Goal: Task Accomplishment & Management: Manage account settings

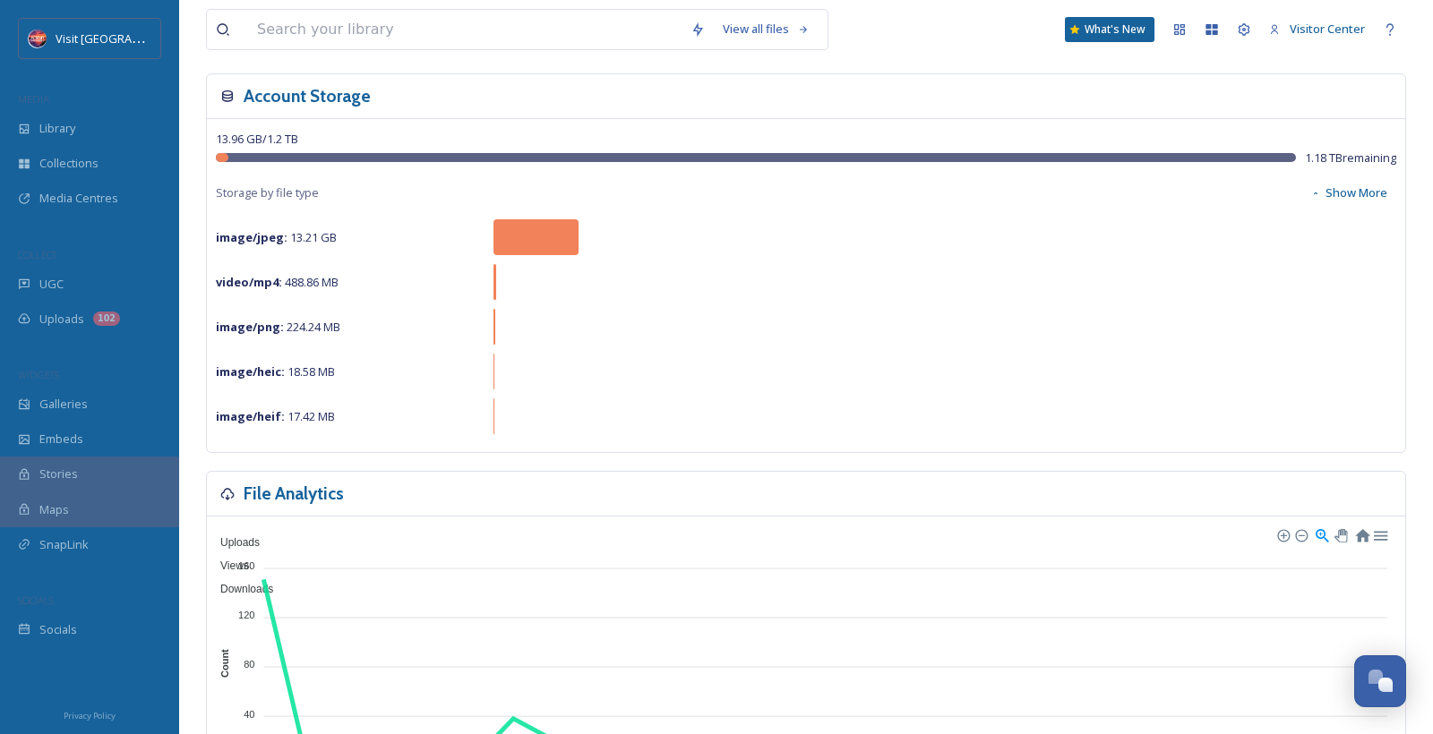
scroll to position [101, 0]
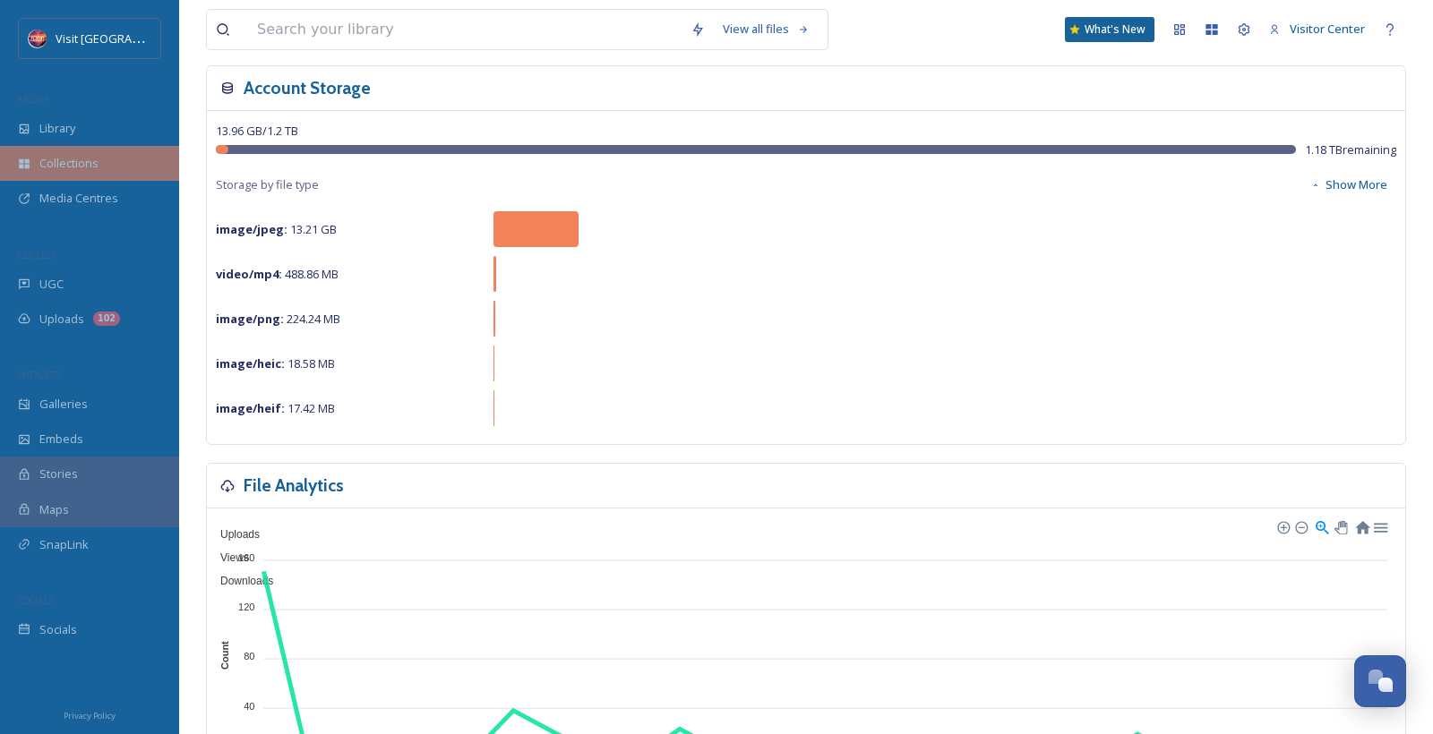
click at [108, 173] on div "Collections" at bounding box center [89, 163] width 179 height 35
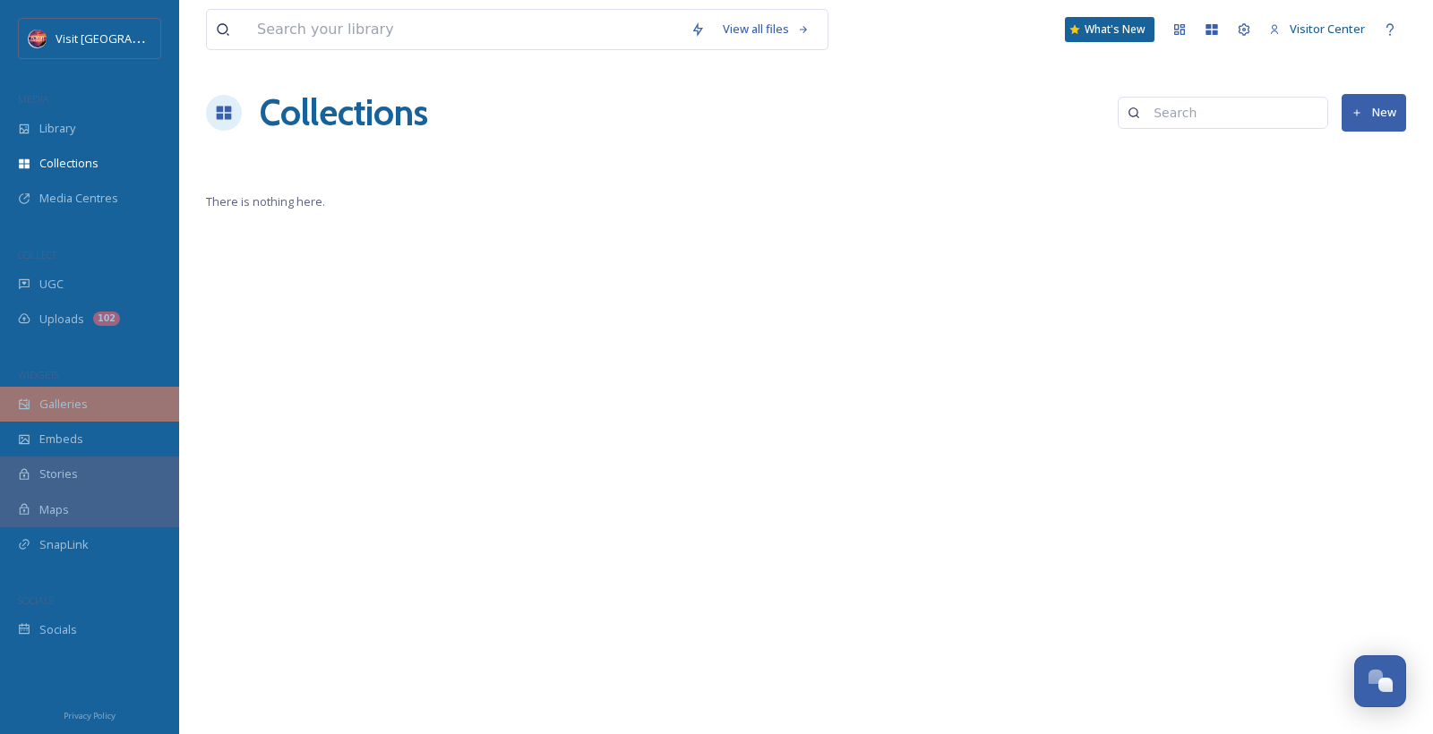
click at [77, 393] on div "Galleries" at bounding box center [89, 404] width 179 height 35
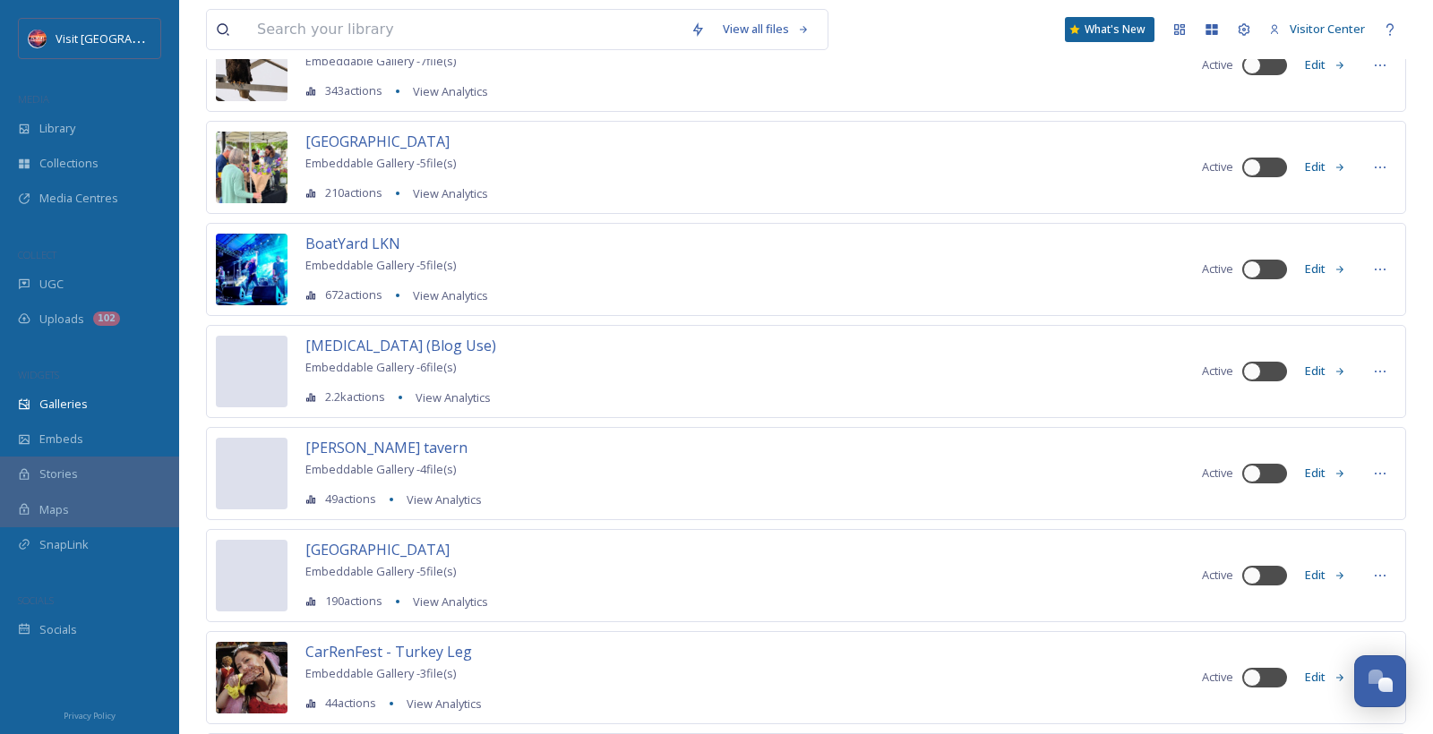
scroll to position [1362, 0]
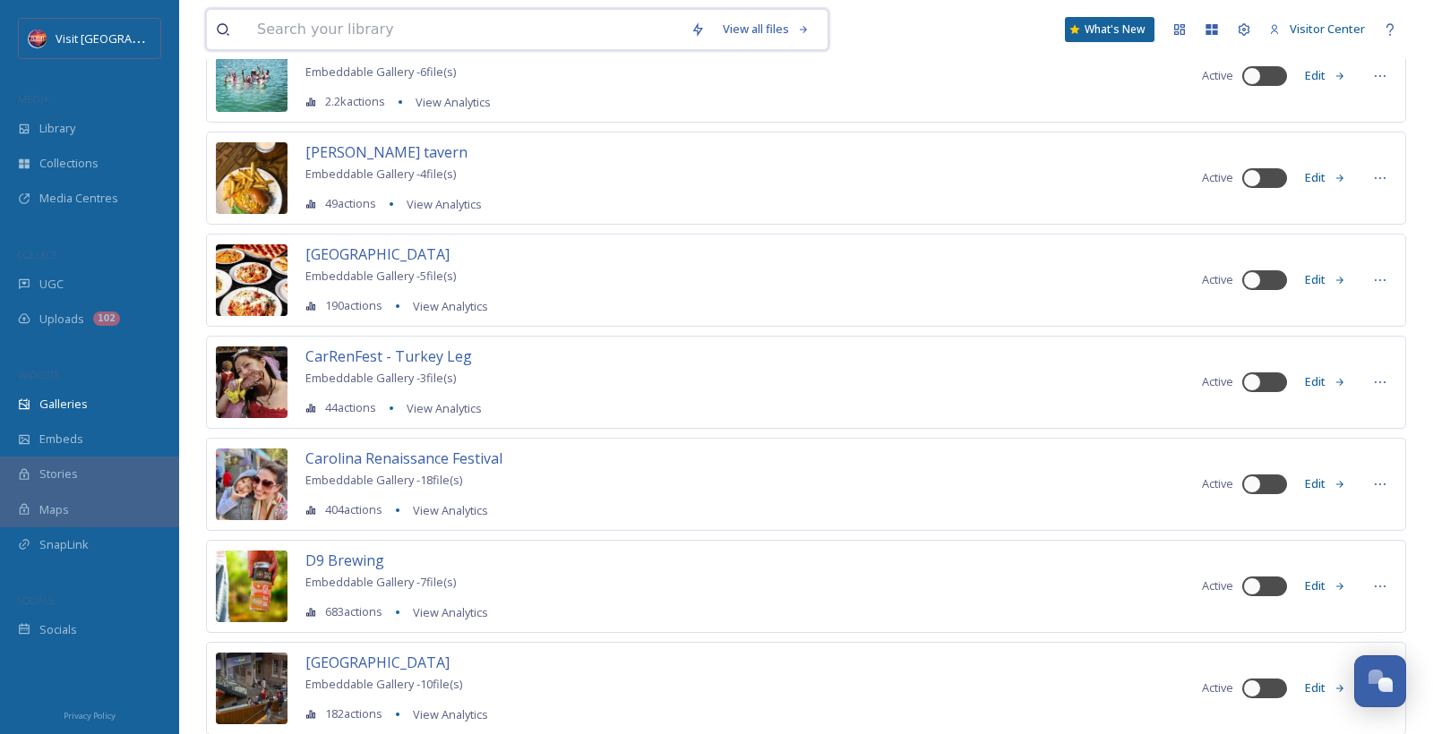
click at [413, 23] on input at bounding box center [464, 29] width 433 height 39
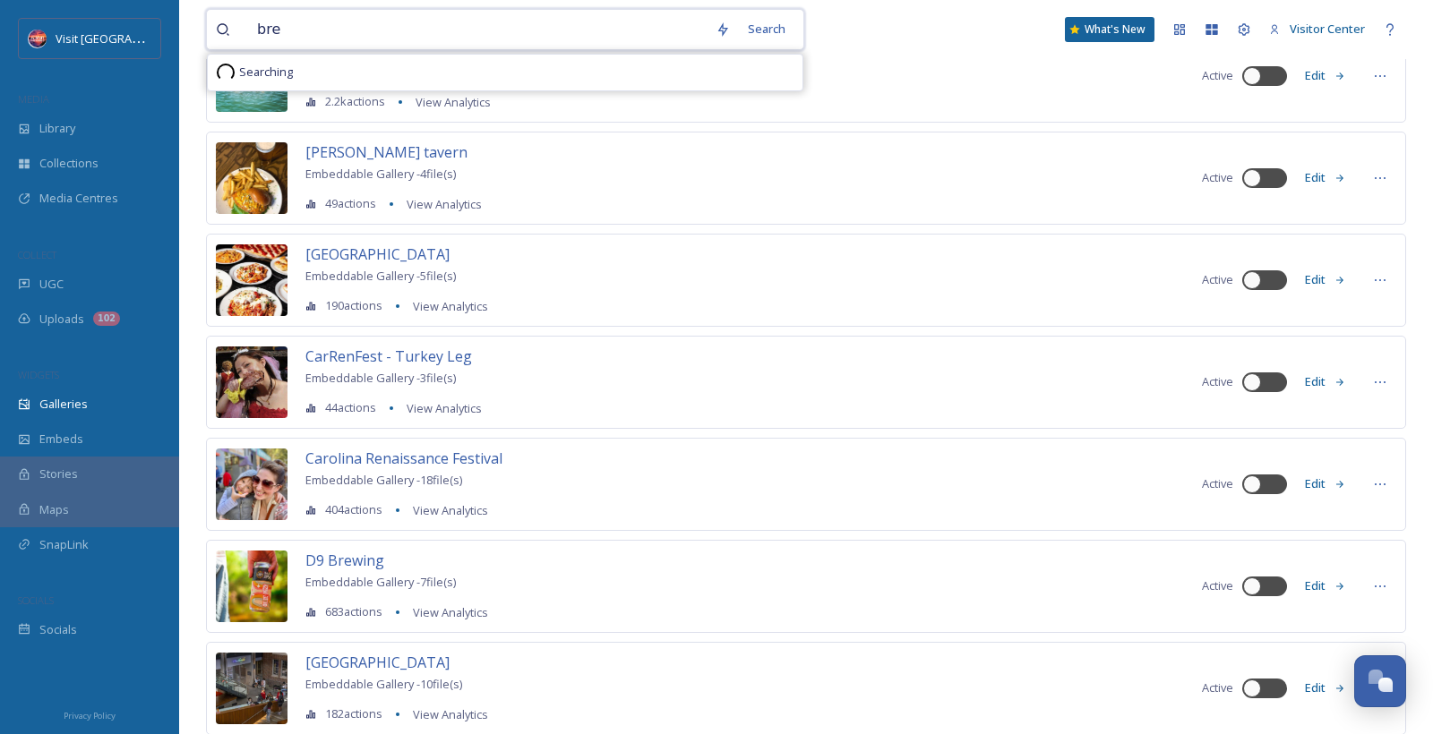
type input "brew"
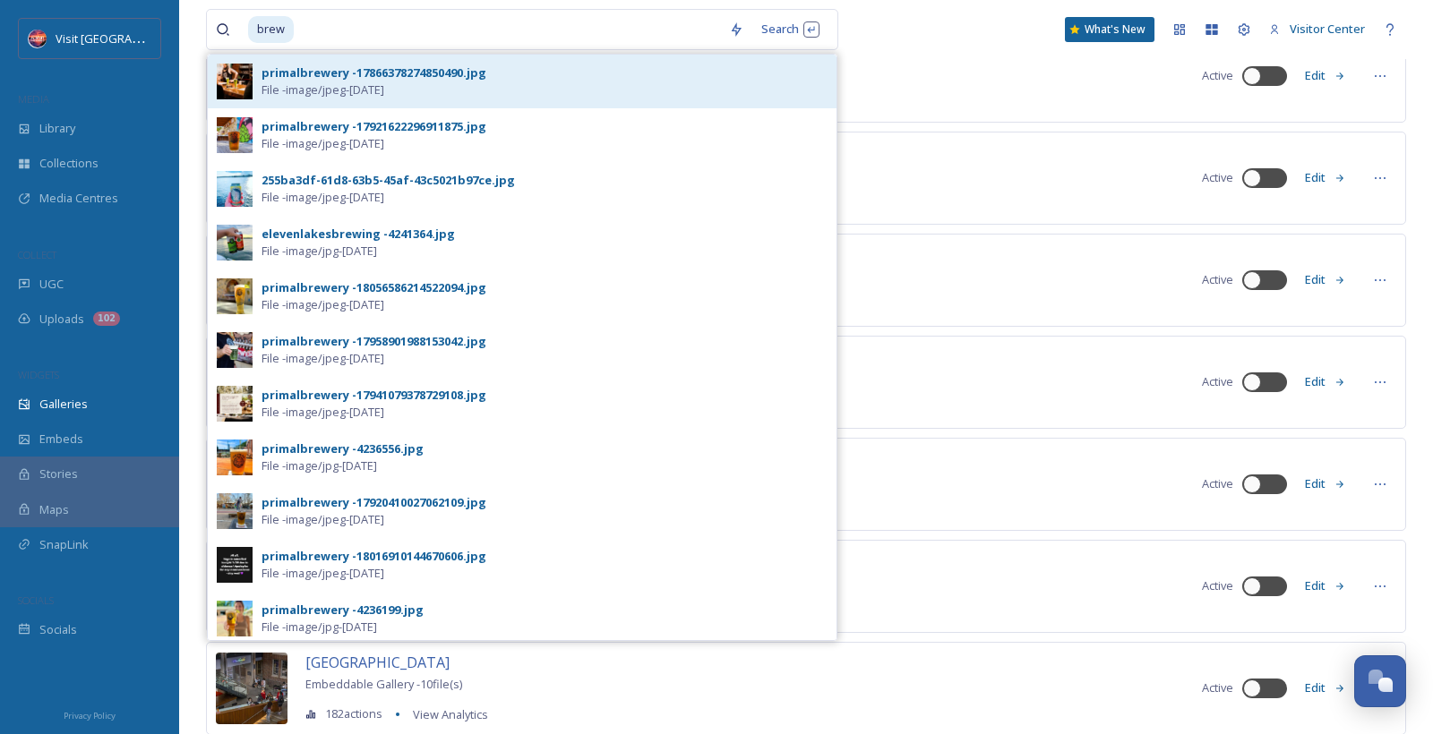
click at [456, 84] on div "primalbrewery -17866378274850490.jpg File - image/jpeg - [DATE]" at bounding box center [544, 81] width 566 height 34
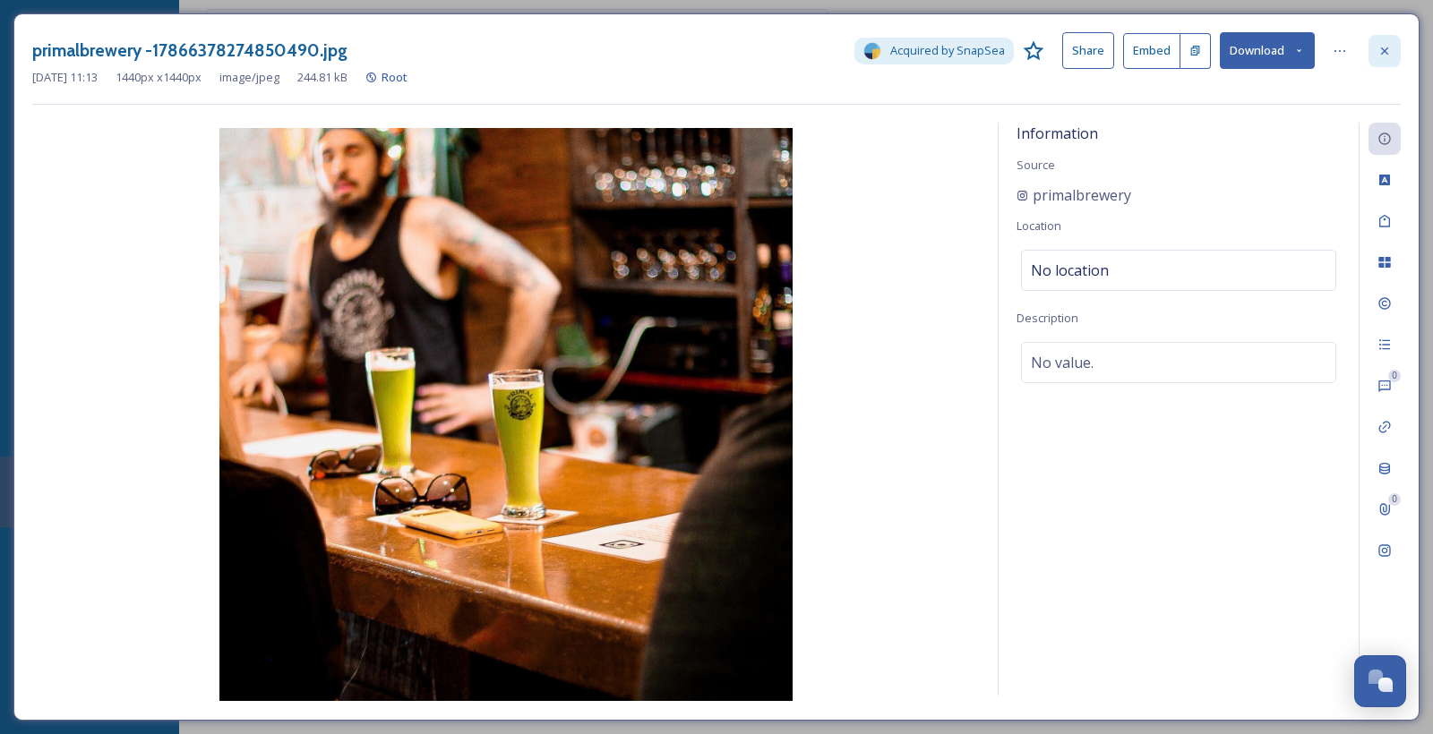
click at [1397, 47] on div at bounding box center [1384, 51] width 32 height 32
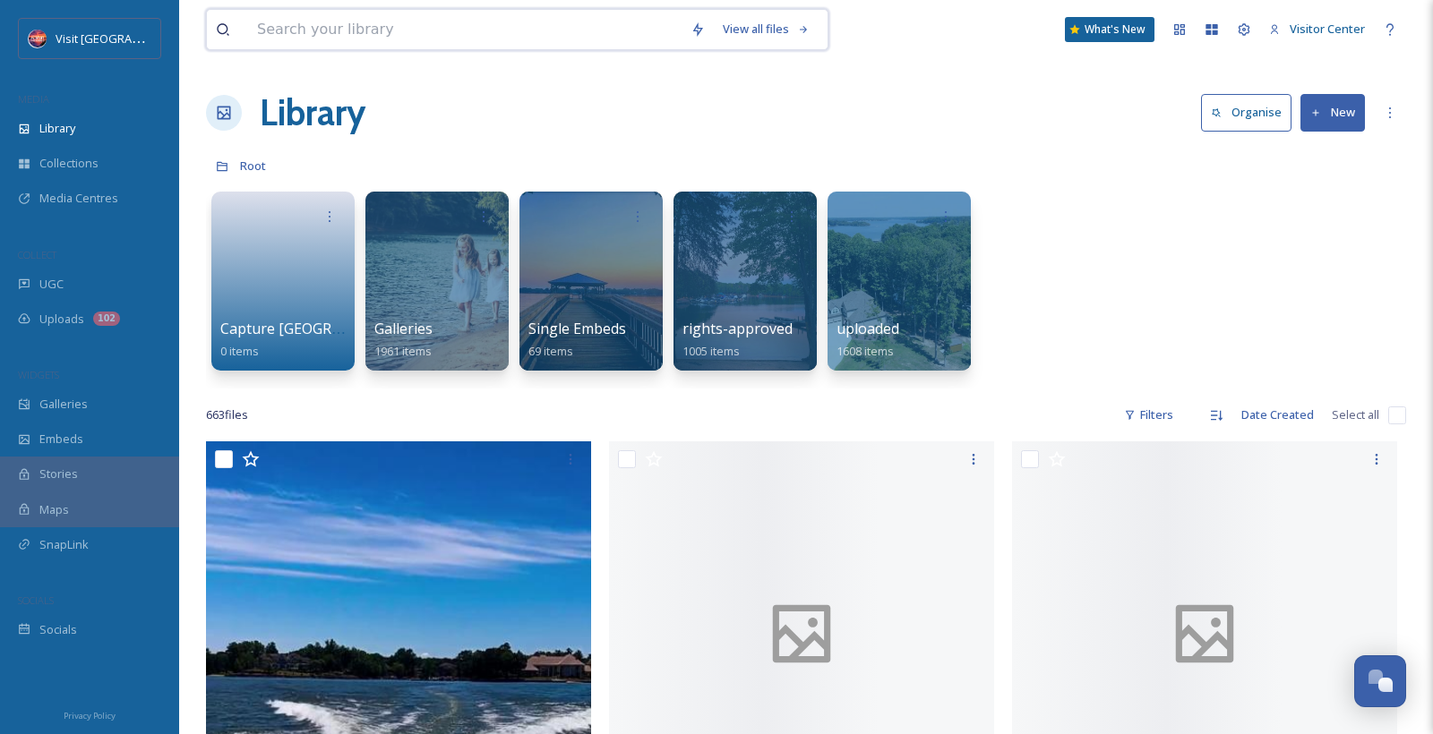
click at [409, 38] on input at bounding box center [464, 29] width 433 height 39
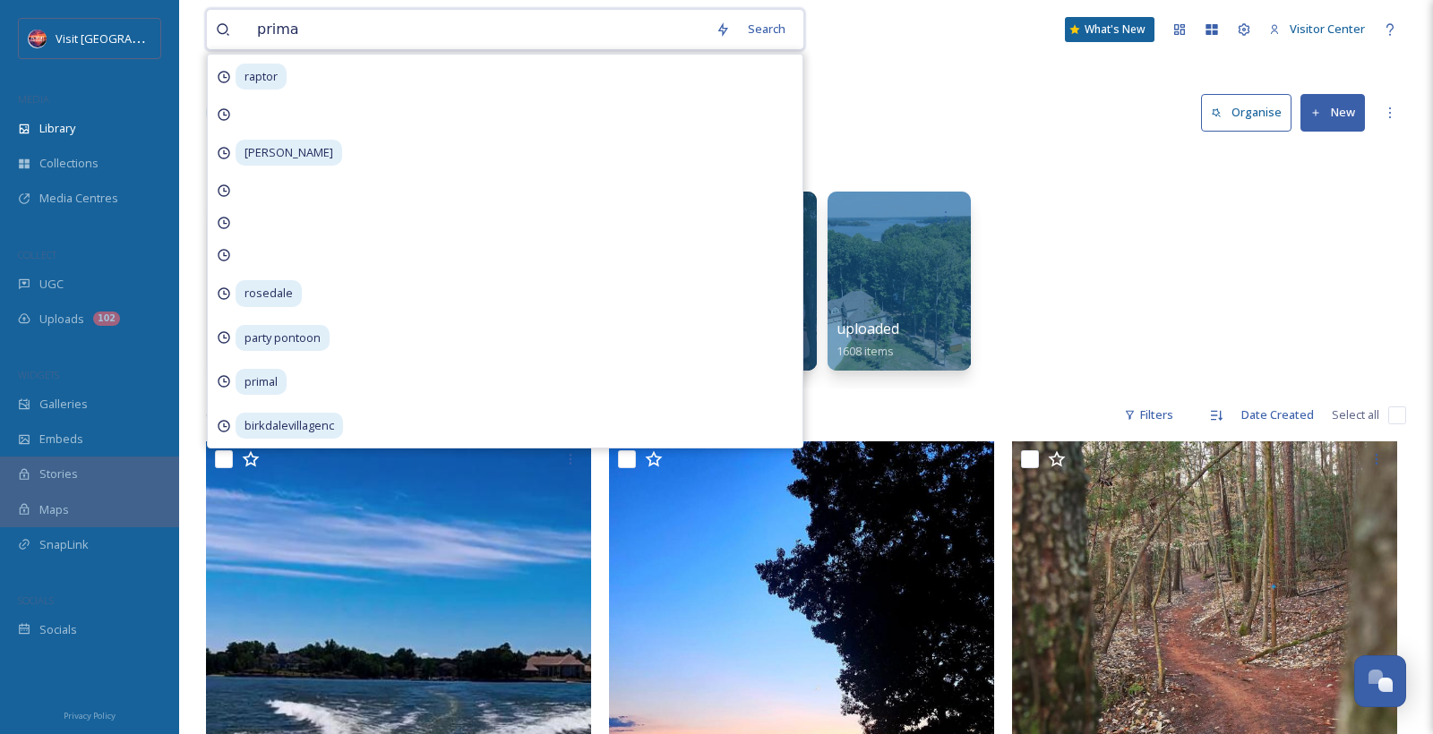
type input "primal"
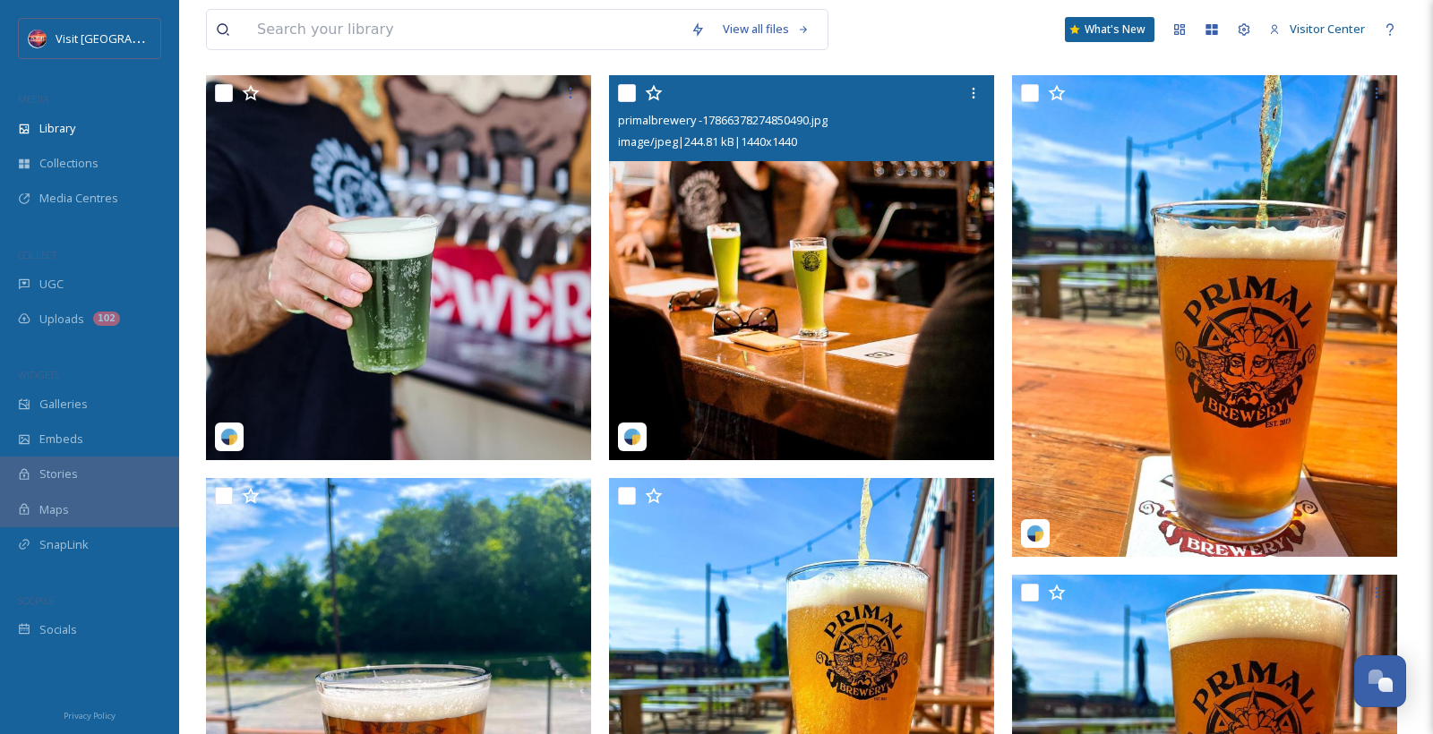
scroll to position [625, 0]
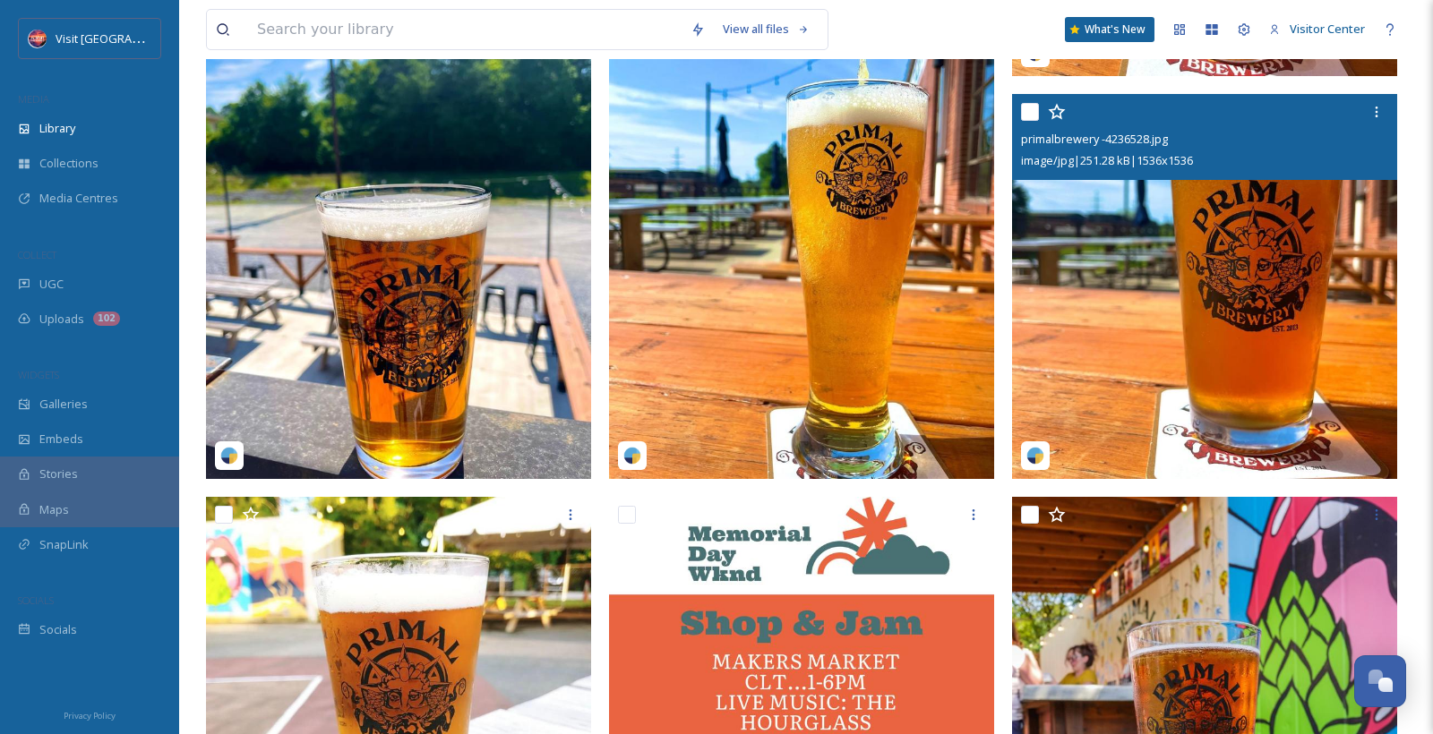
click at [1028, 108] on input "checkbox" at bounding box center [1030, 112] width 18 height 18
checkbox input "true"
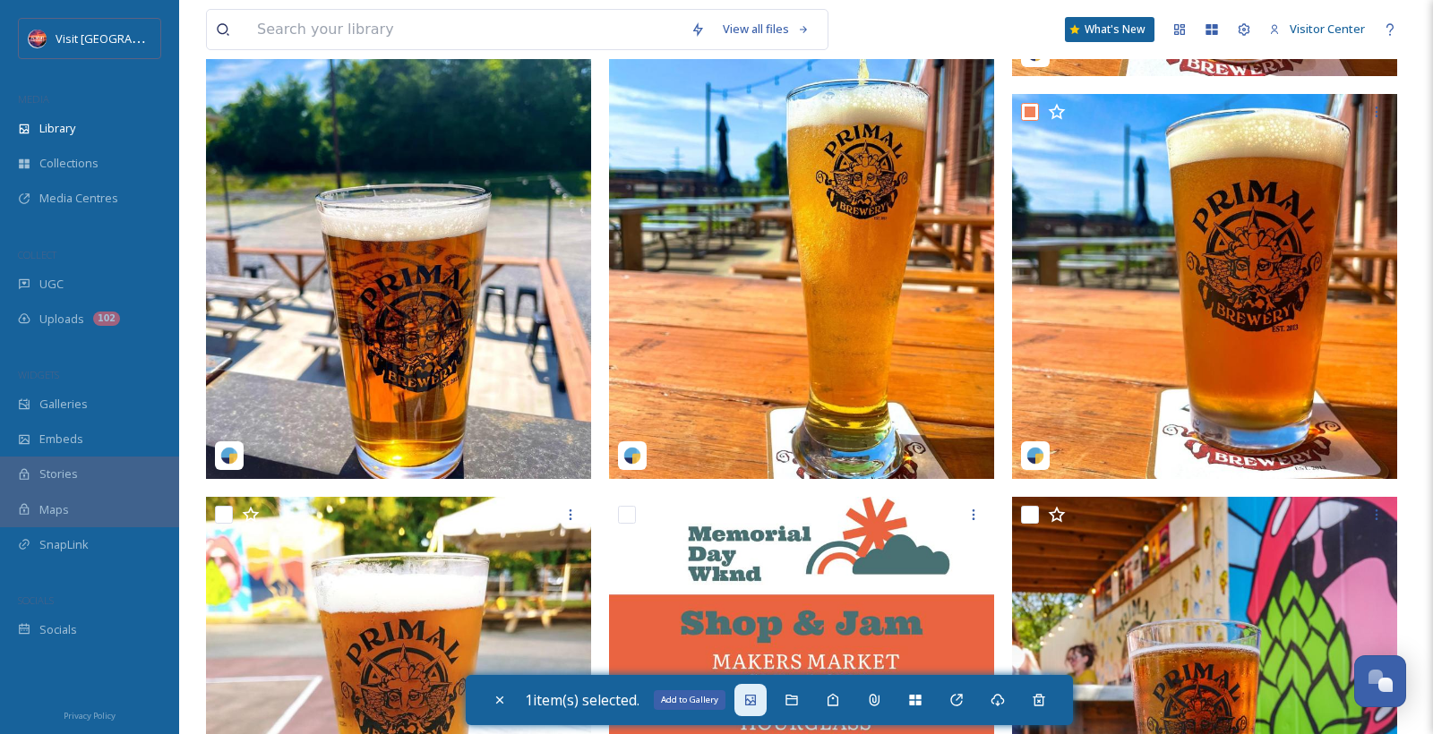
click at [751, 693] on icon at bounding box center [750, 700] width 14 height 14
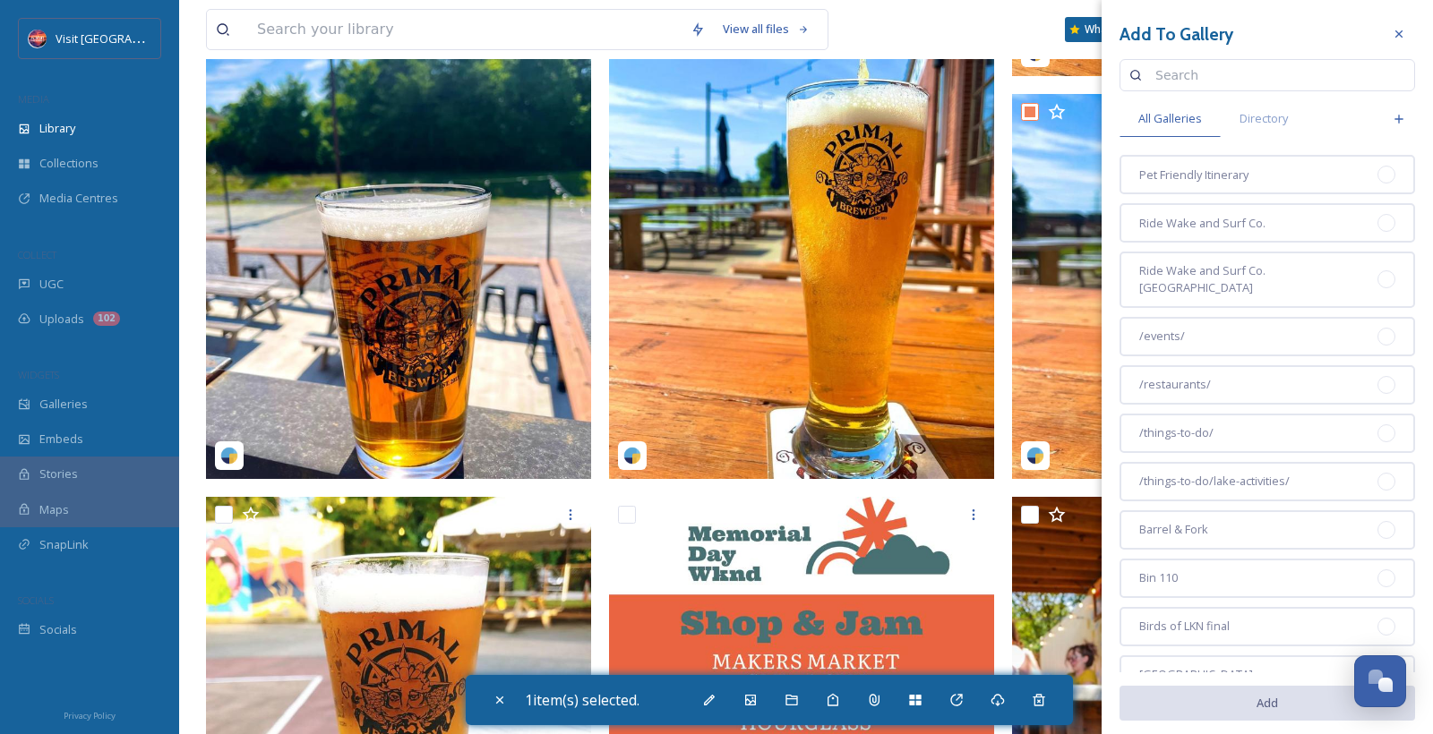
click at [1231, 77] on input at bounding box center [1275, 75] width 259 height 36
type input "p"
type input "brew"
click at [1392, 116] on icon at bounding box center [1399, 119] width 14 height 14
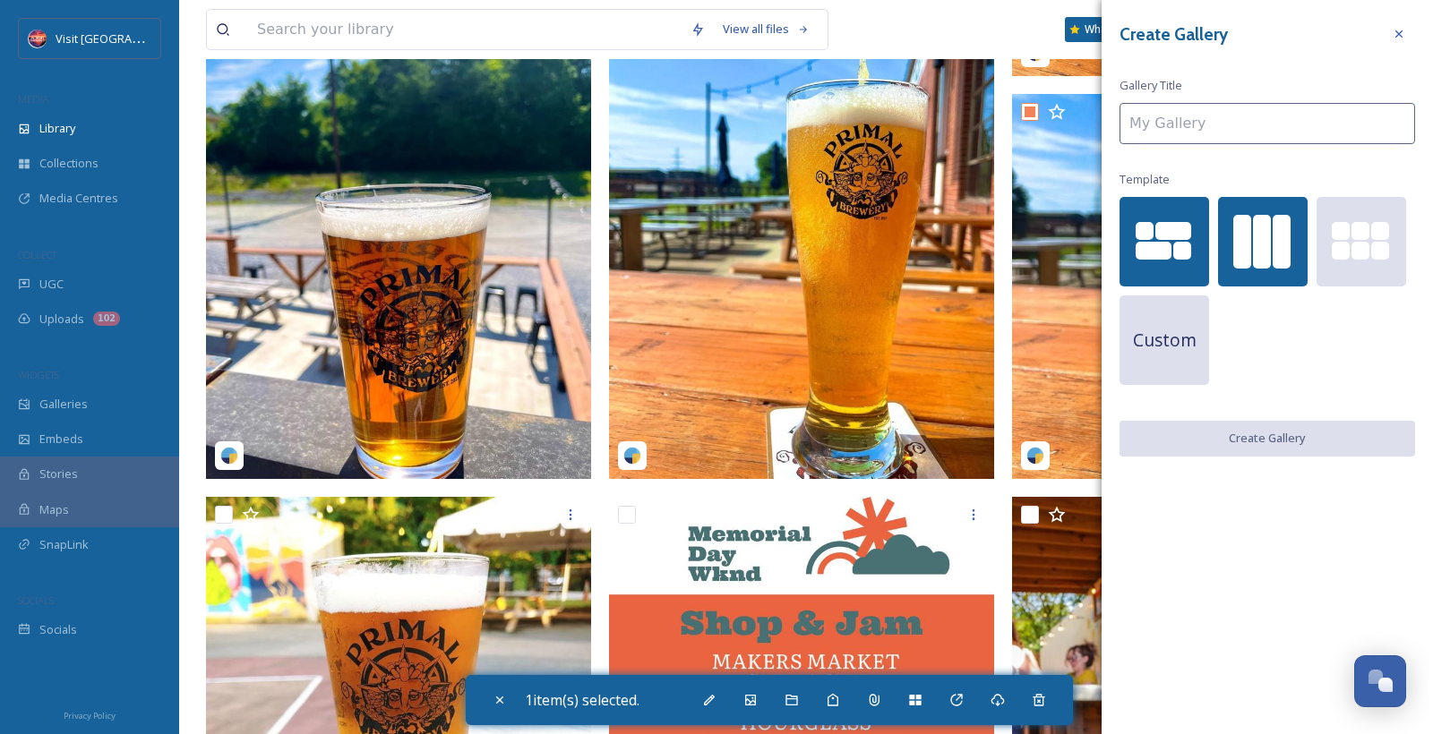
click at [1288, 240] on div at bounding box center [1281, 242] width 18 height 54
click at [1206, 116] on input at bounding box center [1267, 123] width 296 height 41
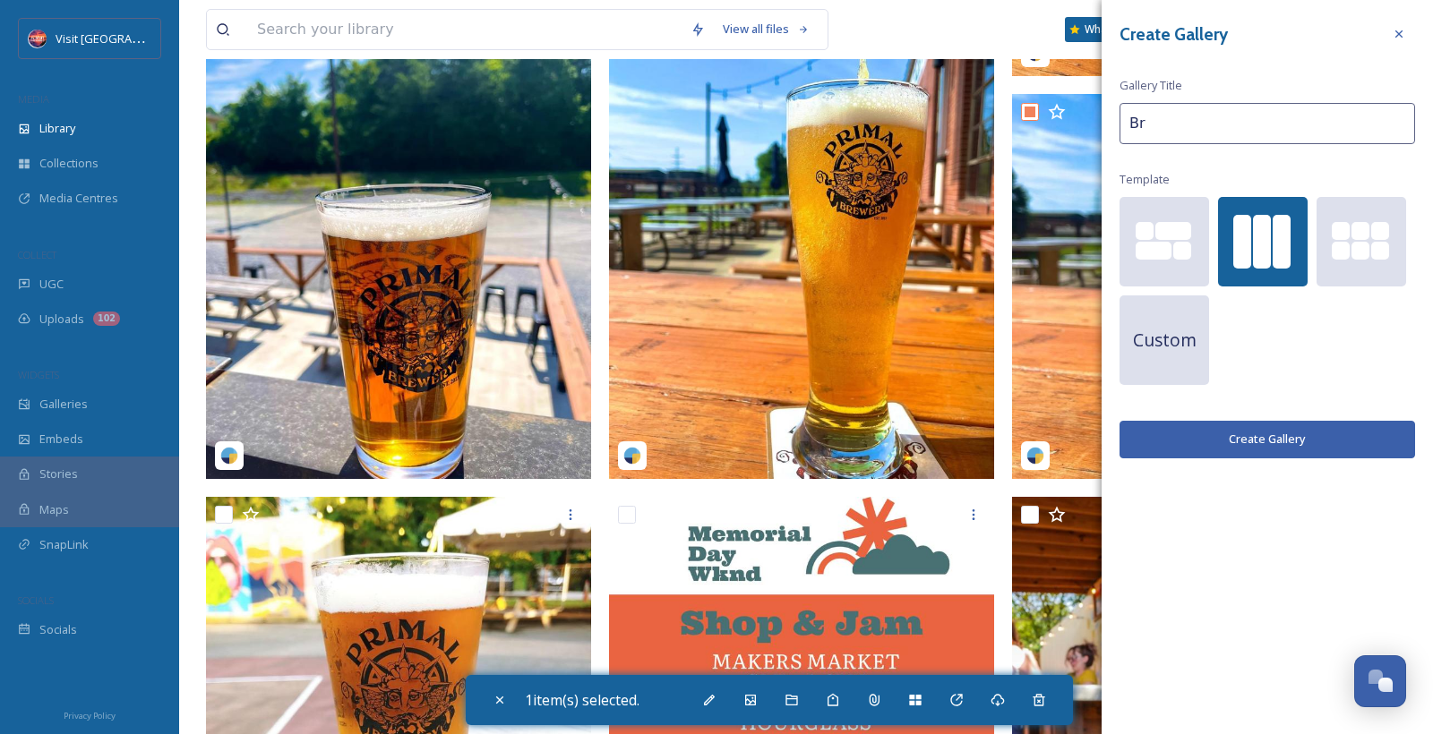
type input "B"
type input "[PERSON_NAME]"
click at [1292, 441] on button "Create Gallery" at bounding box center [1267, 439] width 296 height 37
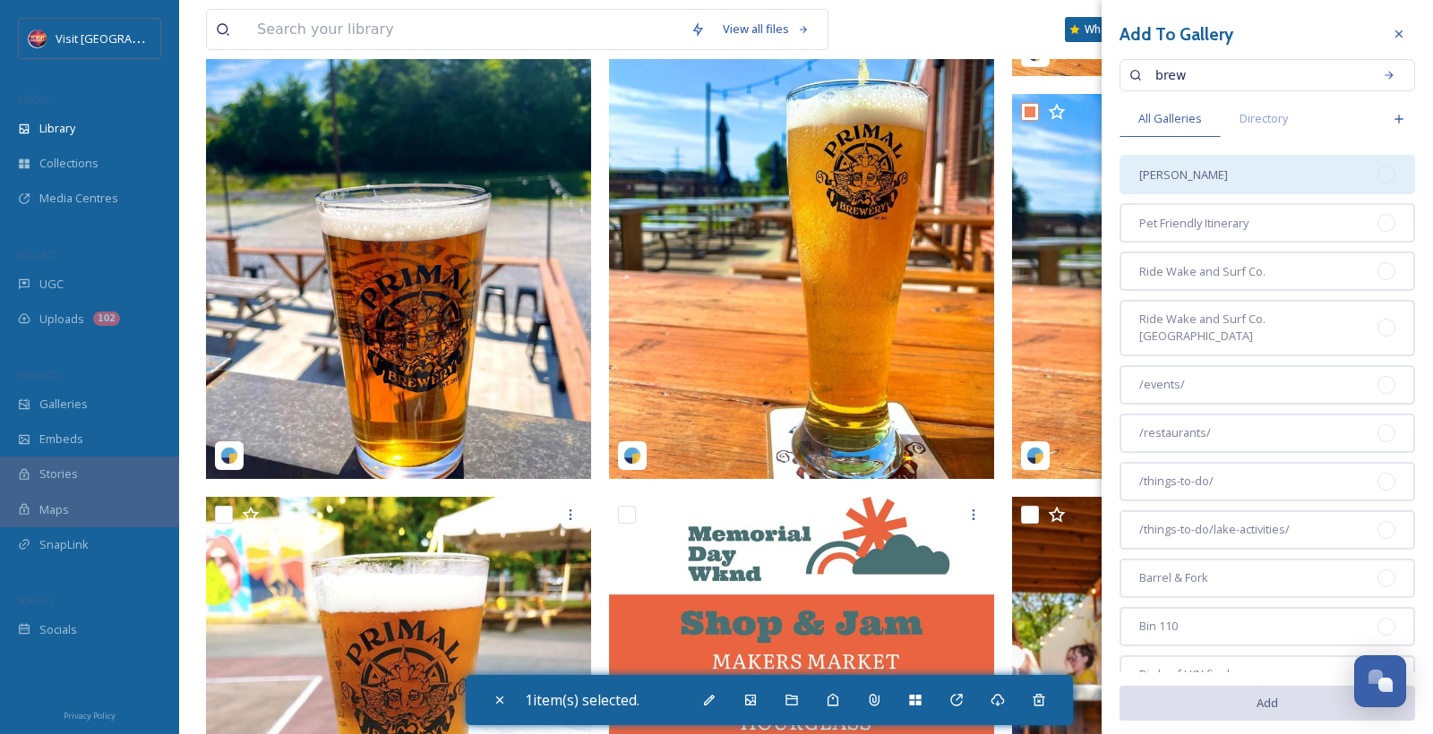
click at [1188, 167] on span "[PERSON_NAME]" at bounding box center [1183, 175] width 89 height 17
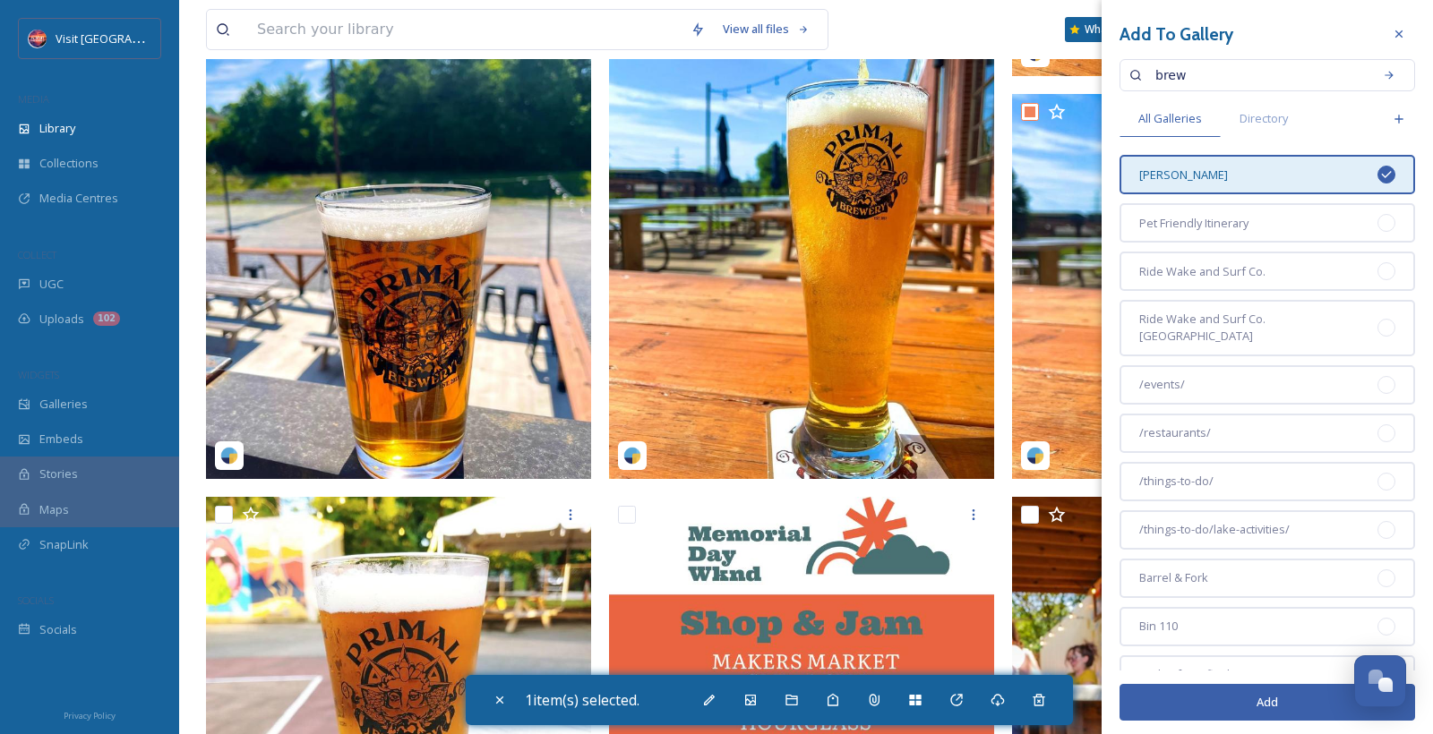
click at [1282, 707] on button "Add" at bounding box center [1267, 702] width 296 height 37
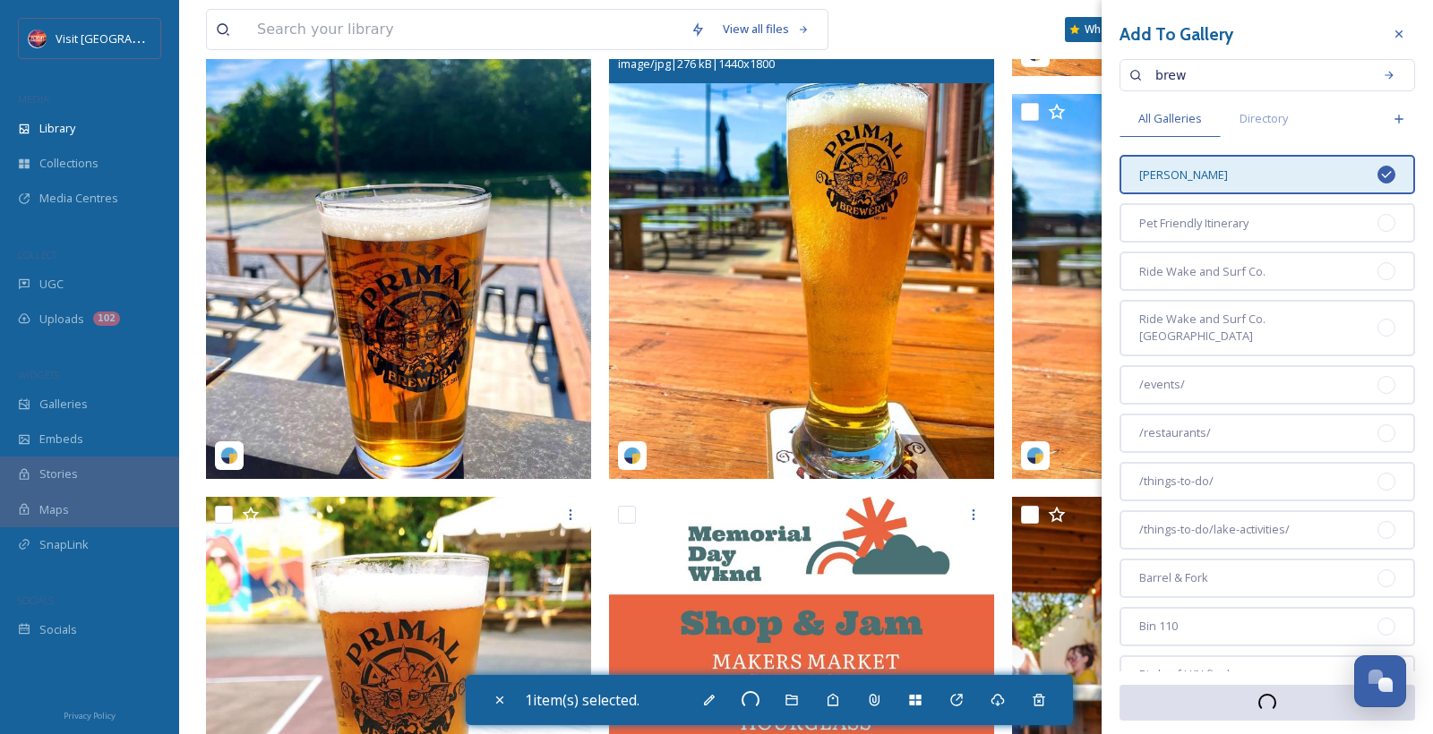
checkbox input "false"
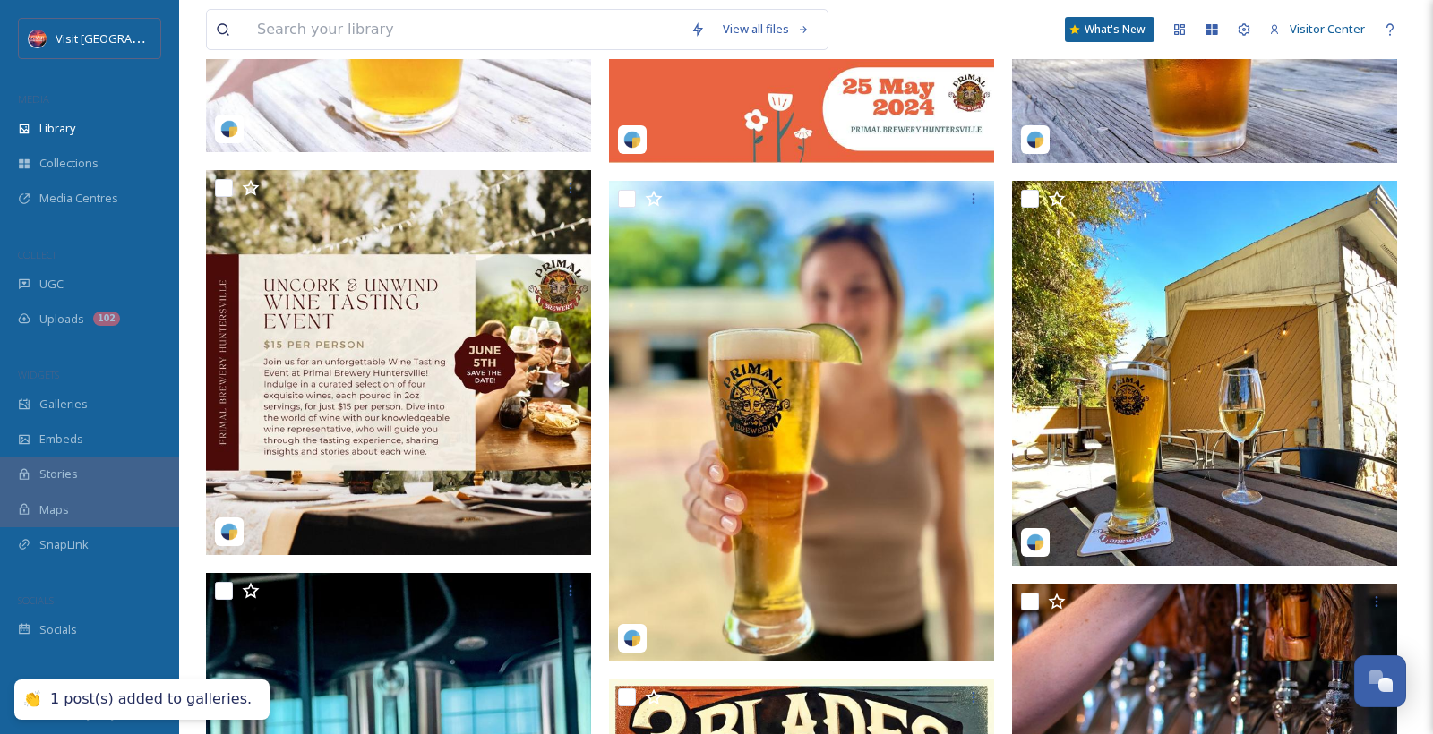
scroll to position [1367, 0]
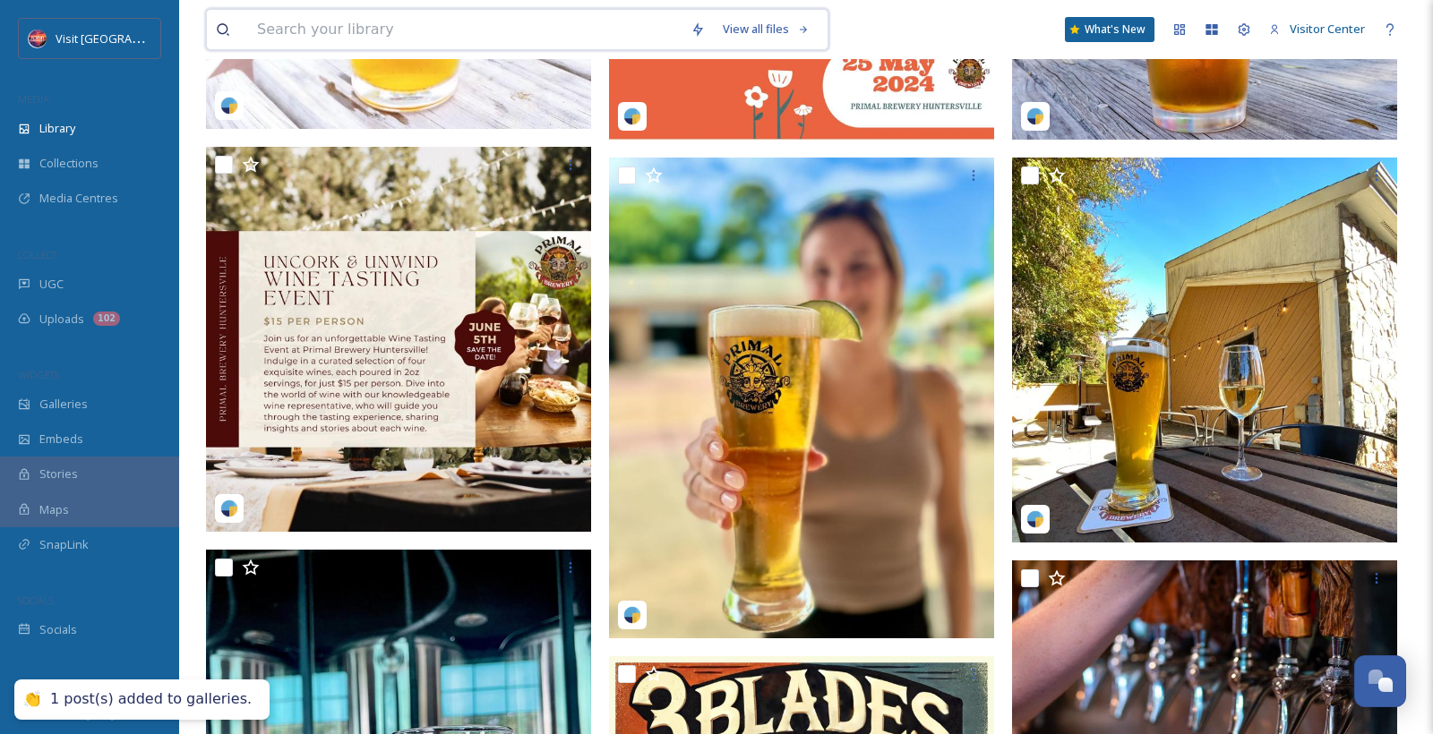
click at [561, 32] on input at bounding box center [464, 29] width 433 height 39
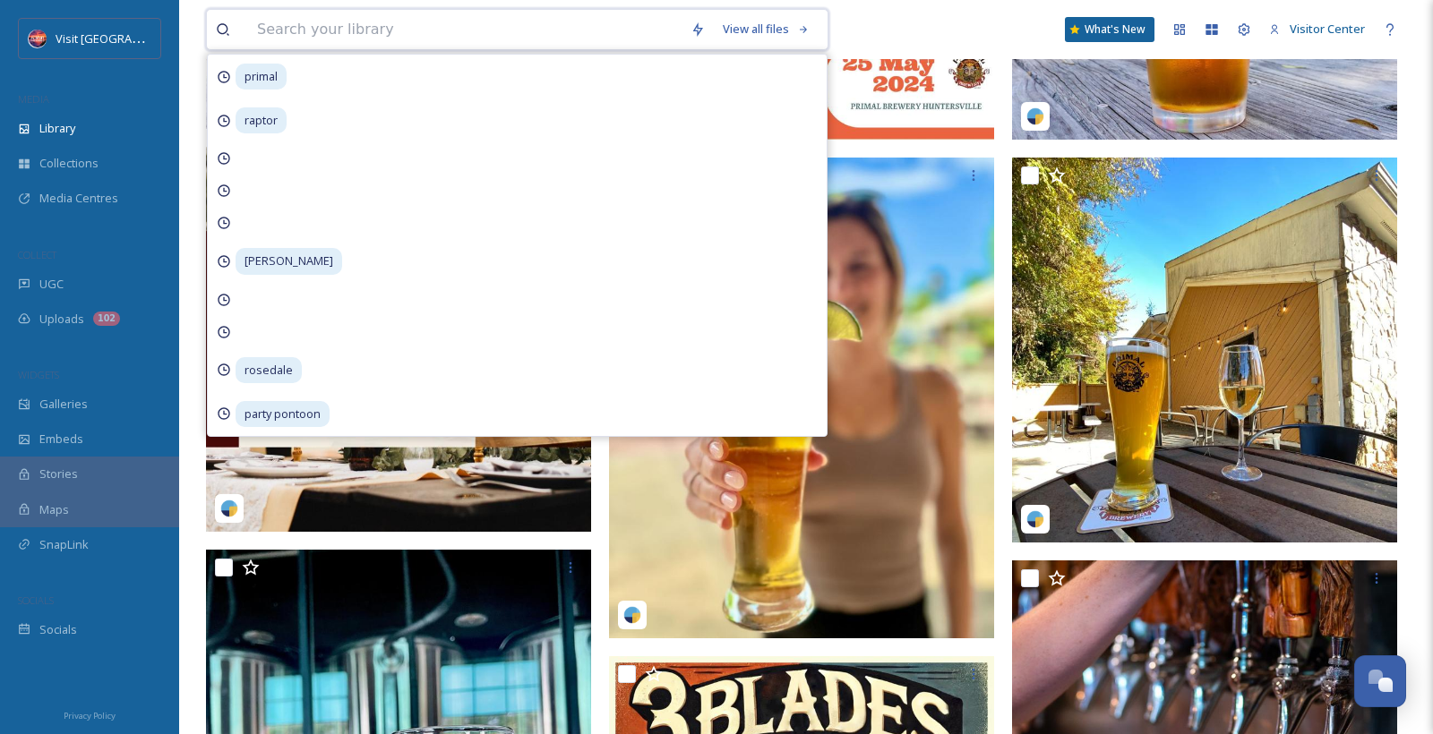
click at [286, 37] on input at bounding box center [464, 29] width 433 height 39
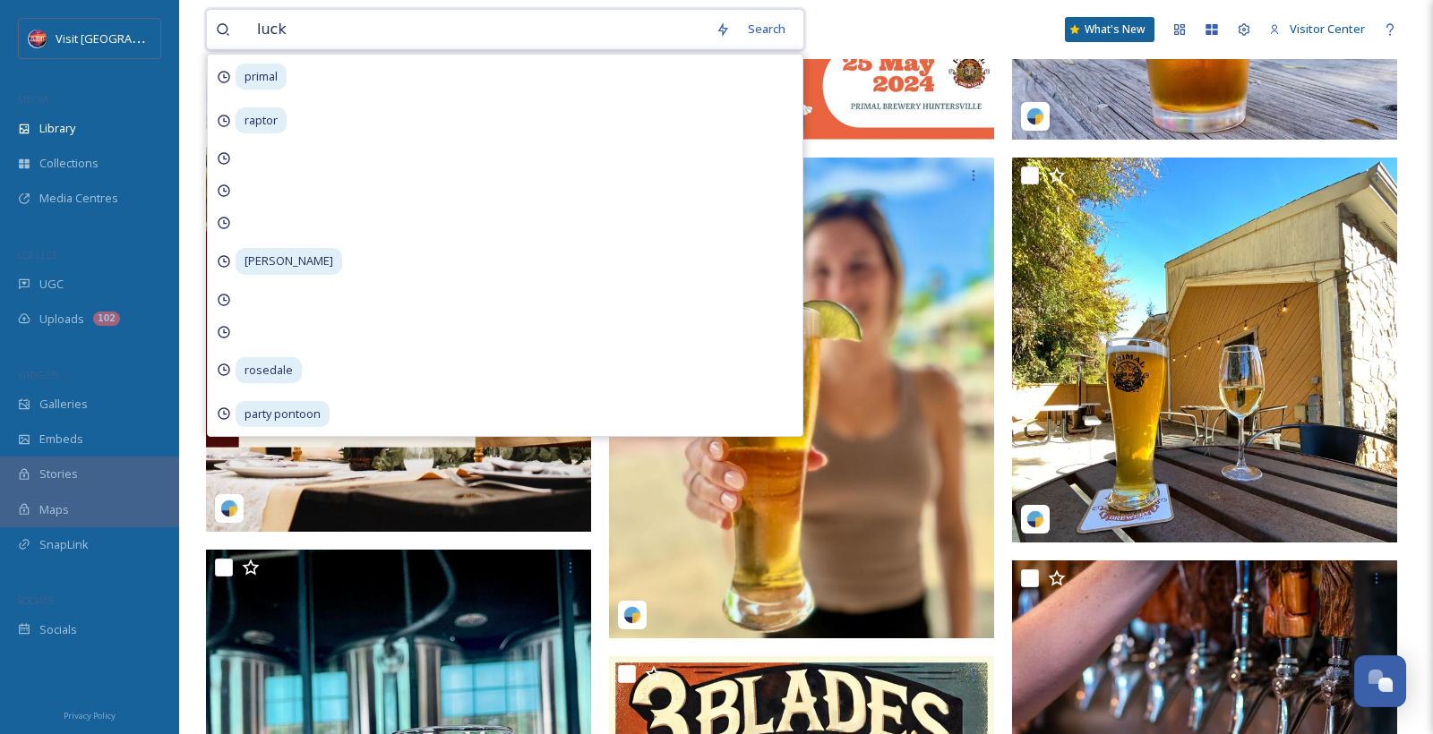
type input "lucky"
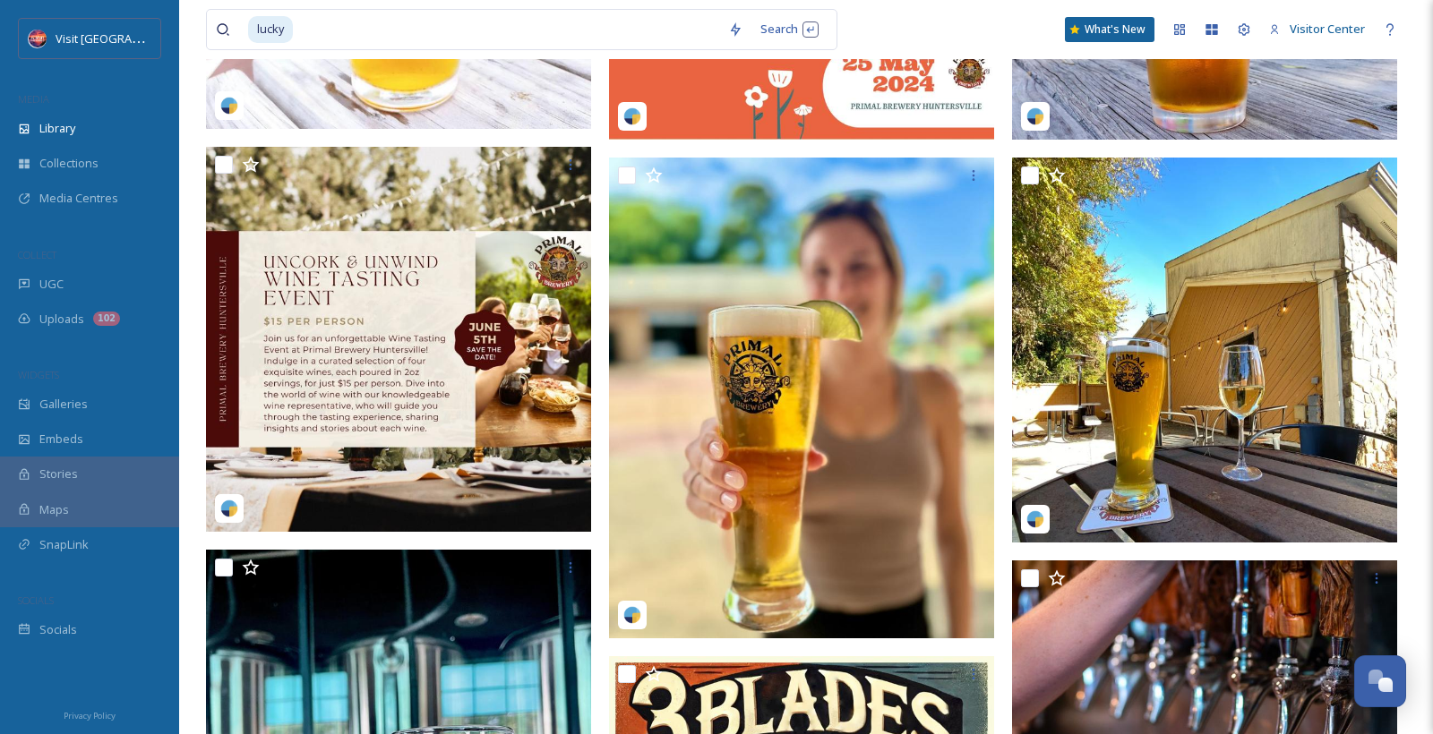
click at [896, 18] on div "lucky Search What's New Visitor Center" at bounding box center [806, 29] width 1200 height 59
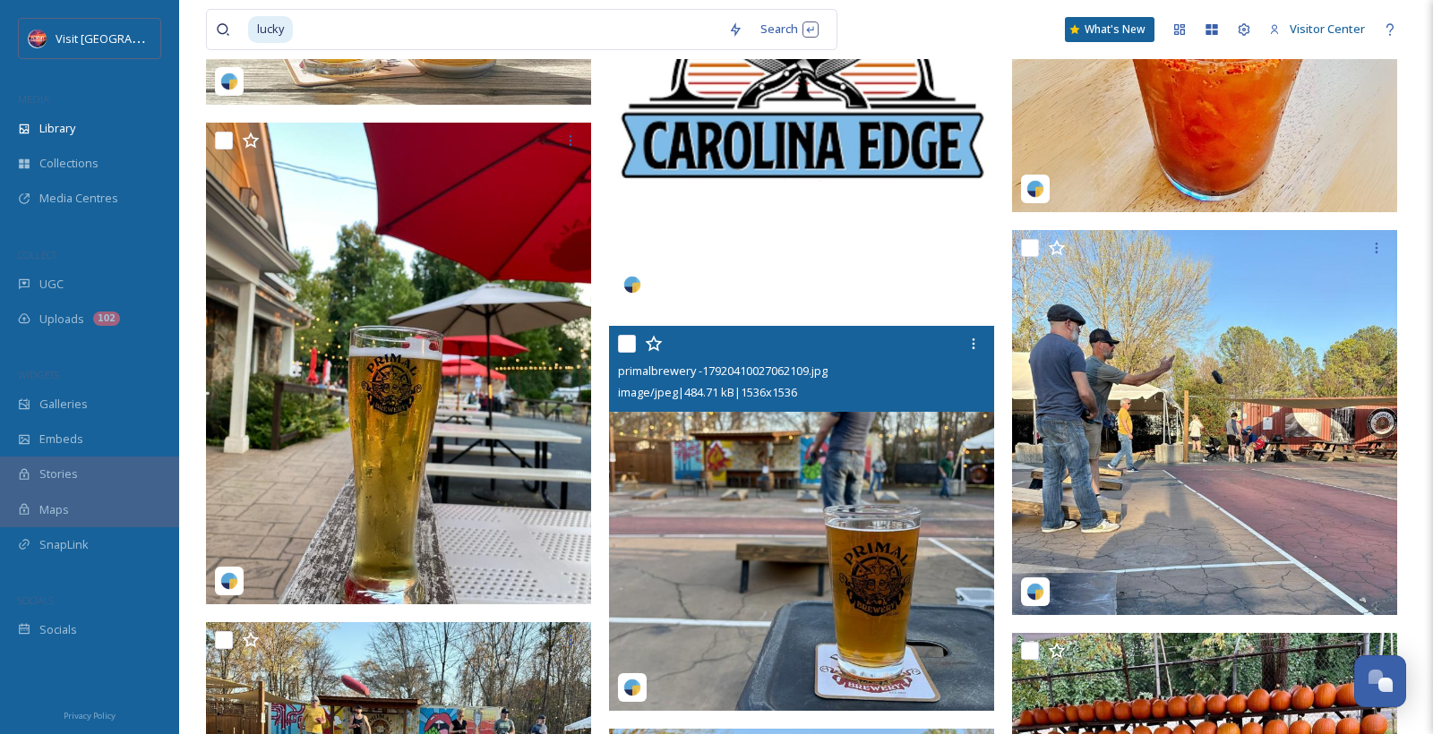
scroll to position [3494, 0]
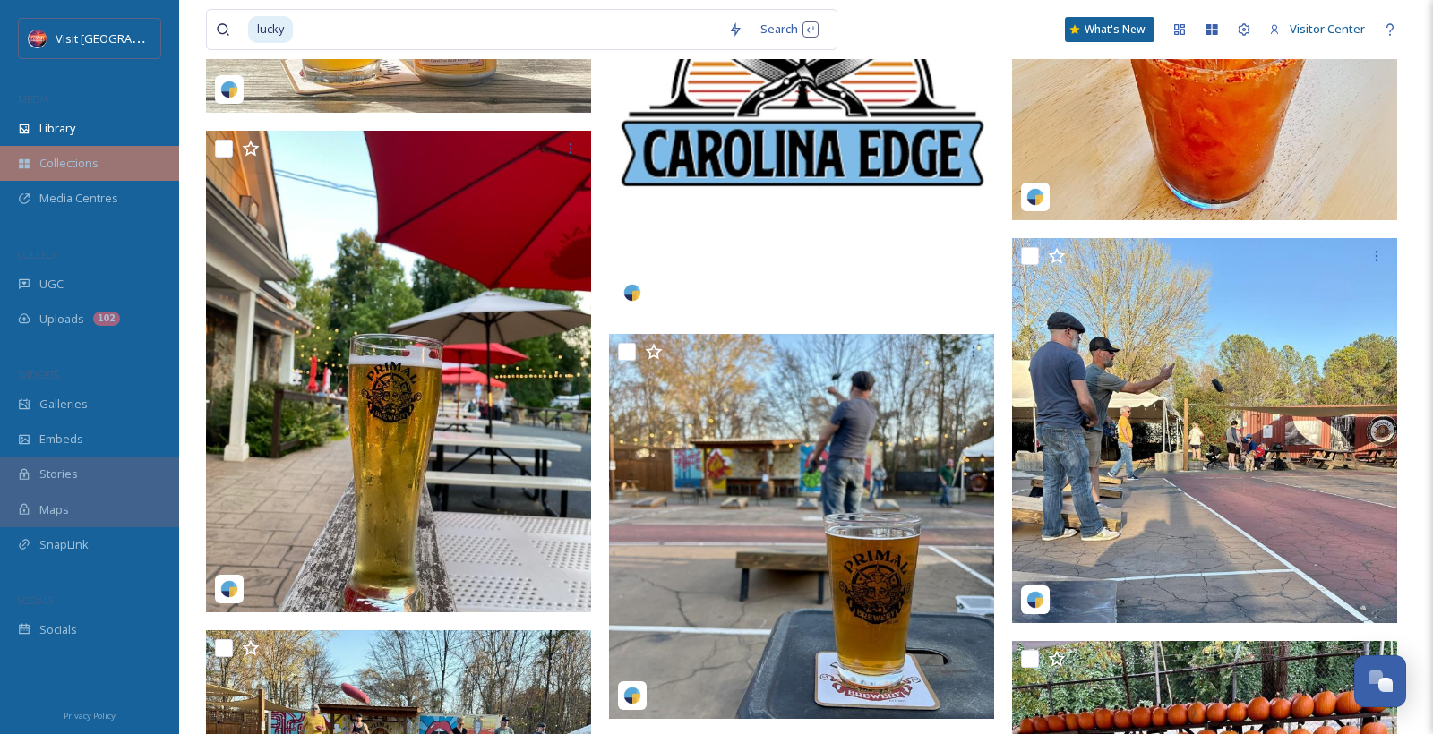
click at [60, 171] on span "Collections" at bounding box center [68, 163] width 59 height 17
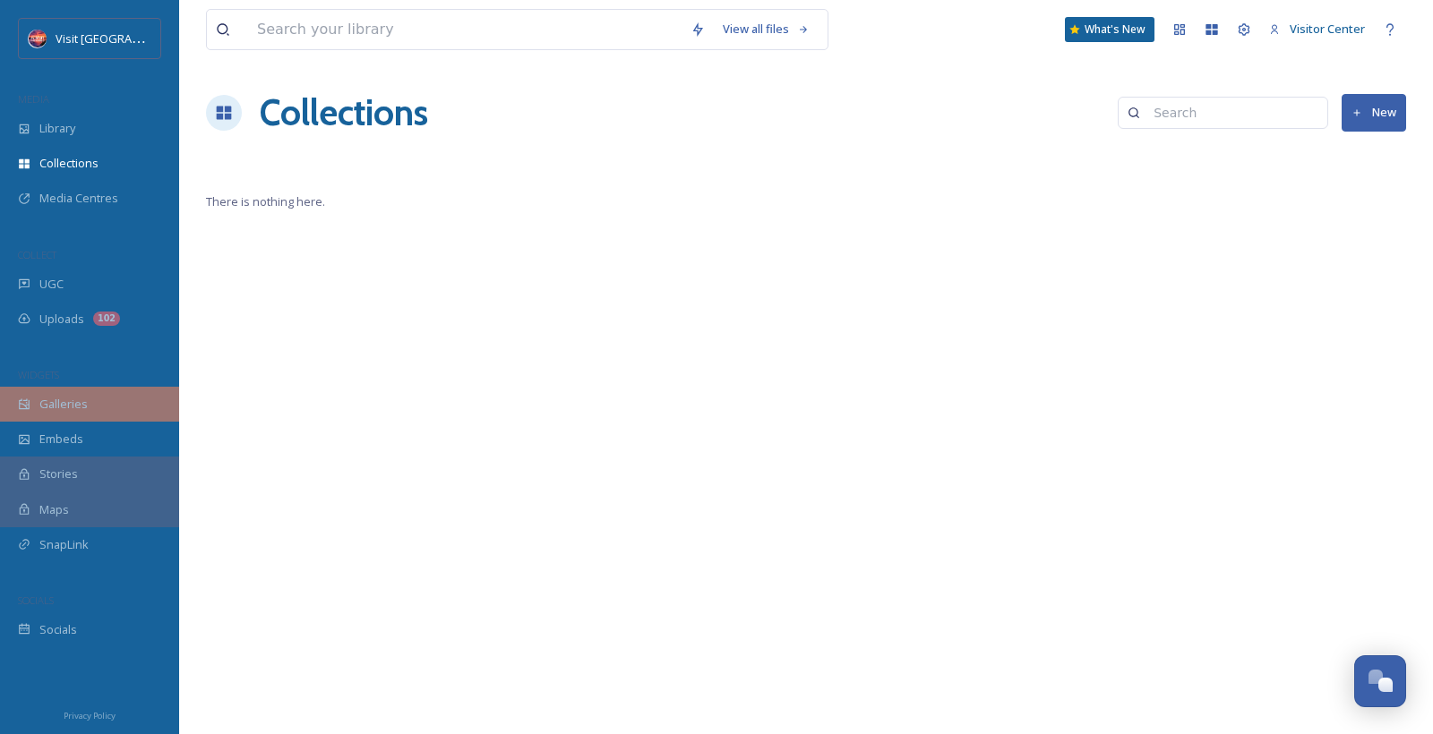
click at [69, 405] on span "Galleries" at bounding box center [63, 404] width 48 height 17
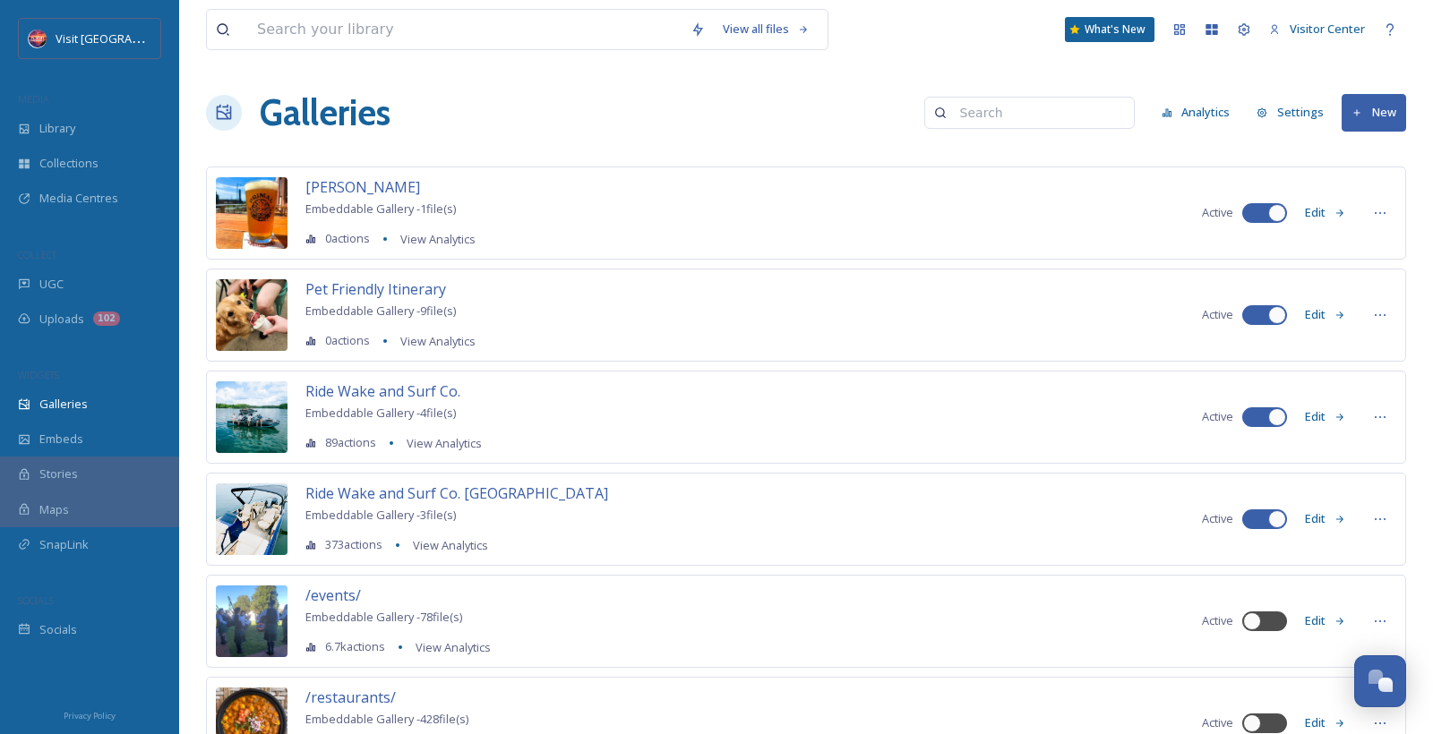
click at [1342, 215] on icon at bounding box center [1340, 213] width 8 height 7
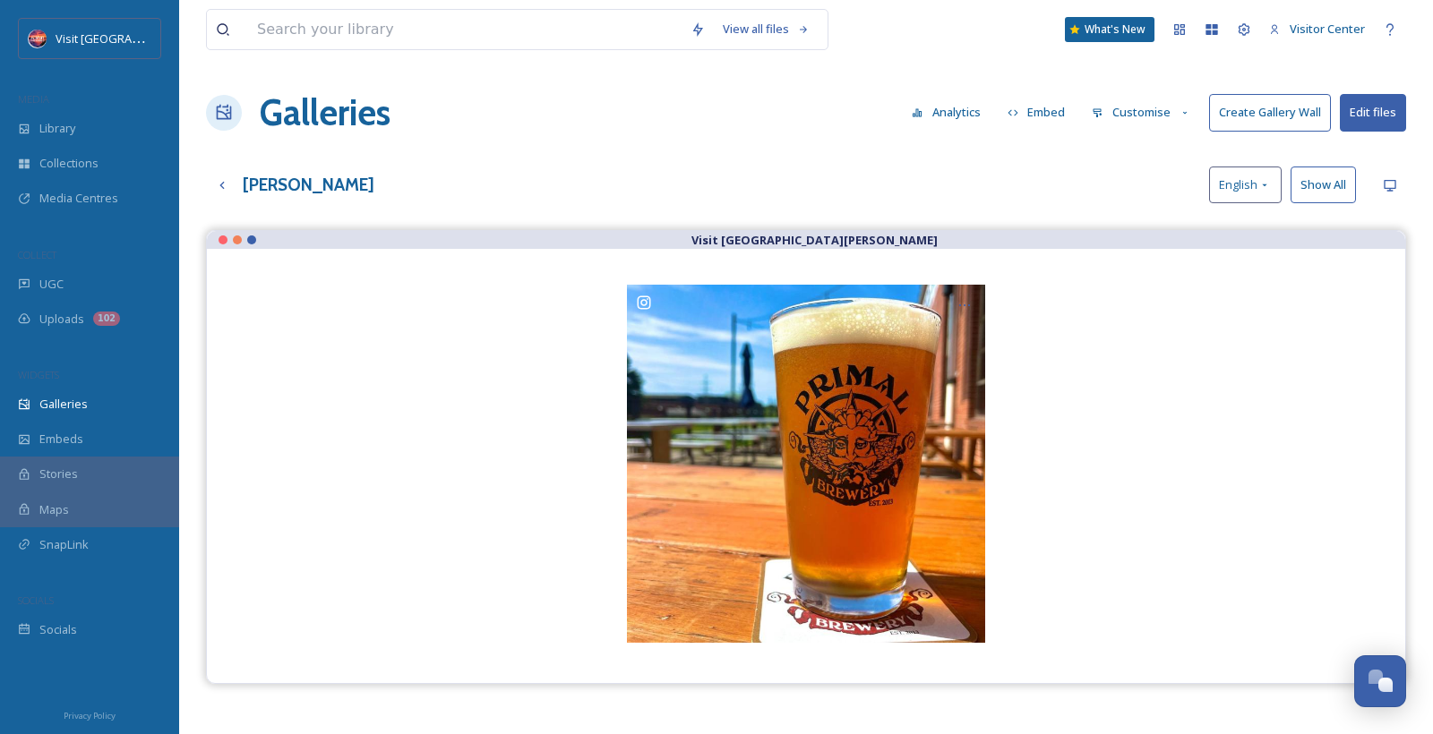
click at [1359, 129] on button "Edit files" at bounding box center [1373, 112] width 66 height 37
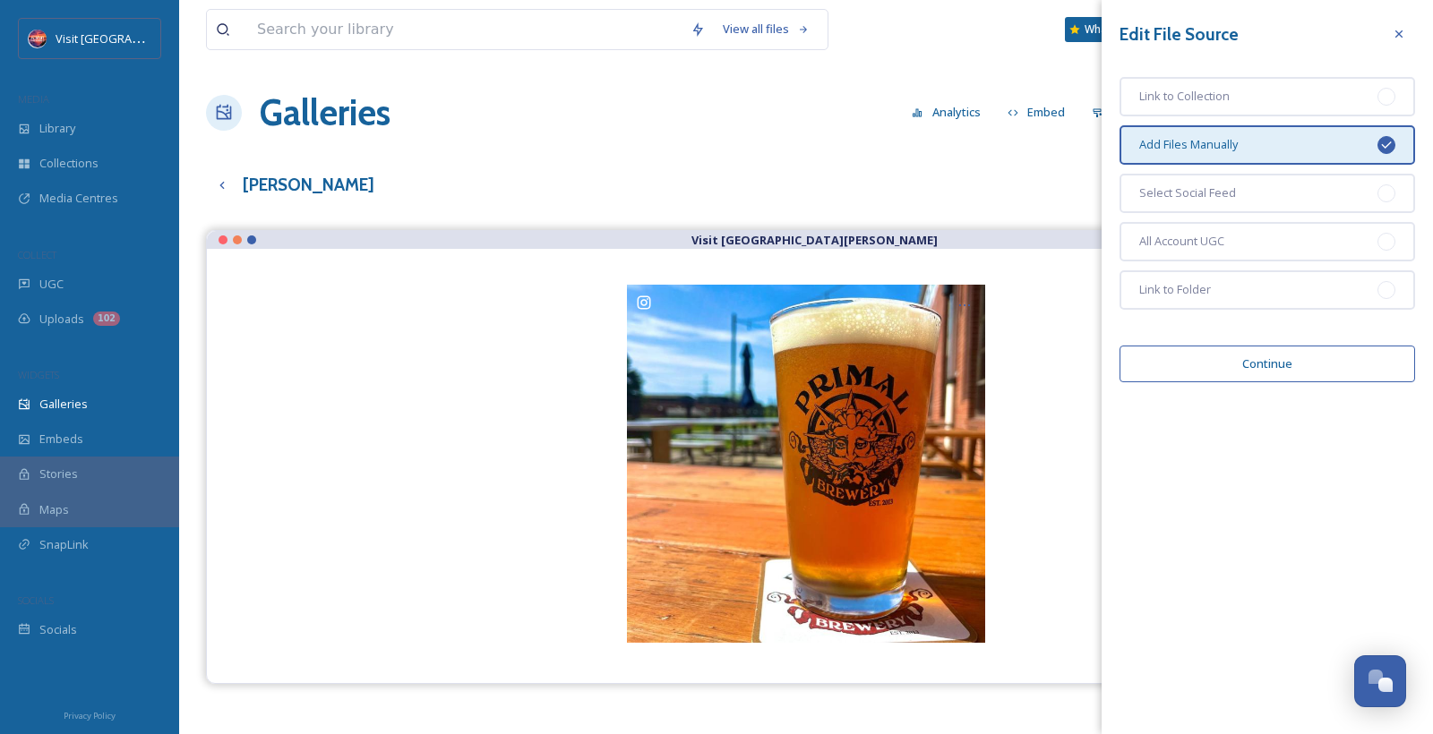
click at [1005, 185] on div "[PERSON_NAME] English Show All" at bounding box center [806, 185] width 1200 height 37
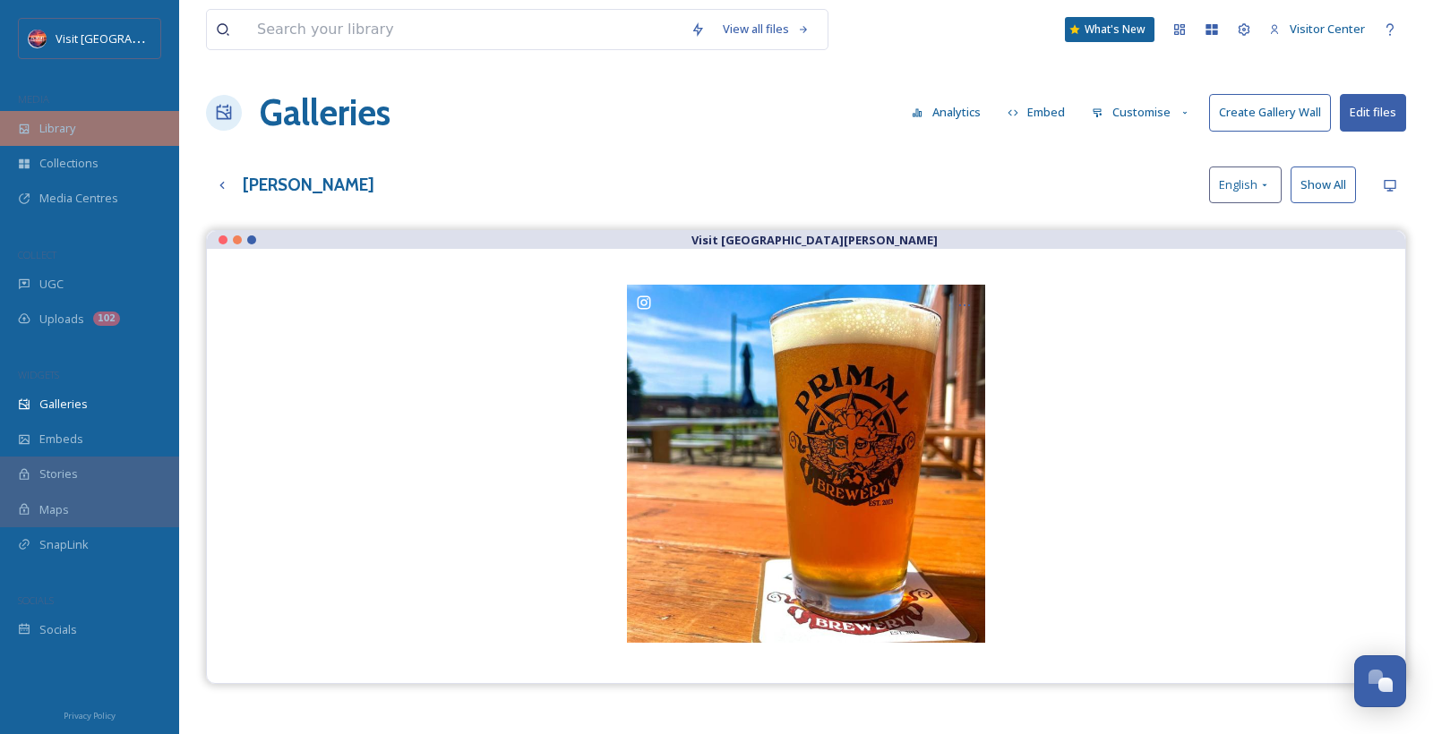
click at [44, 132] on span "Library" at bounding box center [57, 128] width 36 height 17
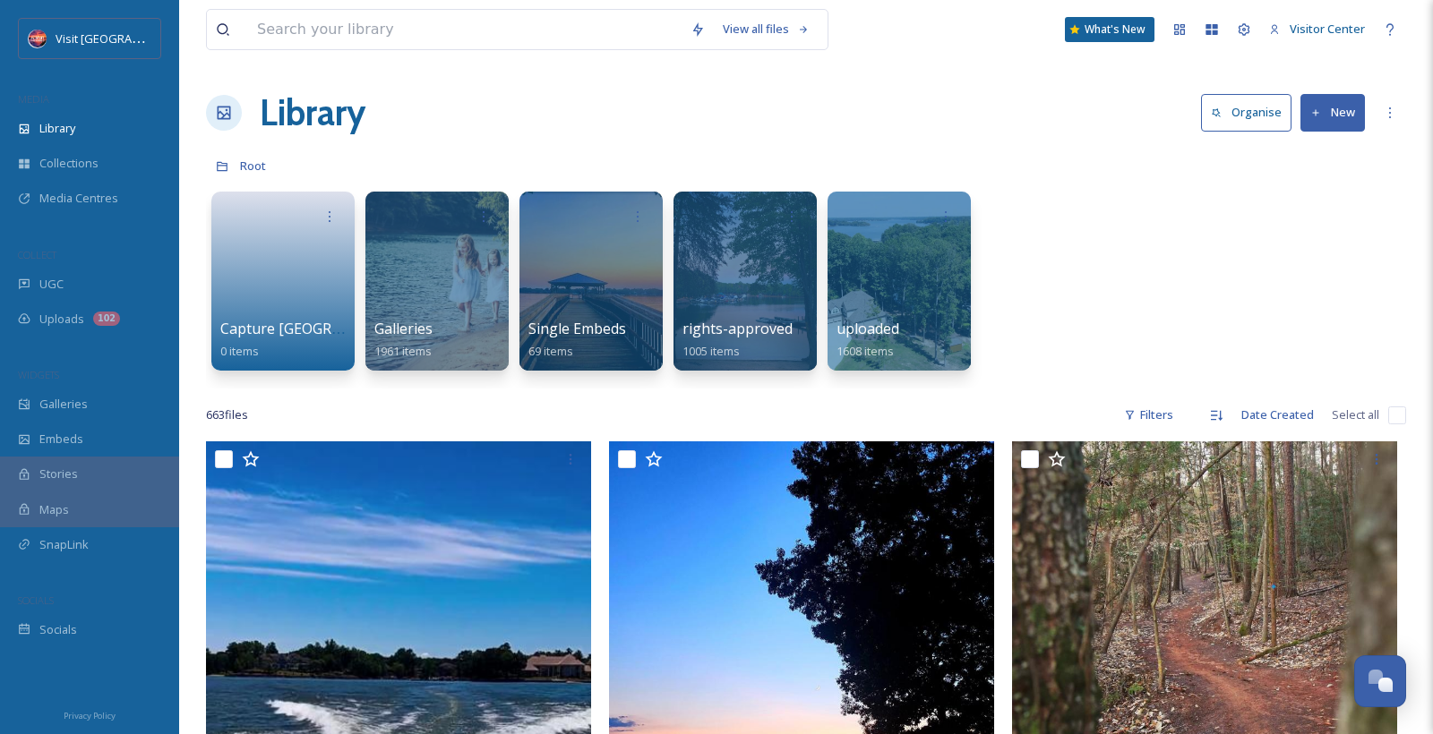
click at [1327, 111] on button "New" at bounding box center [1332, 112] width 64 height 37
click at [1320, 154] on span "File Upload" at bounding box center [1324, 154] width 59 height 17
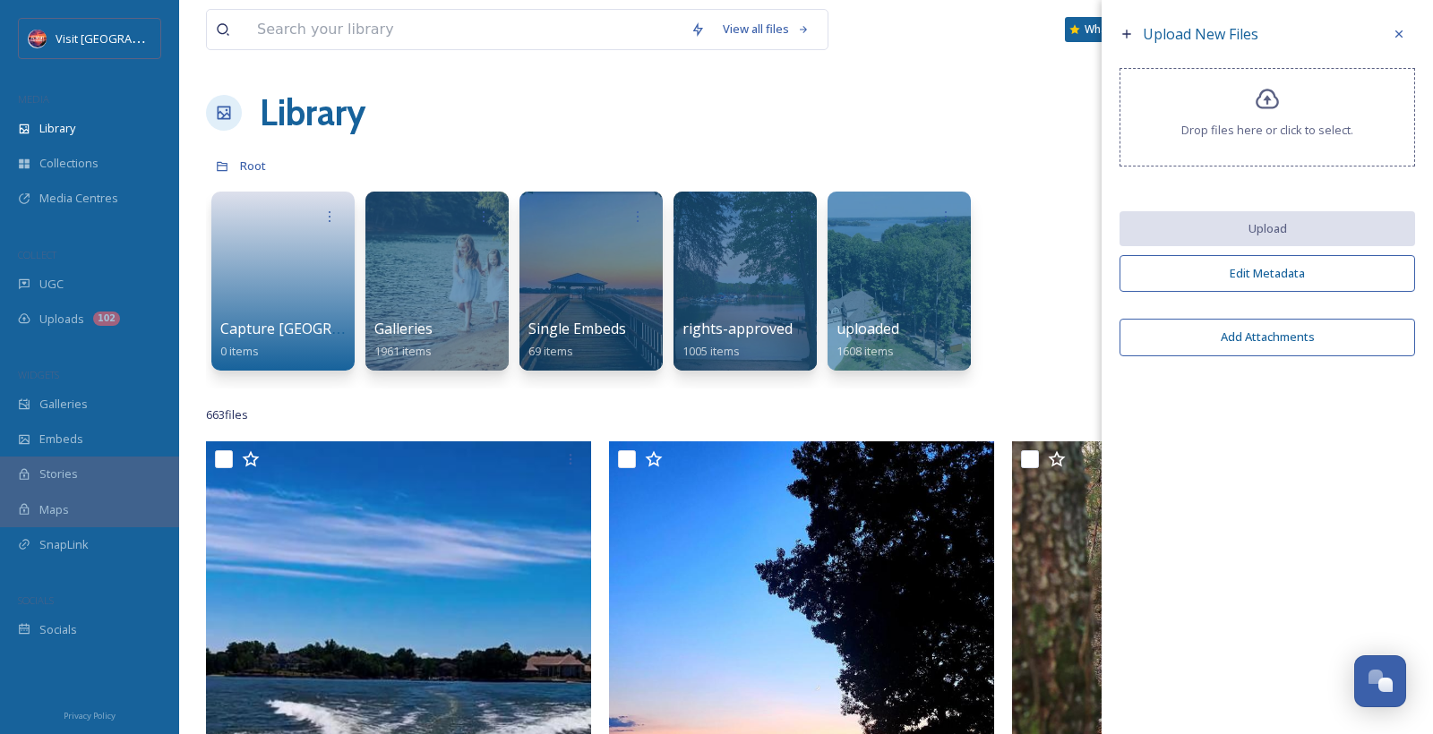
click at [1272, 91] on icon at bounding box center [1268, 100] width 26 height 26
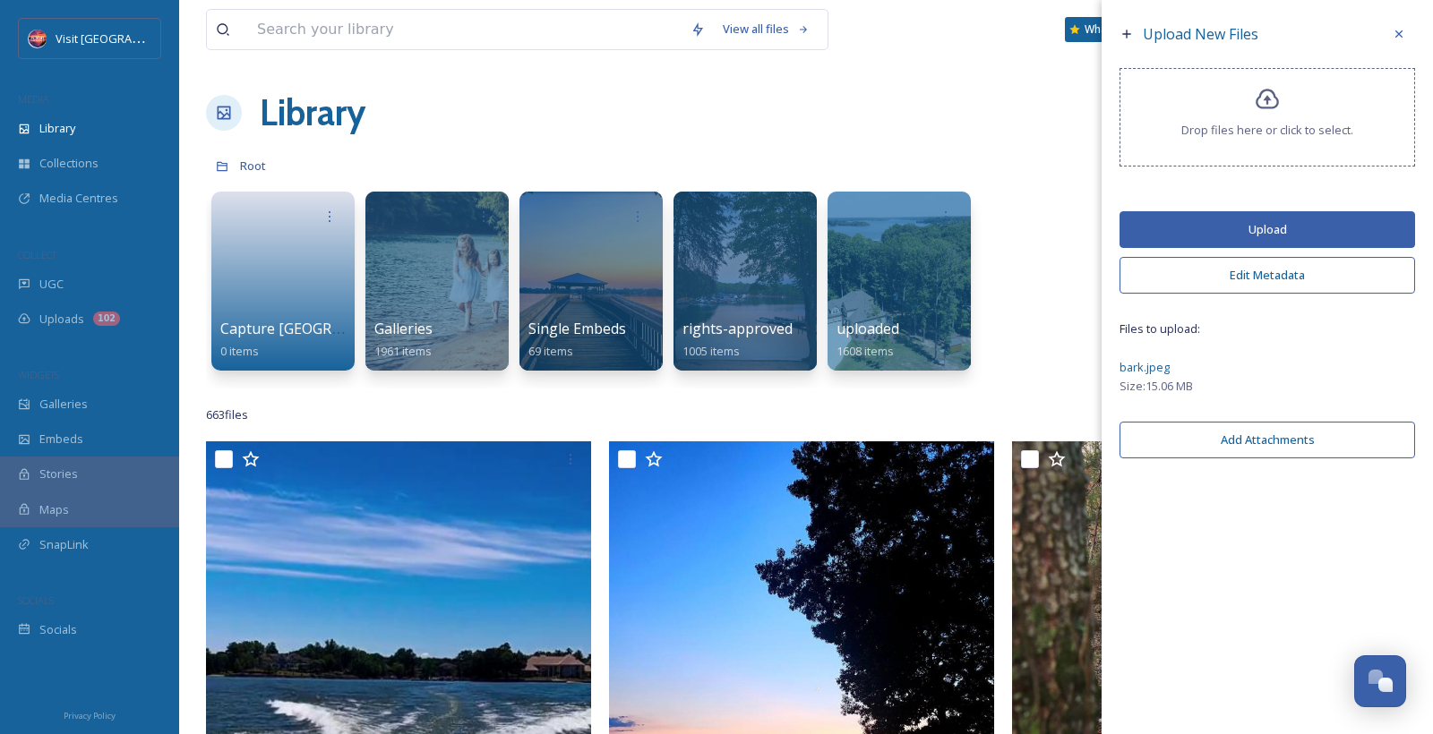
click at [1215, 242] on button "Upload" at bounding box center [1267, 229] width 296 height 37
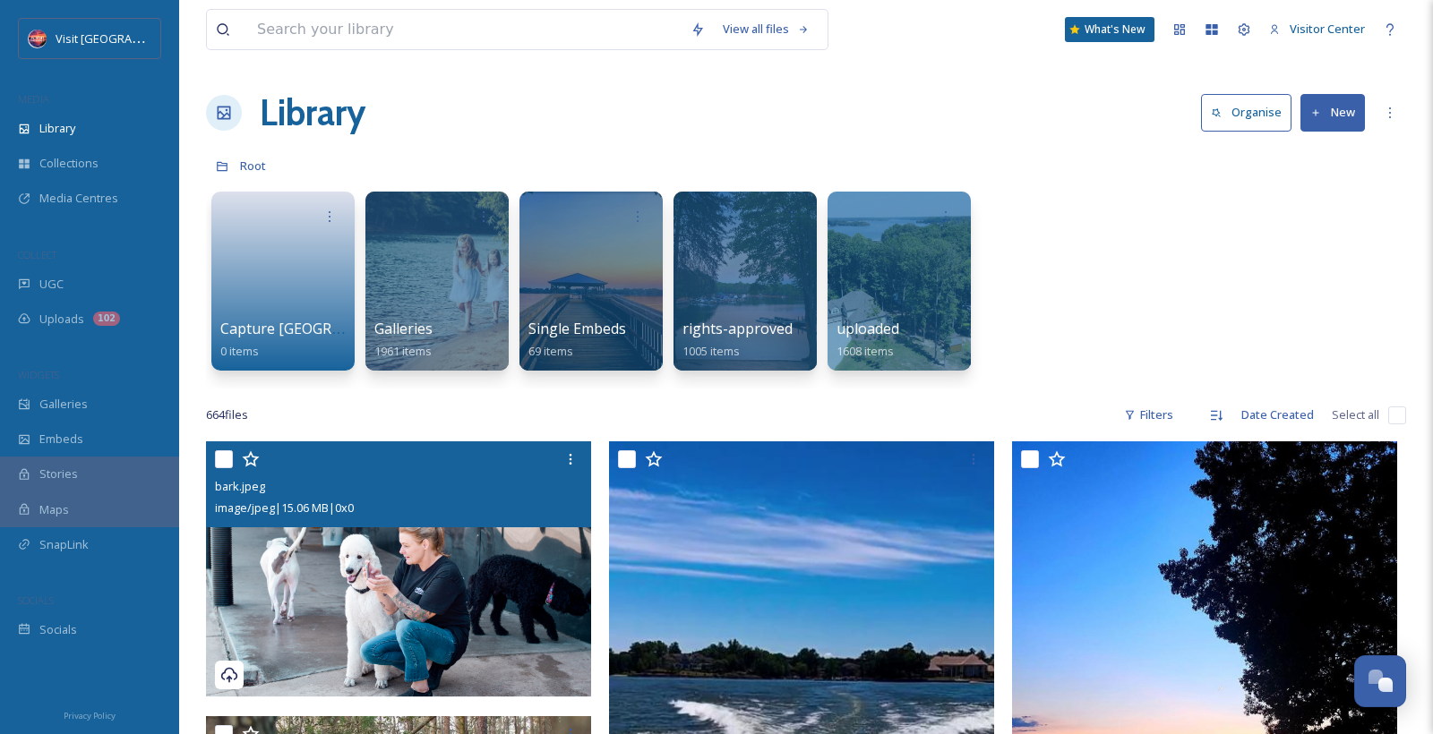
click at [223, 459] on input "checkbox" at bounding box center [224, 459] width 18 height 18
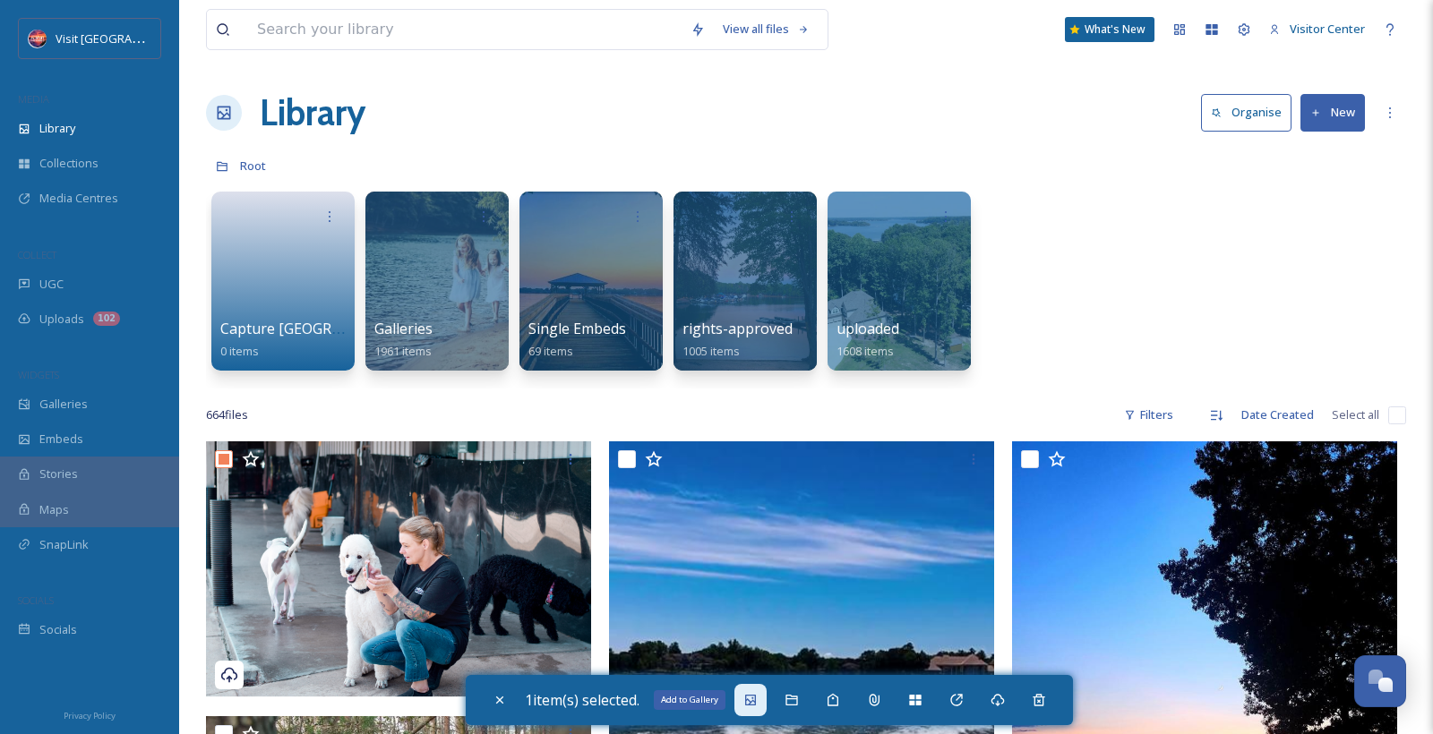
click at [750, 700] on icon at bounding box center [750, 700] width 14 height 14
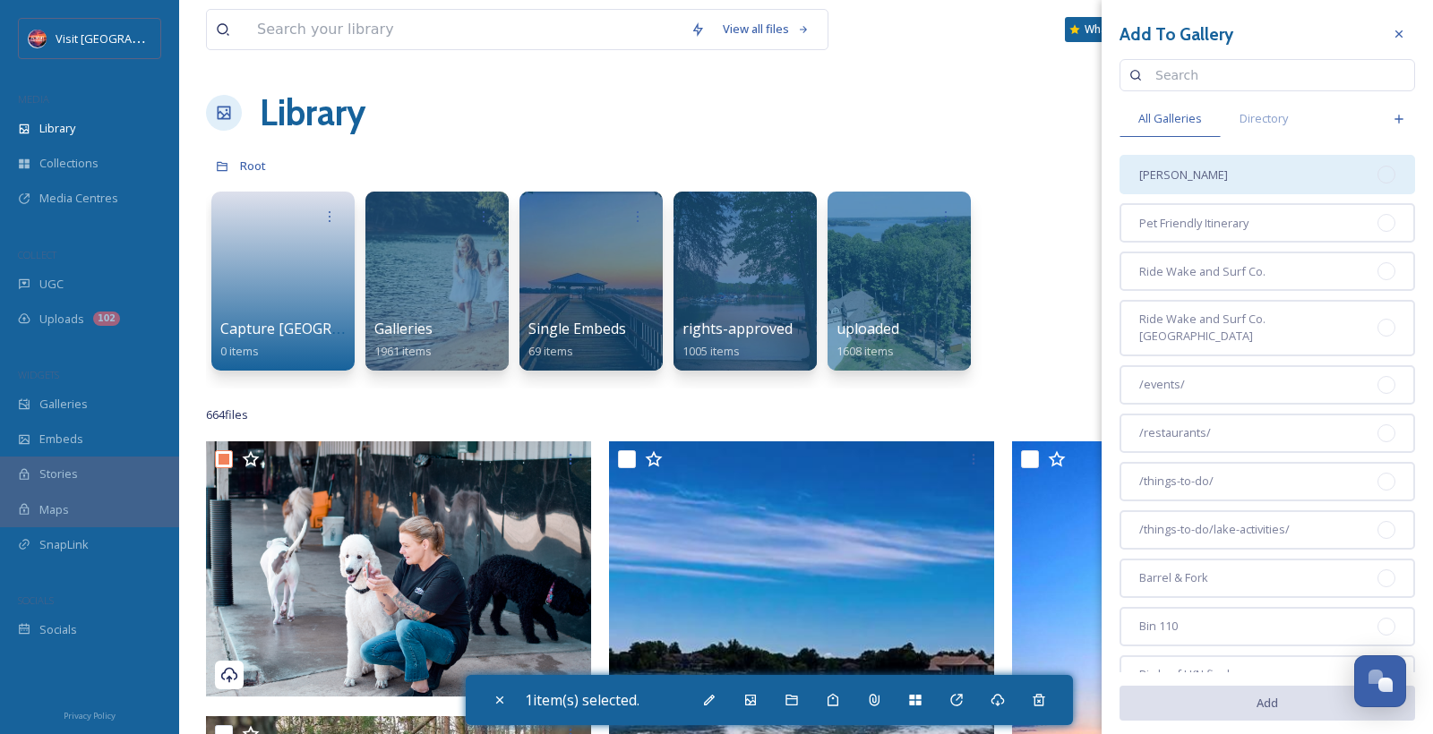
click at [1257, 186] on div "[PERSON_NAME]" at bounding box center [1267, 174] width 296 height 39
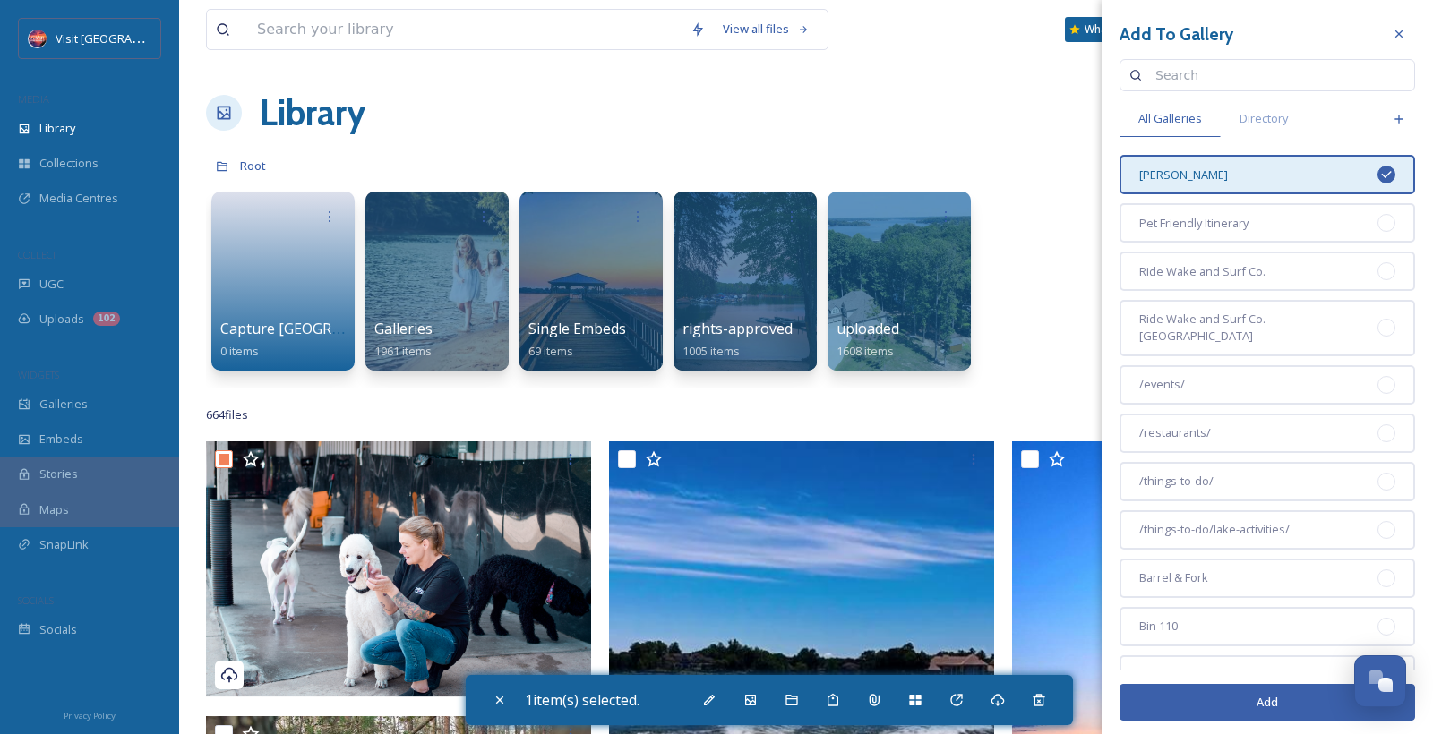
click at [1311, 701] on button "Add" at bounding box center [1267, 702] width 296 height 37
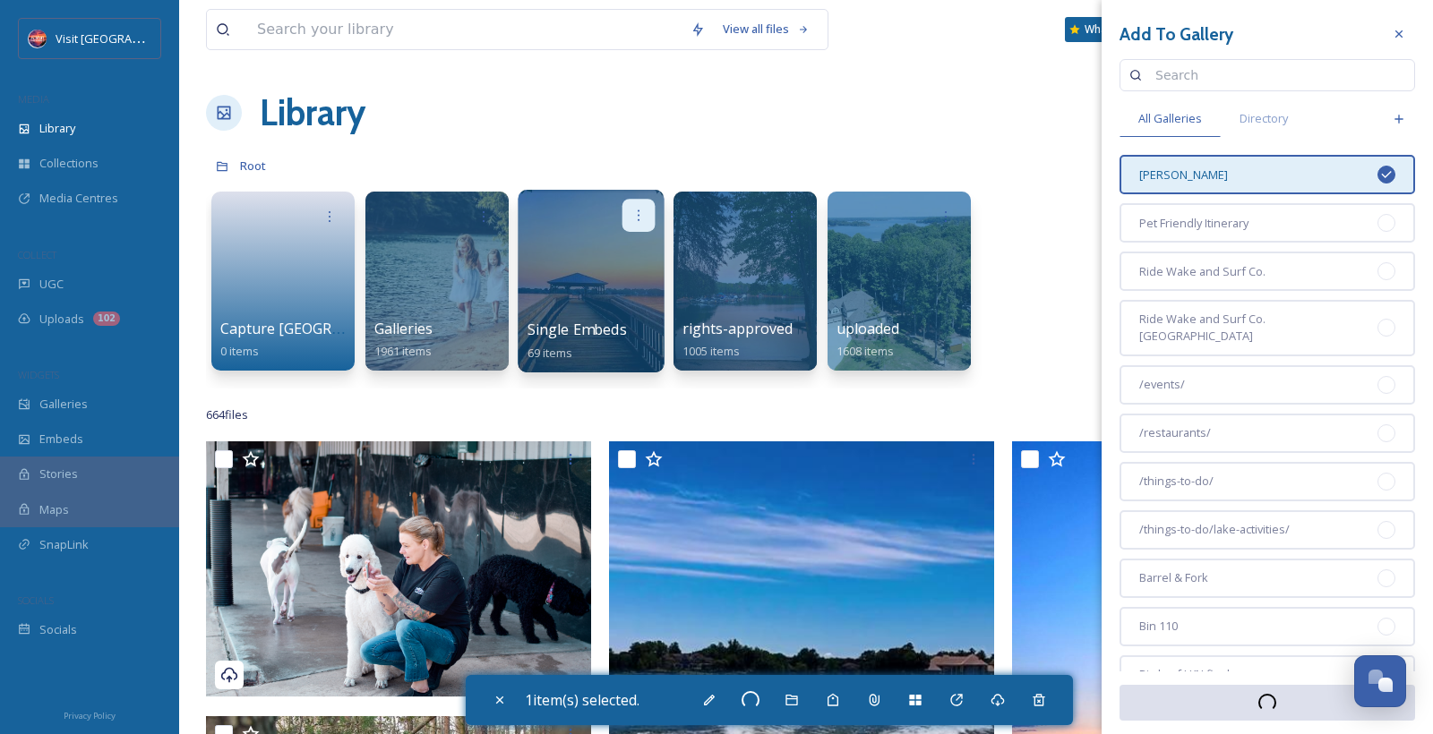
checkbox input "false"
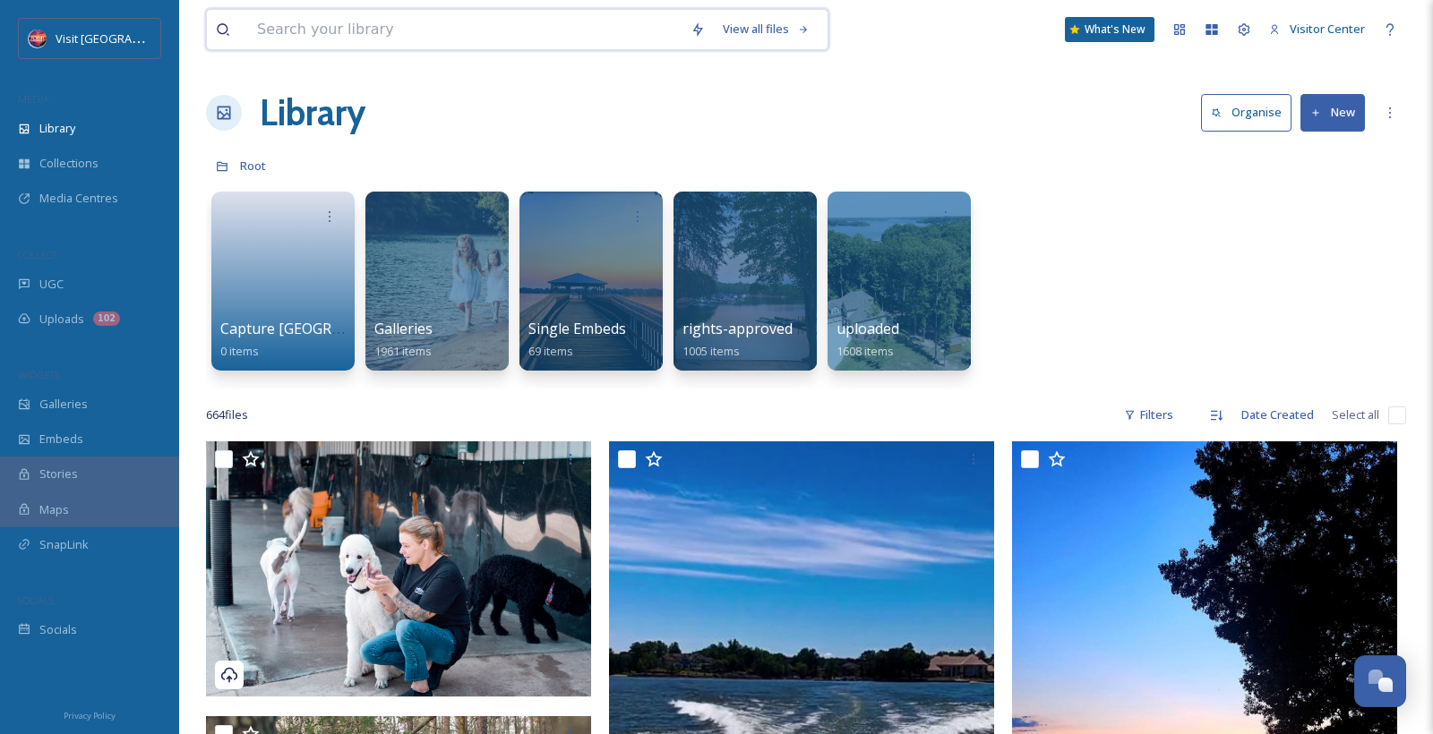
click at [367, 34] on input at bounding box center [464, 29] width 433 height 39
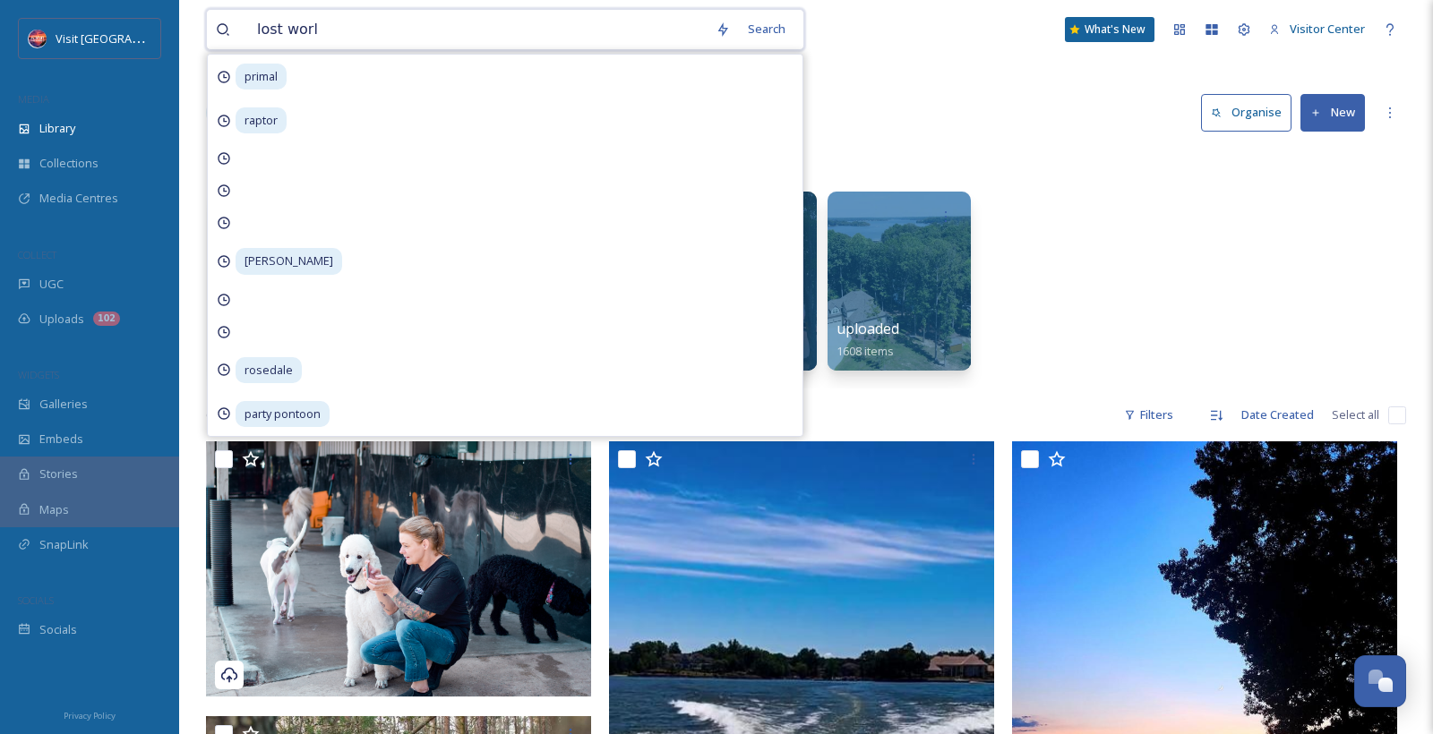
type input "lost world"
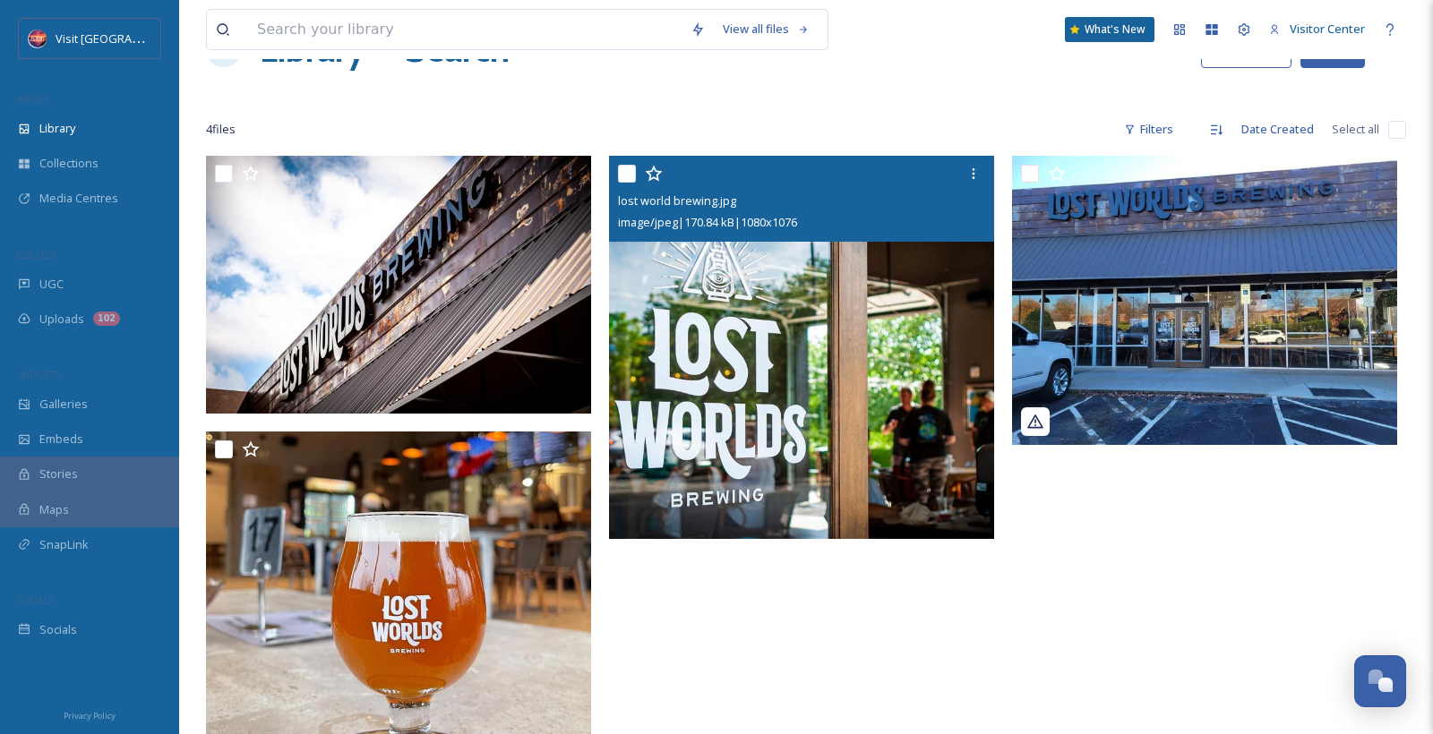
scroll to position [65, 0]
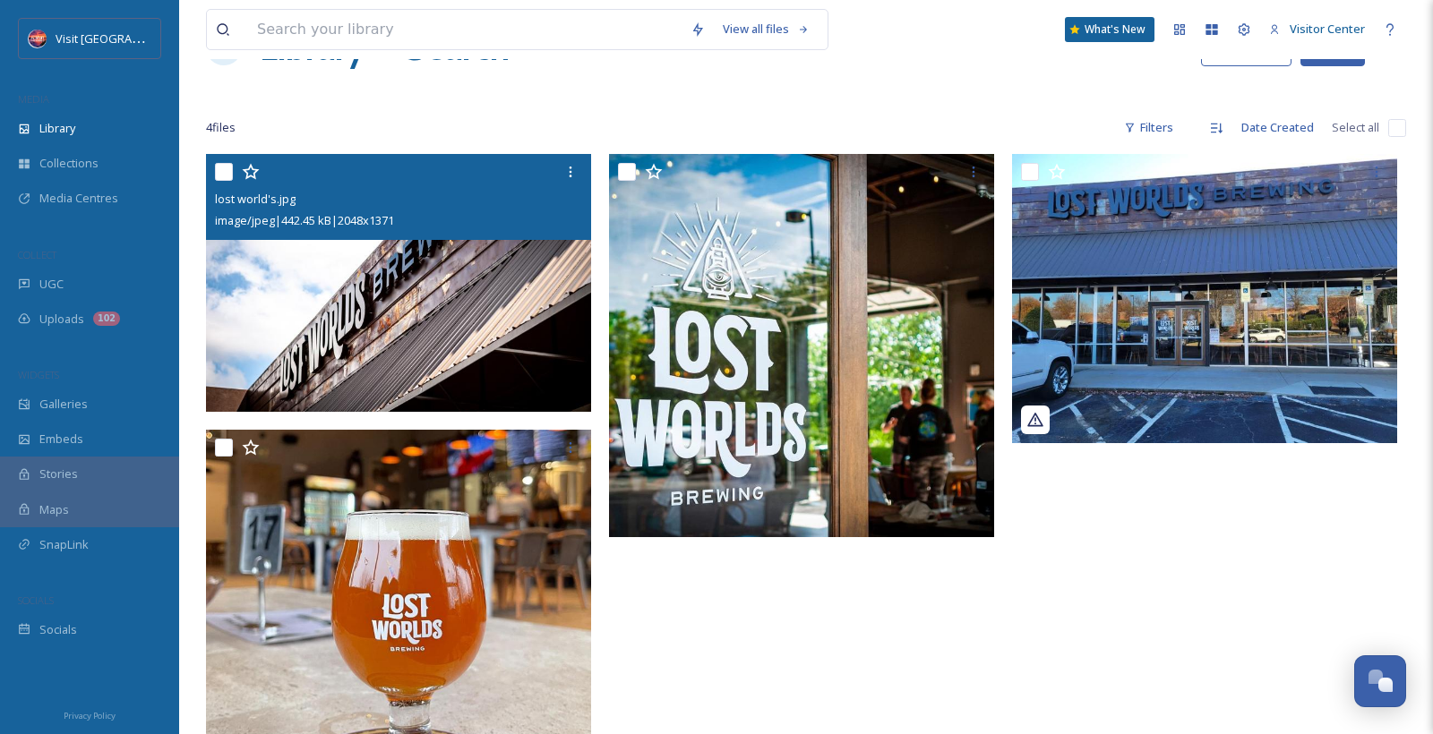
click at [224, 172] on input "checkbox" at bounding box center [224, 172] width 18 height 18
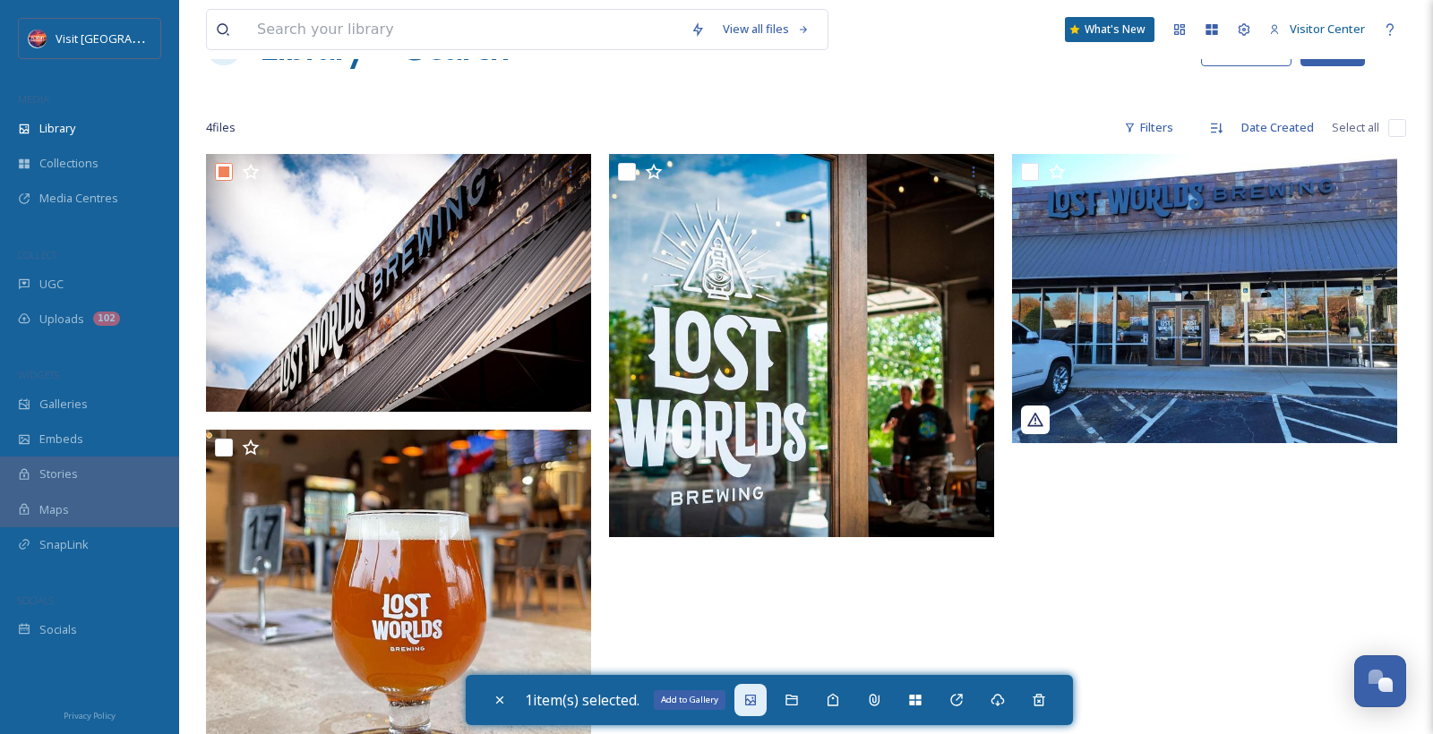
click at [747, 695] on div "Add to Gallery" at bounding box center [750, 700] width 32 height 32
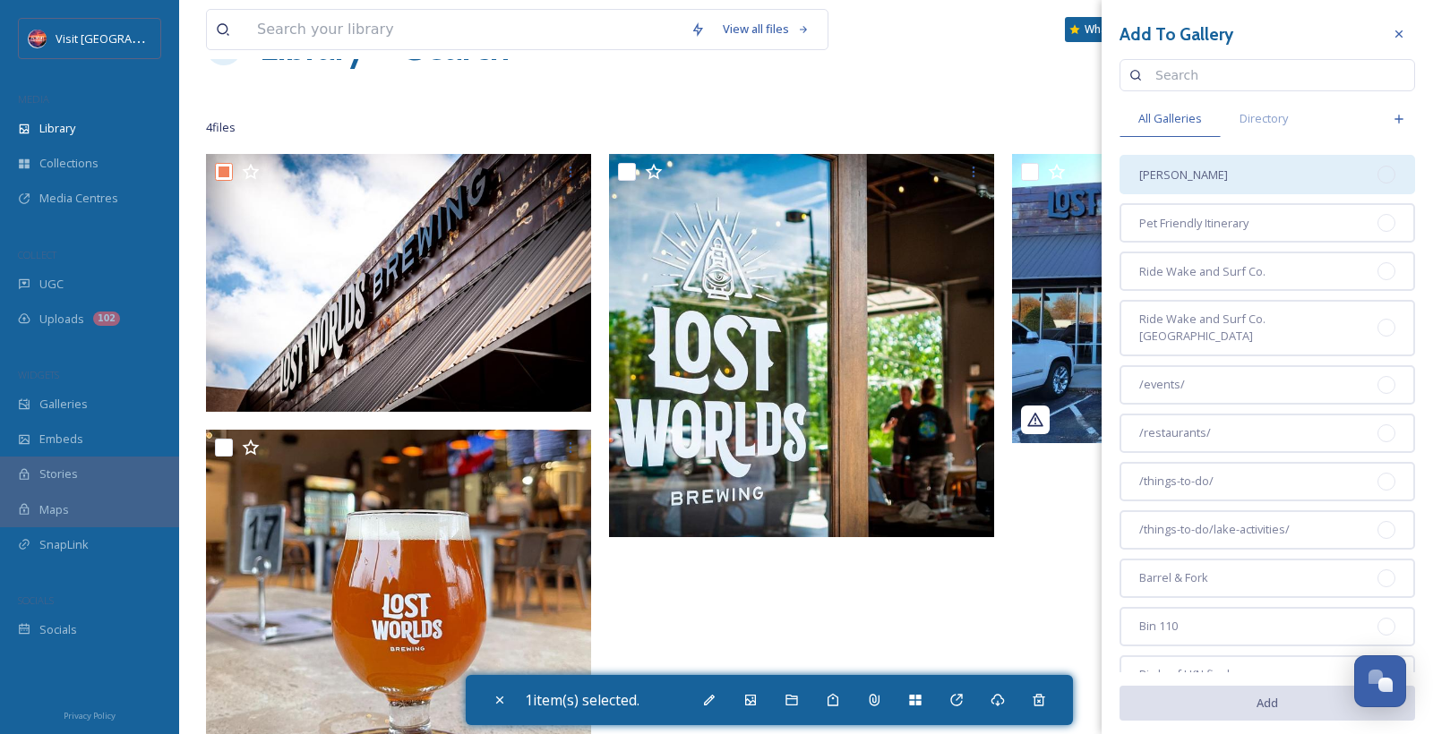
click at [1187, 176] on span "[PERSON_NAME]" at bounding box center [1183, 175] width 89 height 17
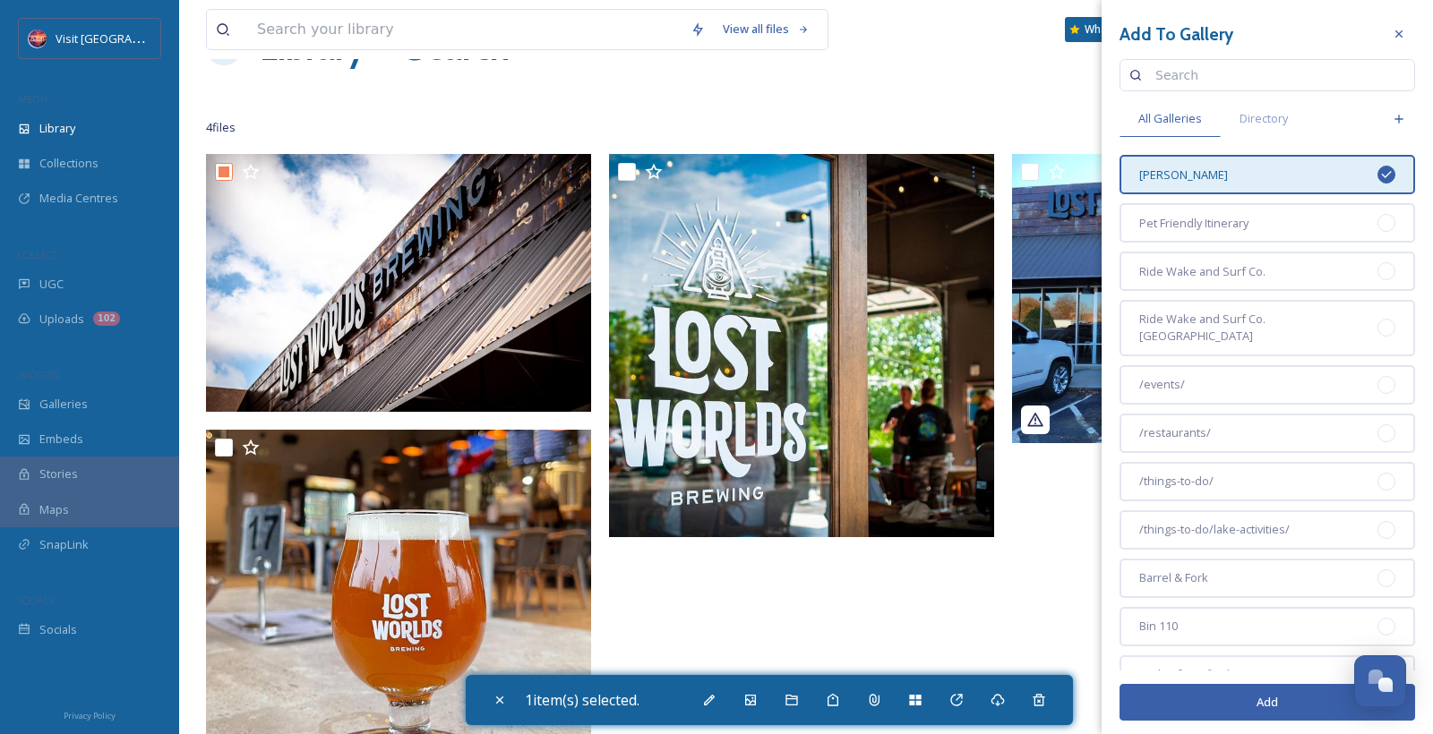
click at [1250, 702] on button "Add" at bounding box center [1267, 702] width 296 height 37
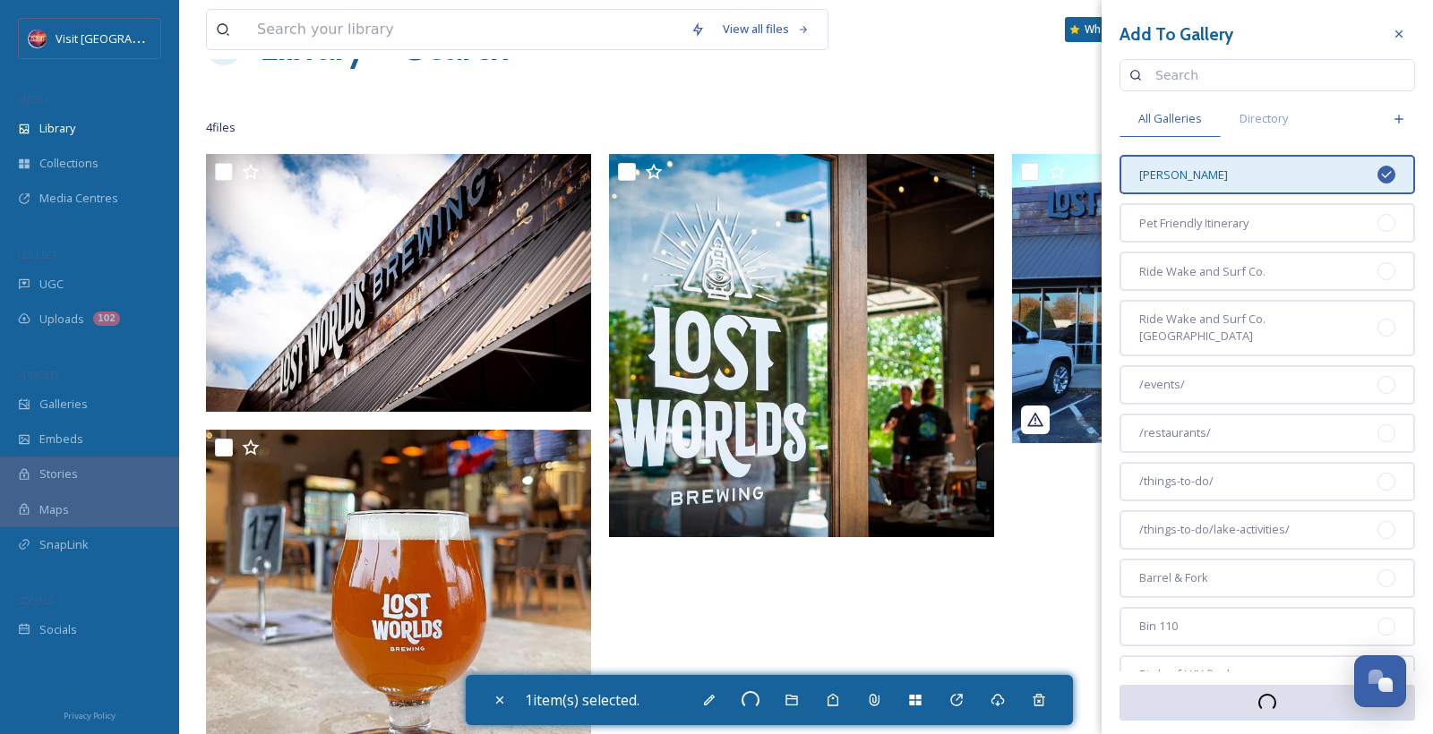
checkbox input "false"
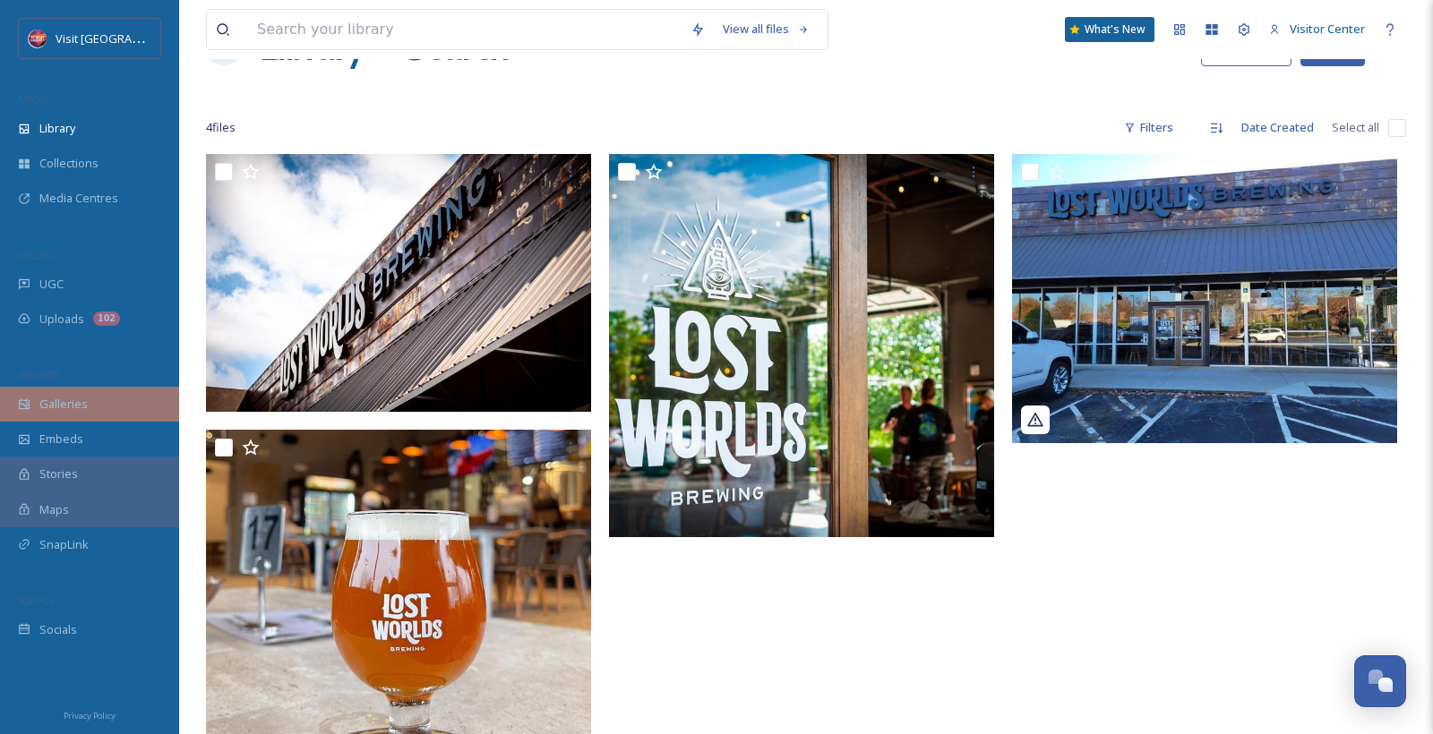
click at [94, 419] on div "Galleries" at bounding box center [89, 404] width 179 height 35
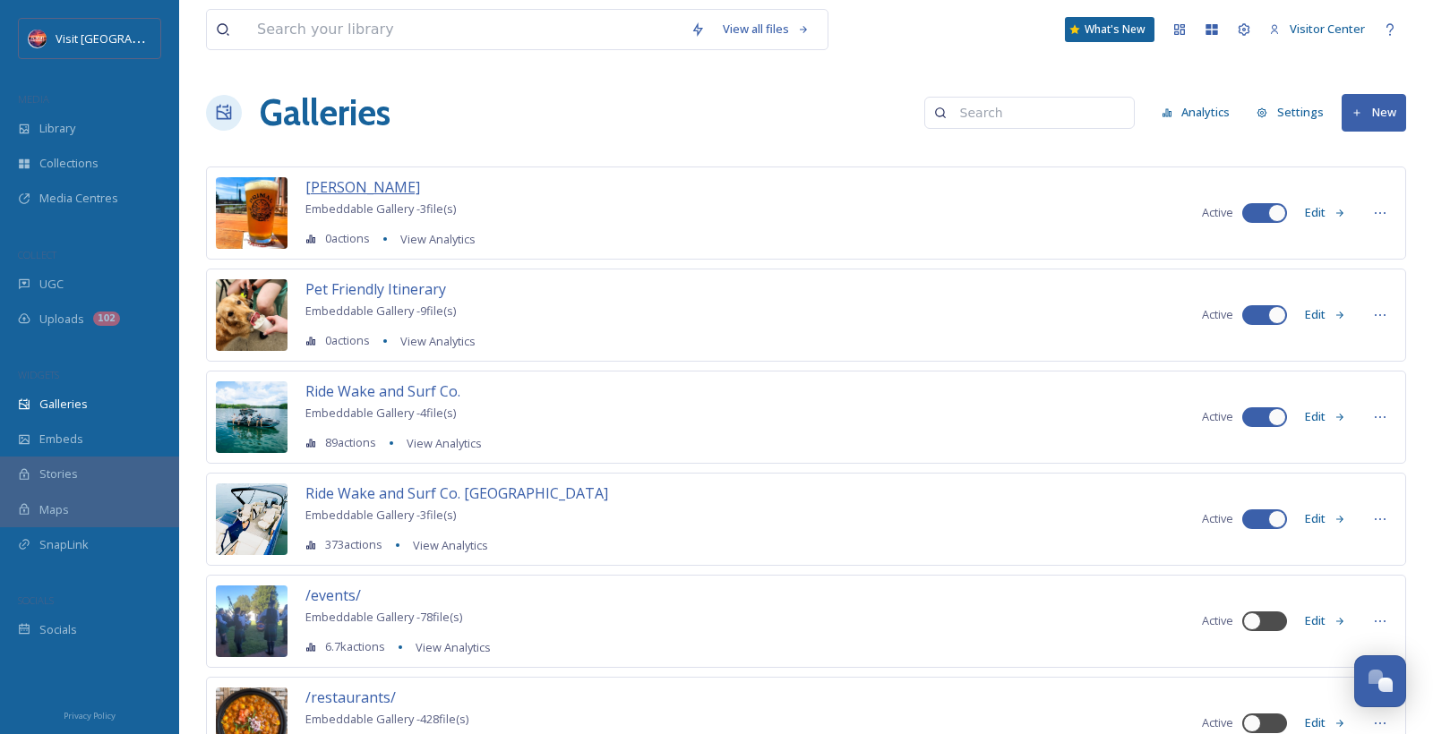
click at [395, 193] on span "[PERSON_NAME]" at bounding box center [362, 187] width 115 height 20
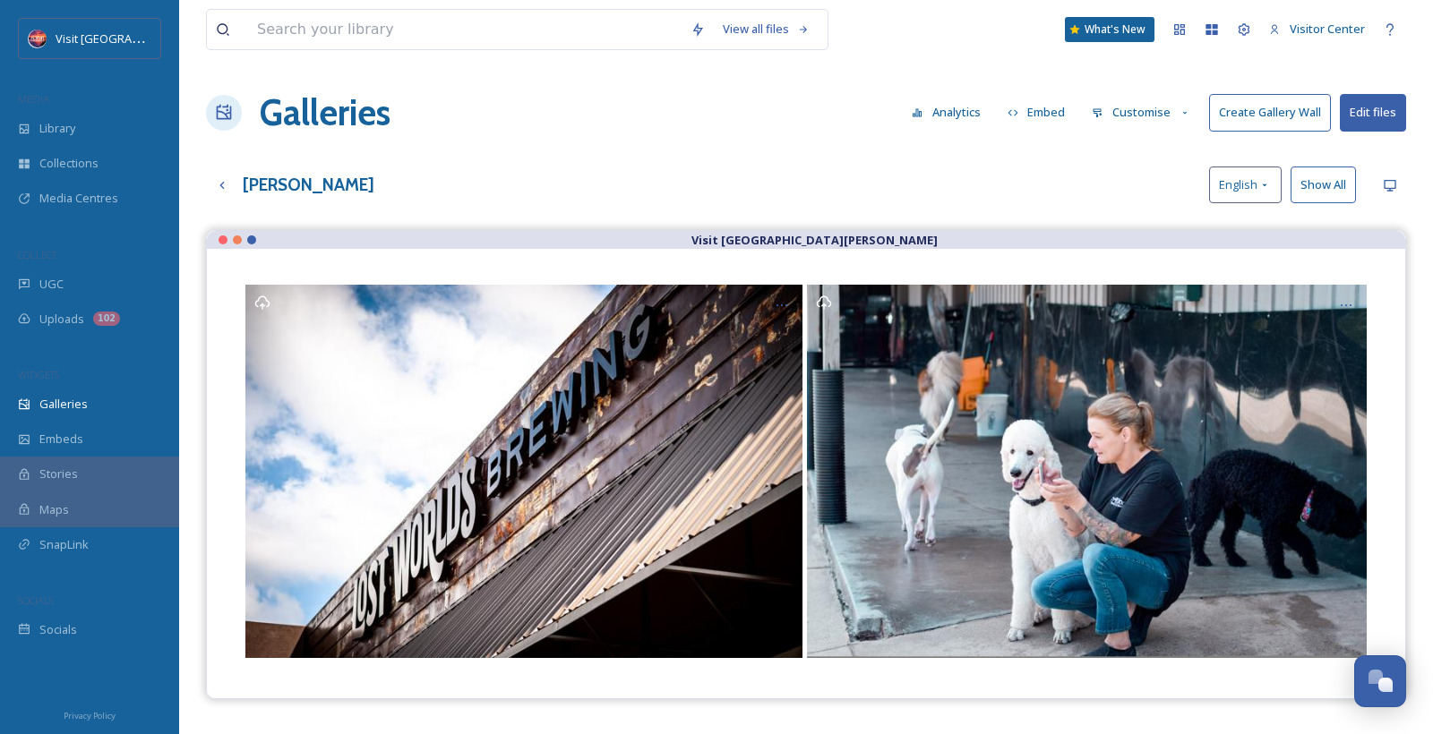
click at [1039, 116] on button "Embed" at bounding box center [1036, 112] width 76 height 35
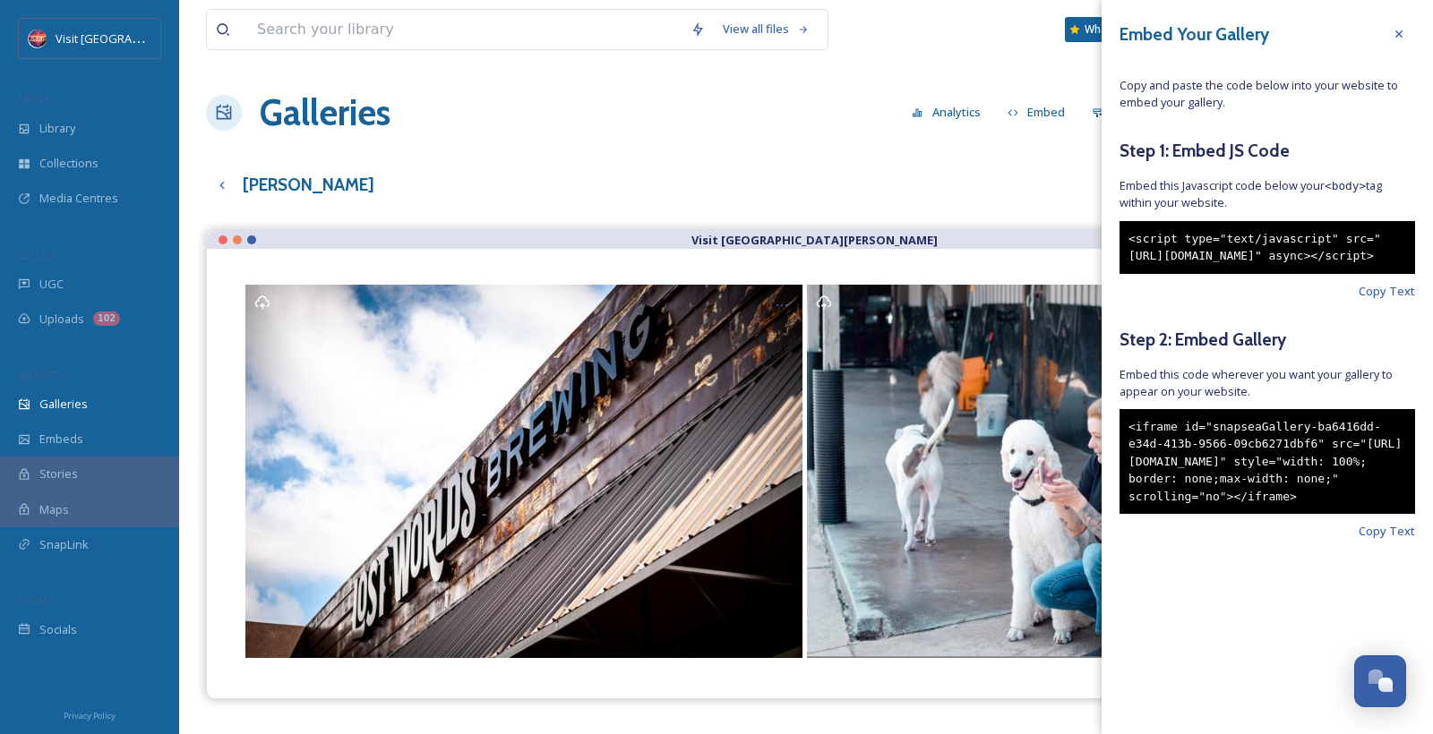
drag, startPoint x: 1198, startPoint y: 560, endPoint x: 1114, endPoint y: 452, distance: 136.5
click at [1114, 451] on div "Embed Your Gallery Copy and paste the code below into your website to embed you…" at bounding box center [1266, 306] width 331 height 613
copy div "<iframe id="snapseaGallery-ba6416dd-e34d-413b-9566-09cb6271dbf6" src="[URL][DOM…"
click at [1401, 39] on icon at bounding box center [1399, 34] width 14 height 14
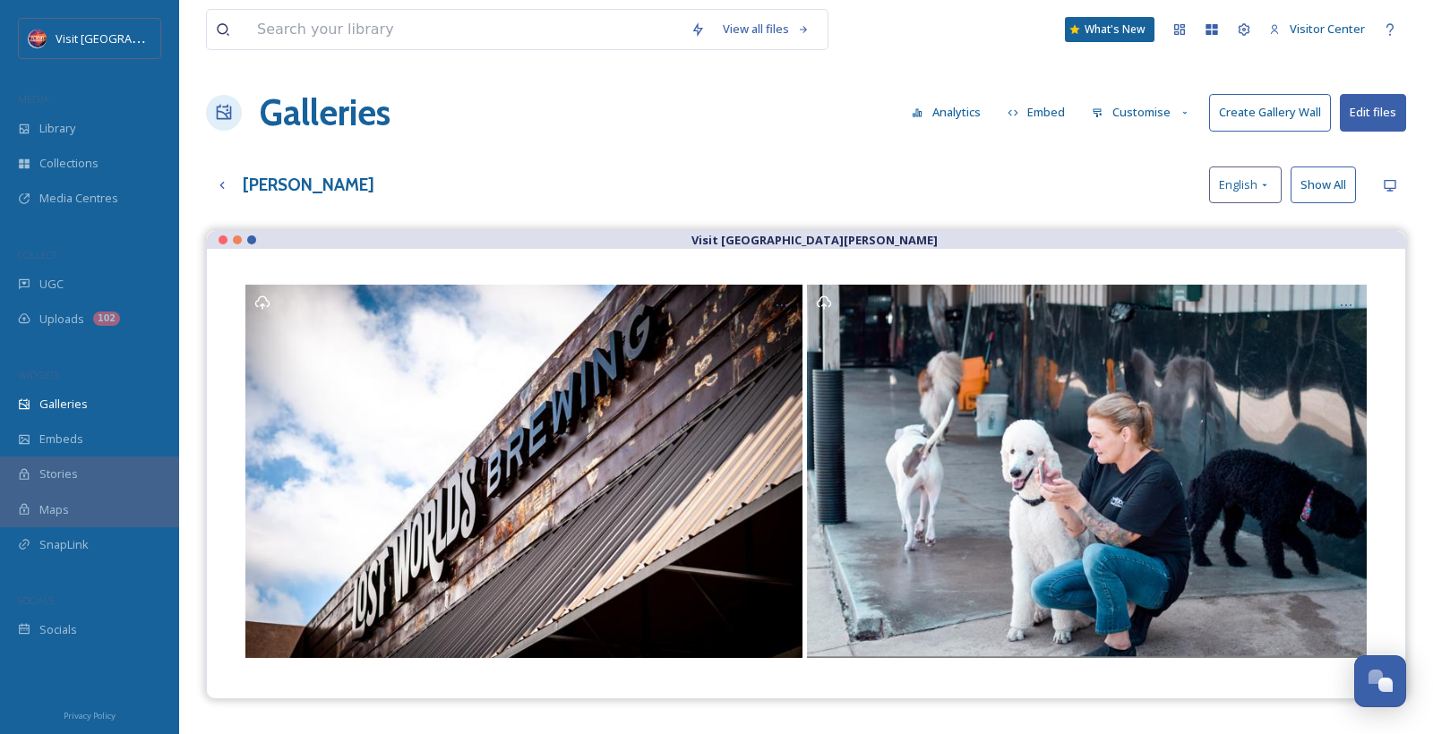
click at [1185, 112] on icon at bounding box center [1185, 113] width 12 height 12
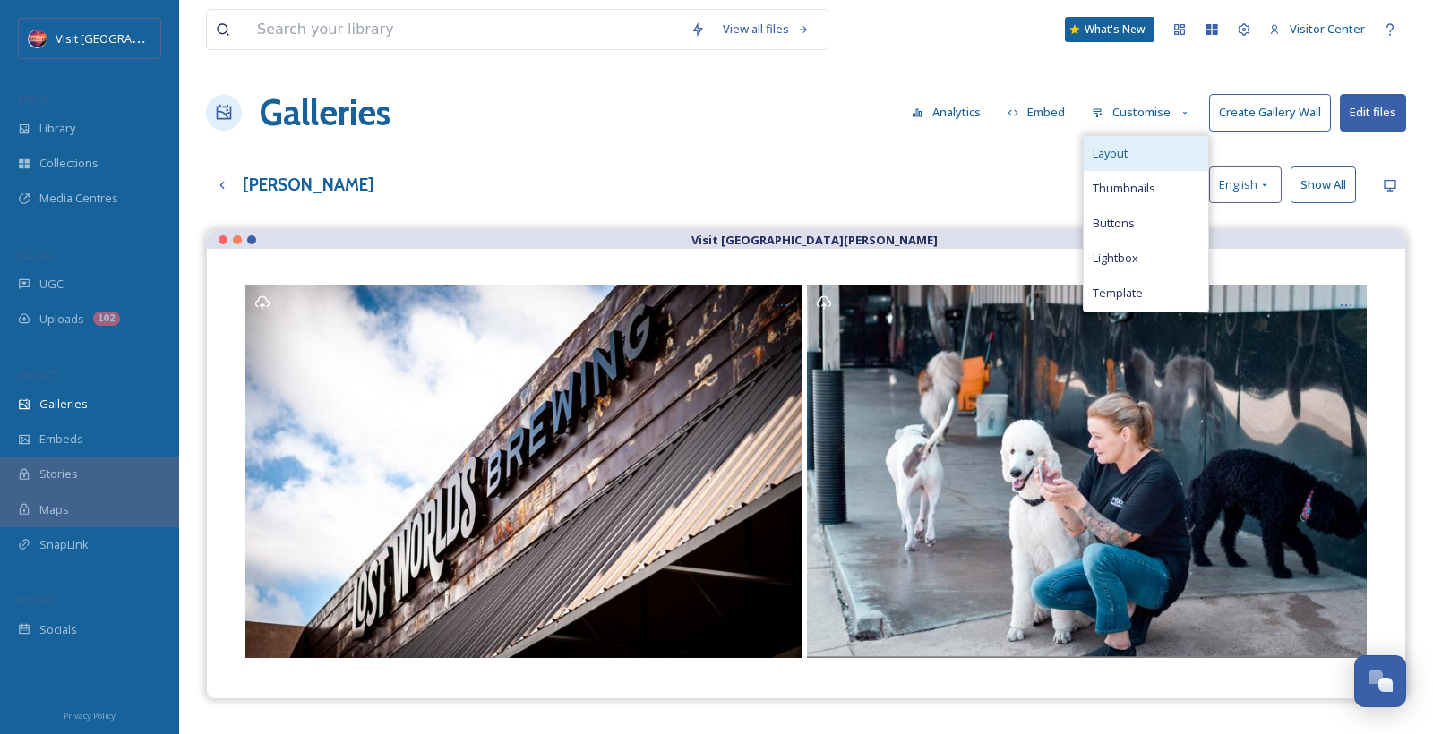
click at [1152, 161] on div "Layout" at bounding box center [1146, 153] width 124 height 35
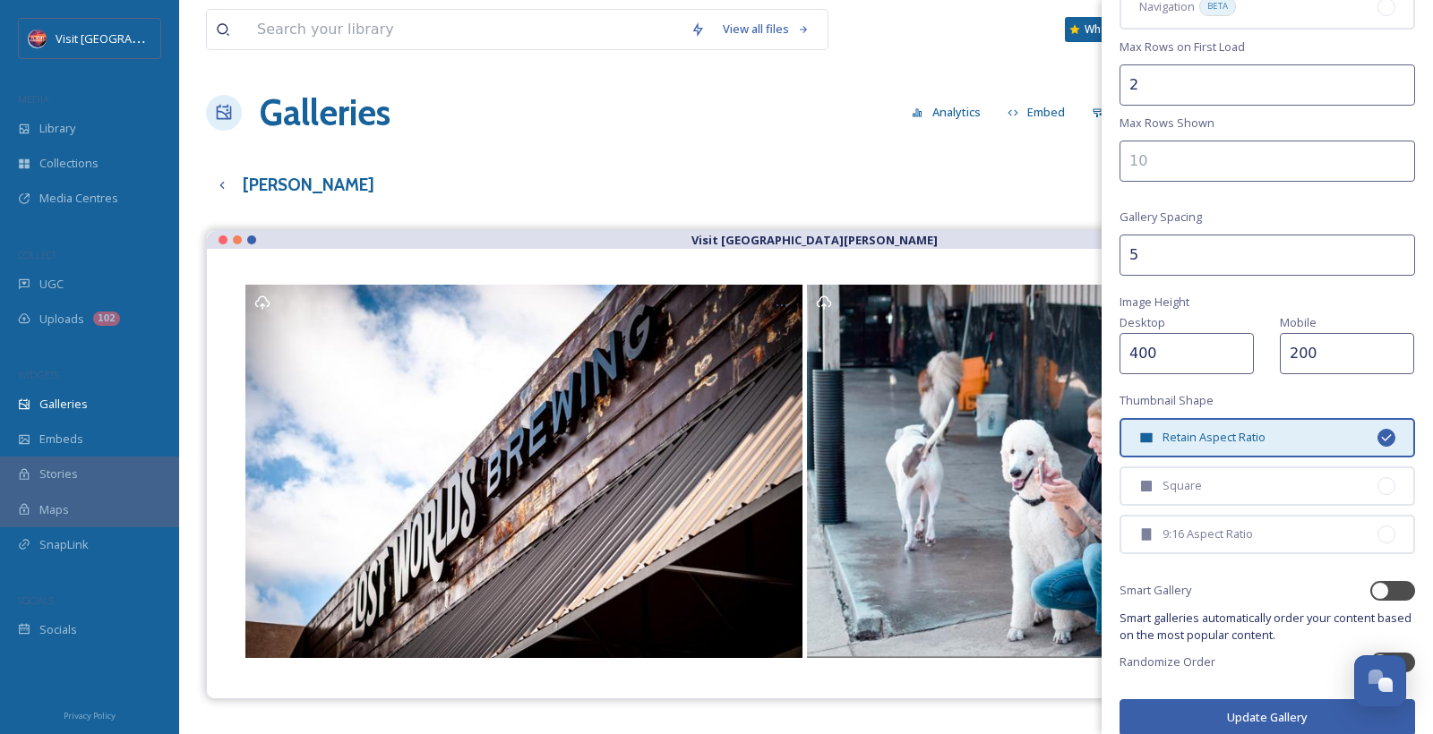
scroll to position [280, 0]
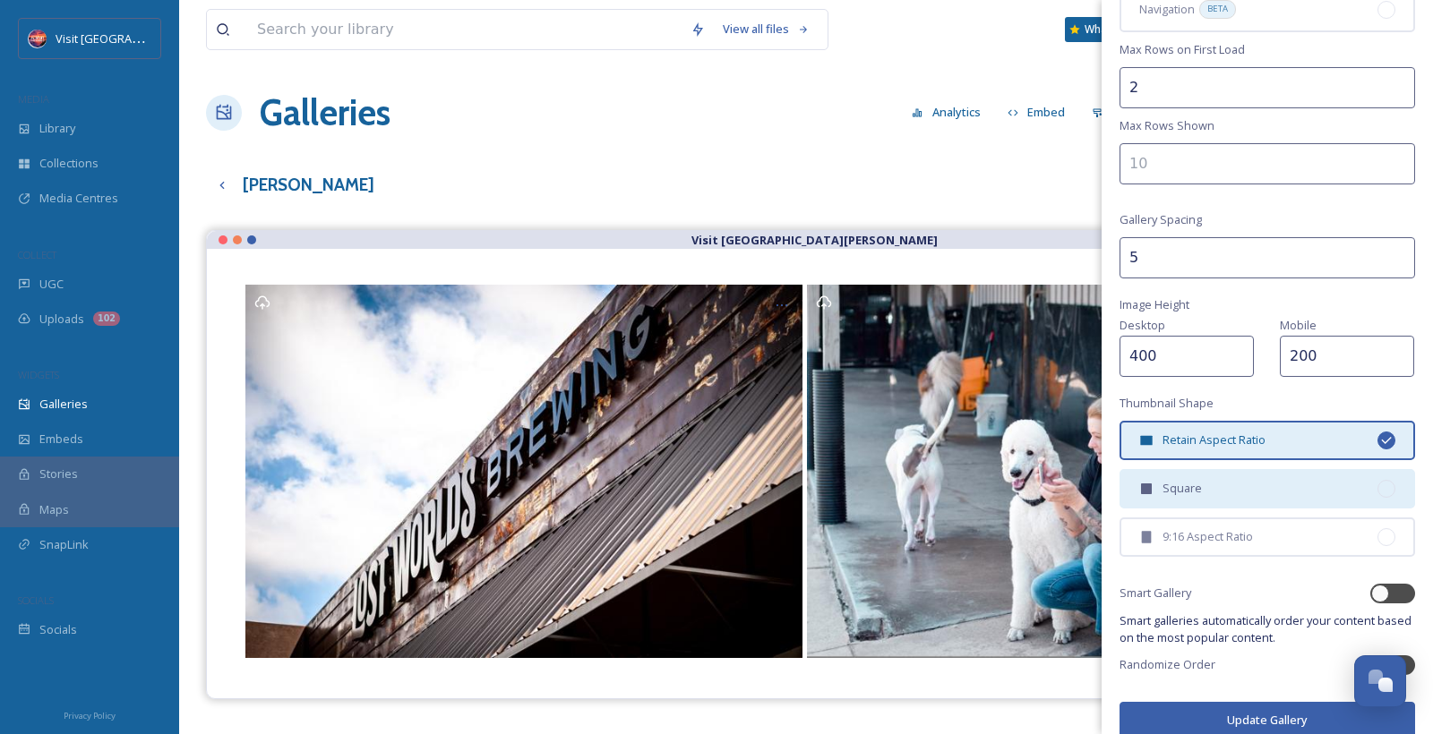
click at [1209, 471] on div "Square" at bounding box center [1267, 488] width 296 height 39
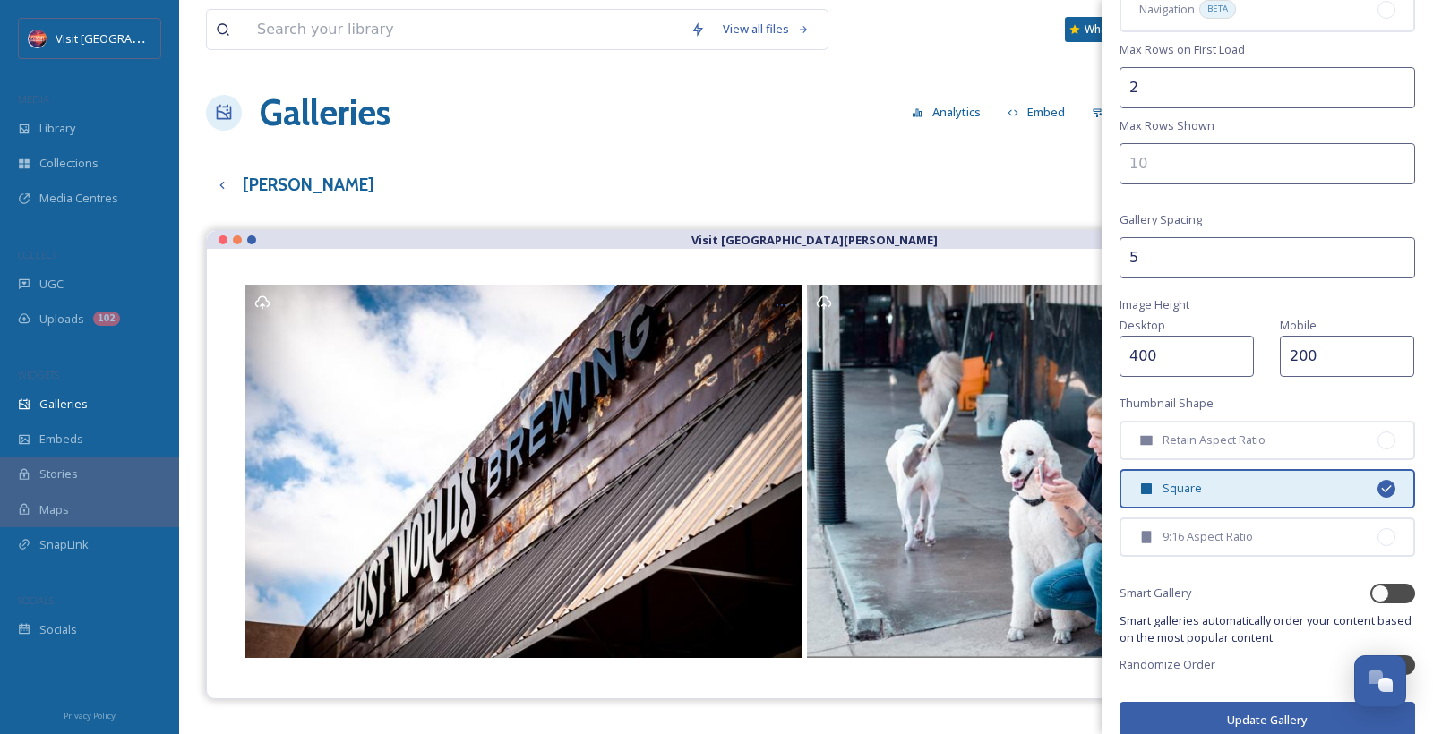
click at [1265, 702] on button "Update Gallery" at bounding box center [1267, 720] width 296 height 37
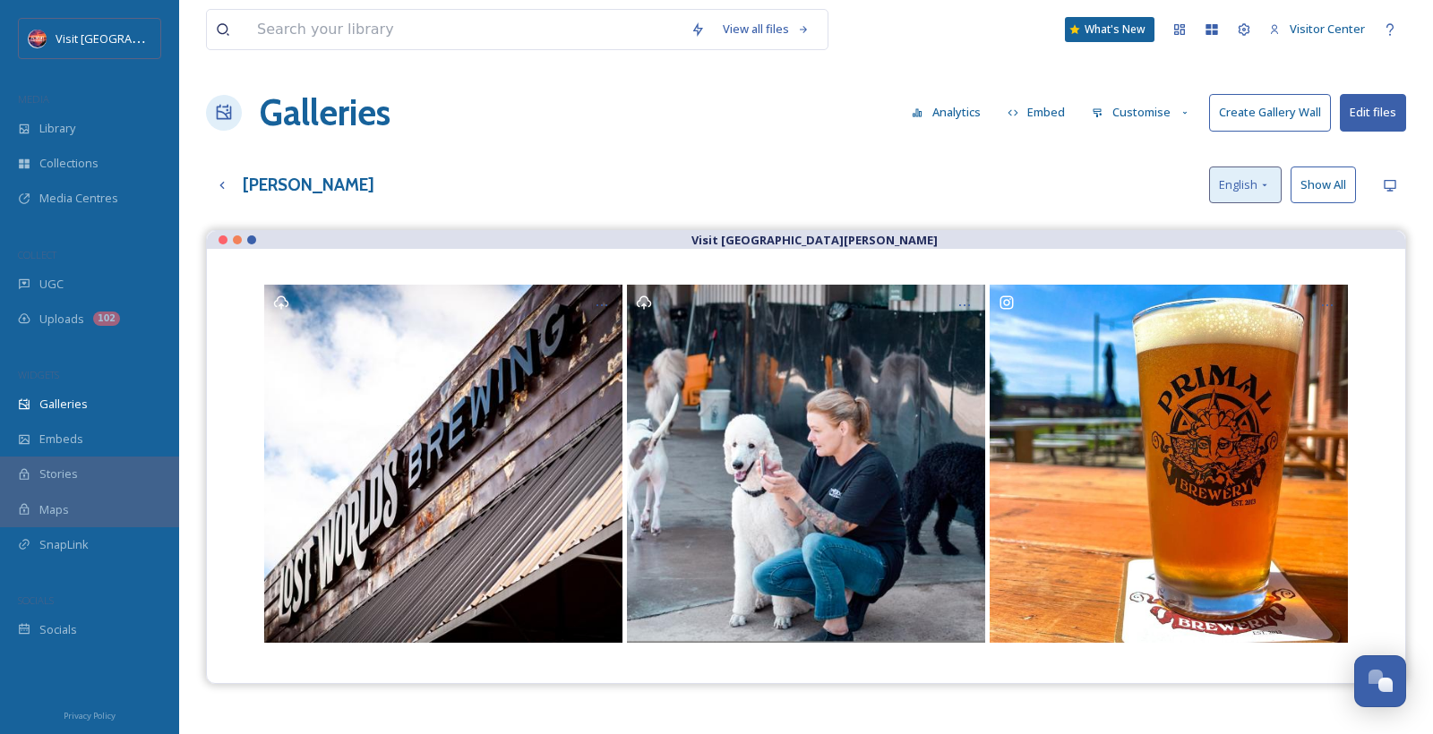
scroll to position [0, 0]
click at [1024, 112] on button "Embed" at bounding box center [1036, 112] width 76 height 35
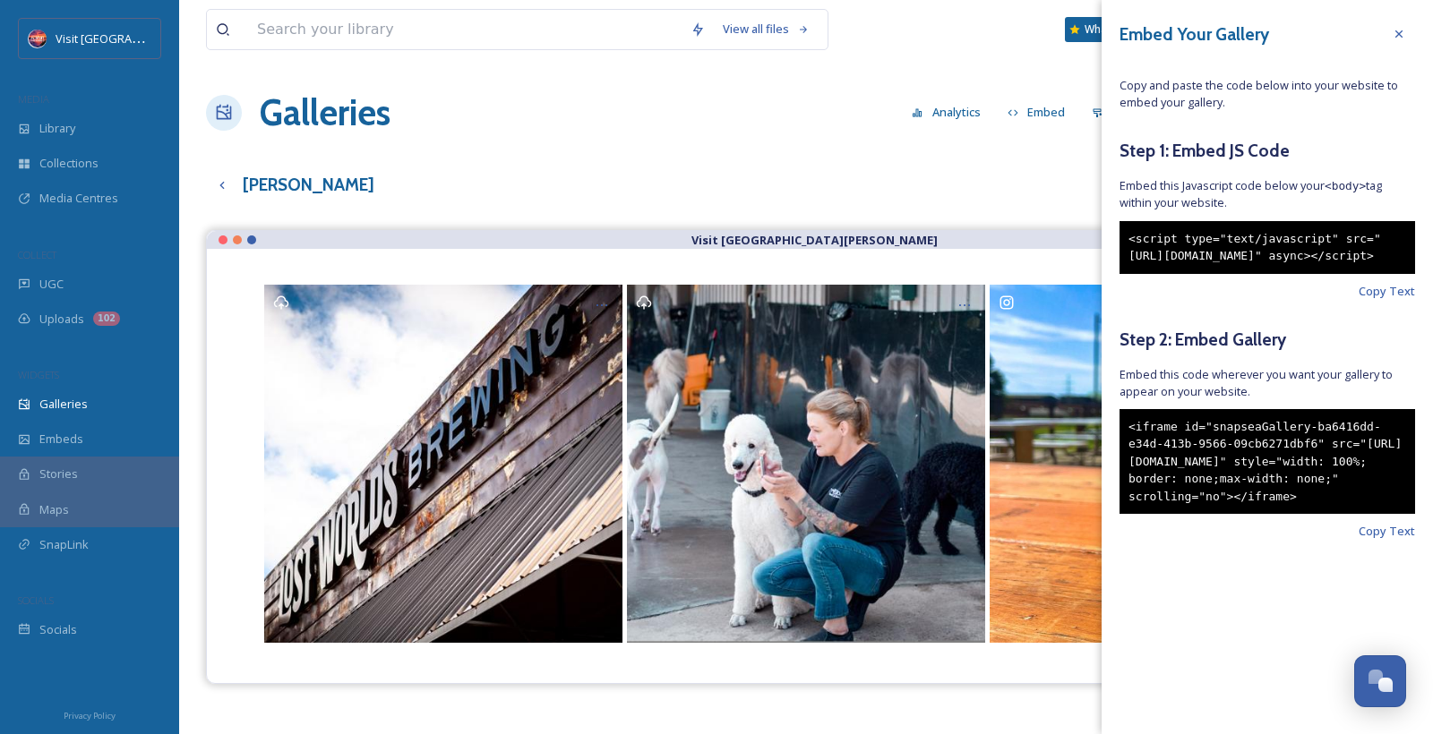
drag, startPoint x: 1244, startPoint y: 562, endPoint x: 1123, endPoint y: 457, distance: 160.6
click at [1123, 457] on div "<iframe id="snapseaGallery-ba6416dd-e34d-413b-9566-09cb6271dbf6" src="[URL][DOM…" at bounding box center [1267, 462] width 296 height 106
copy div "<iframe id="snapseaGallery-ba6416dd-e34d-413b-9566-09cb6271dbf6" src="[URL][DOM…"
click at [1402, 37] on icon at bounding box center [1399, 34] width 14 height 14
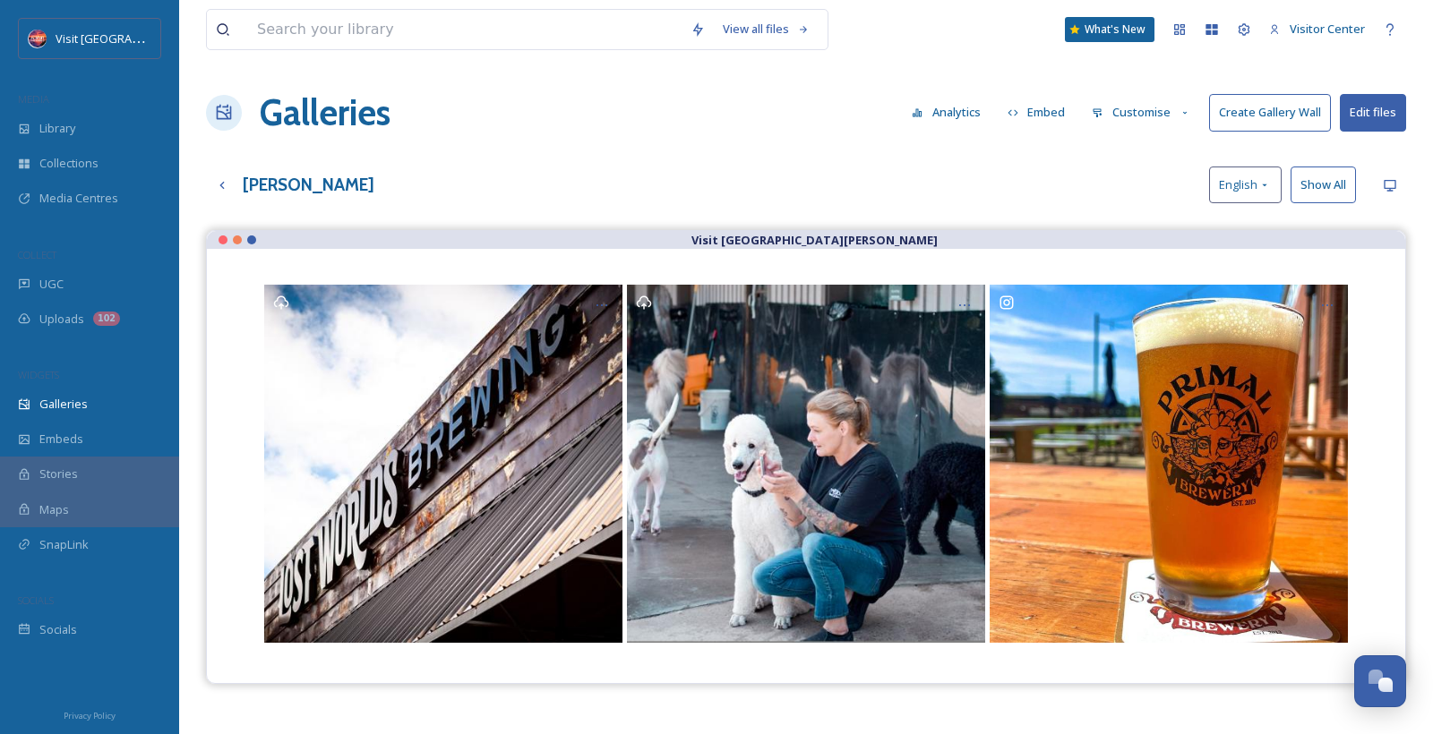
click at [1301, 113] on button "Create Gallery Wall" at bounding box center [1270, 112] width 122 height 37
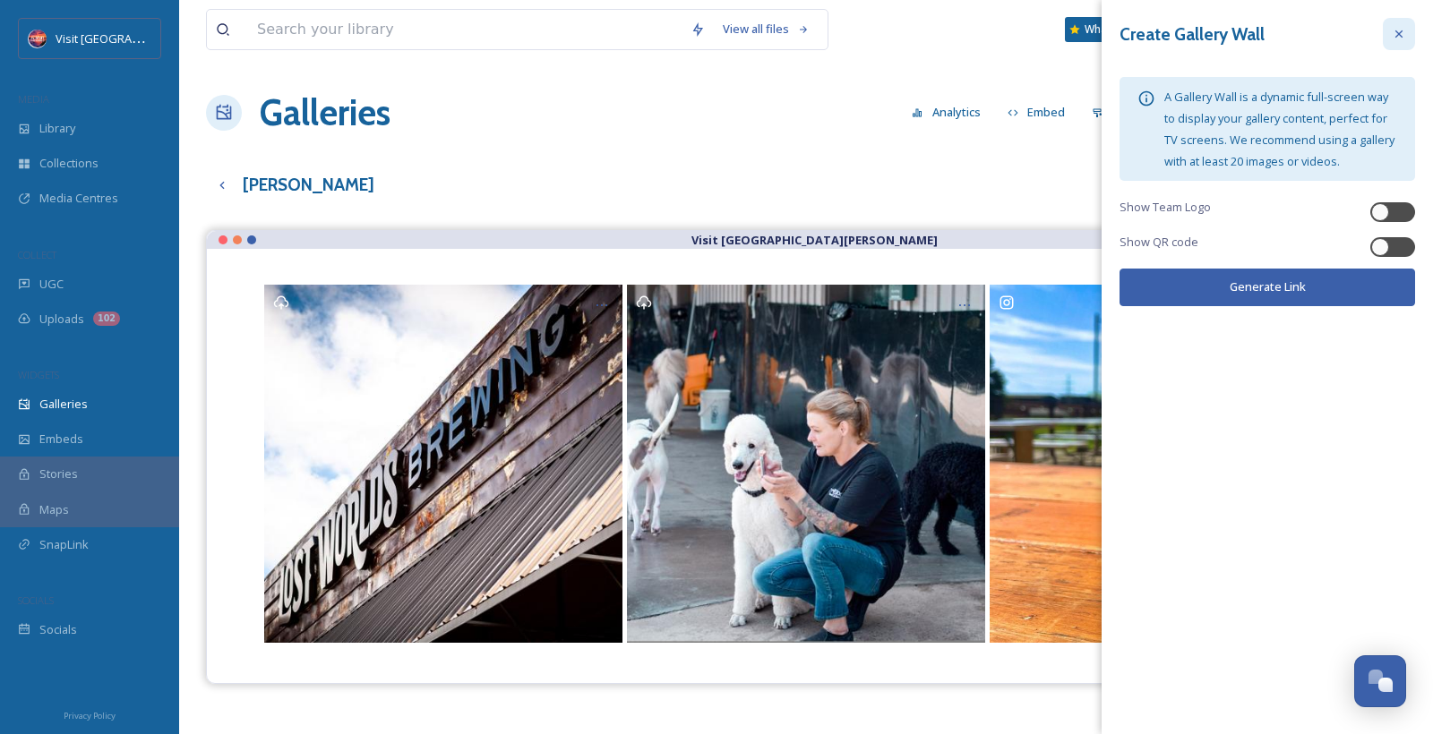
click at [1395, 42] on div at bounding box center [1399, 34] width 32 height 32
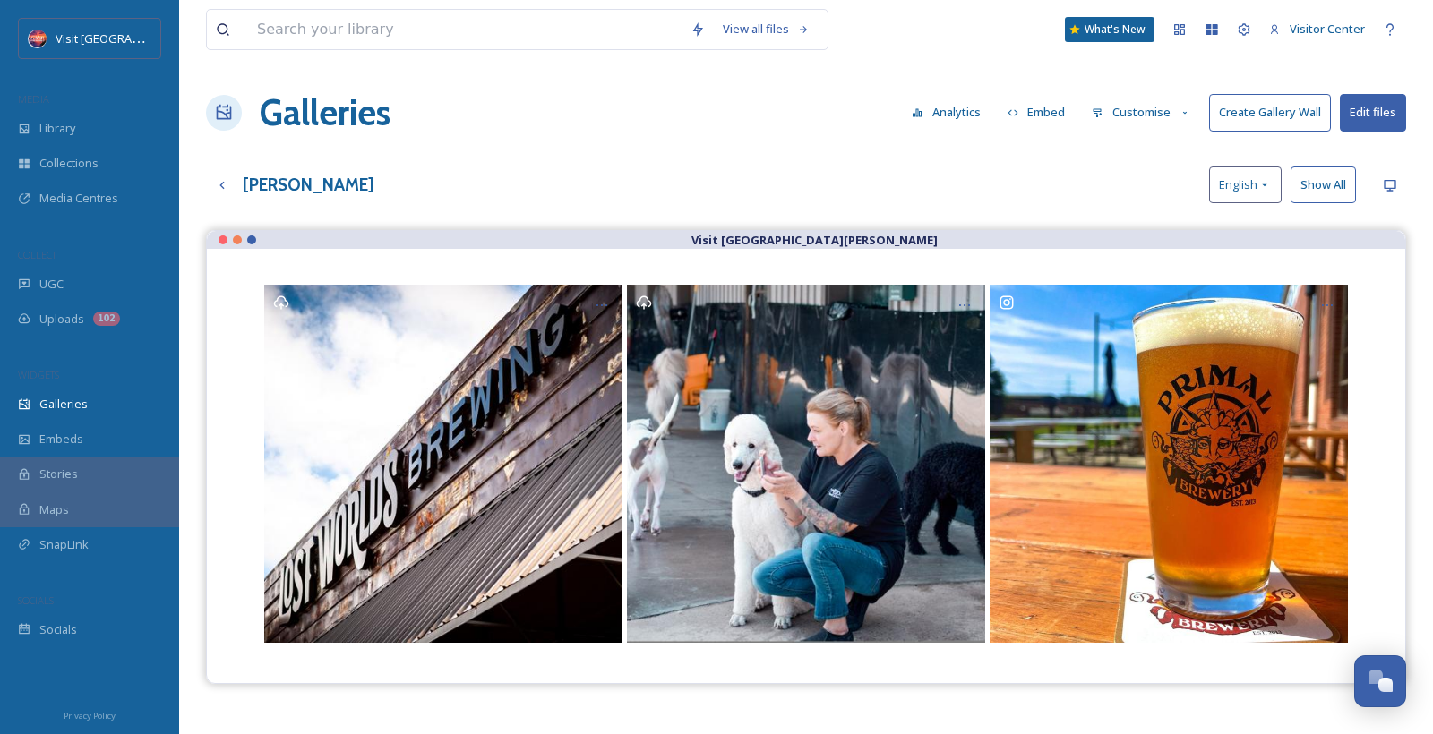
click at [1150, 118] on button "Customise" at bounding box center [1141, 112] width 117 height 35
click at [1123, 302] on div "Template" at bounding box center [1146, 293] width 124 height 35
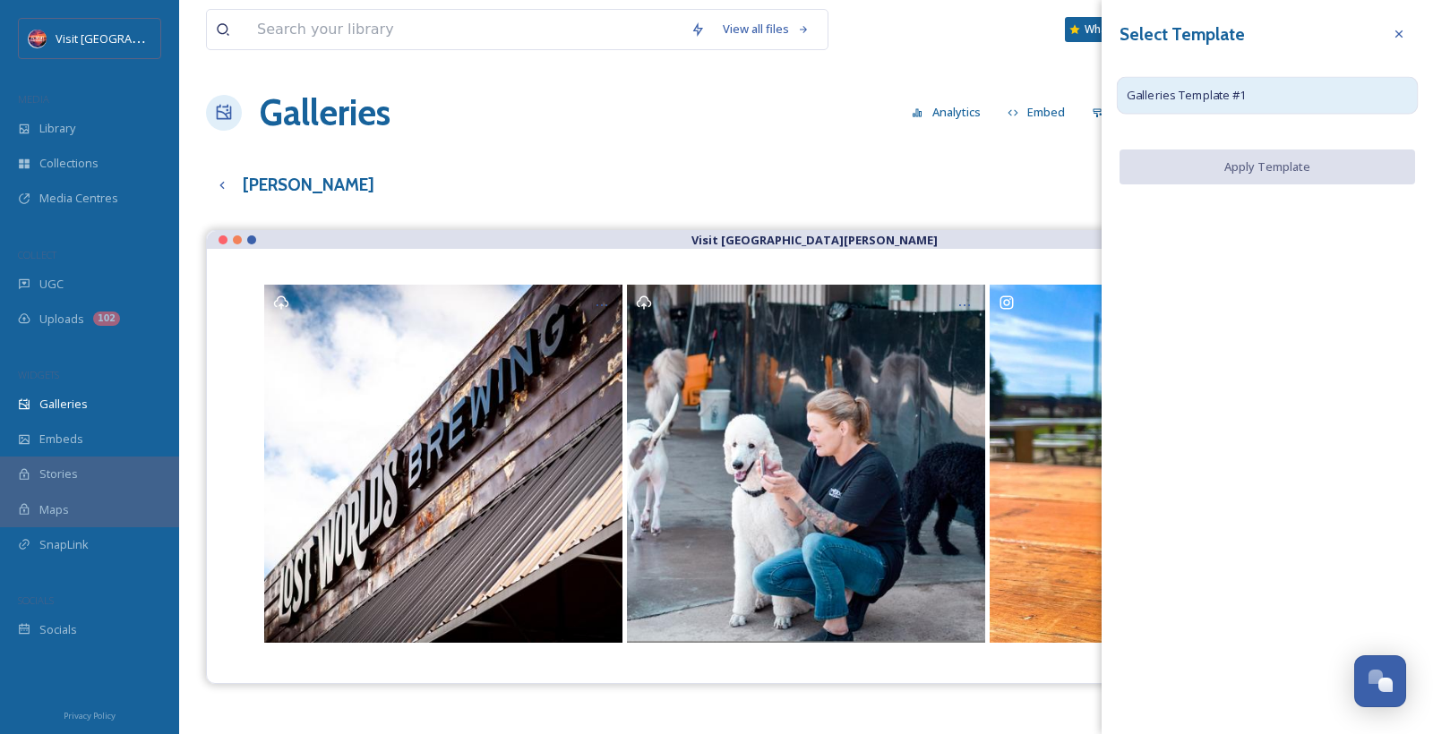
click at [1210, 102] on span "Galleries Template #1" at bounding box center [1187, 96] width 120 height 18
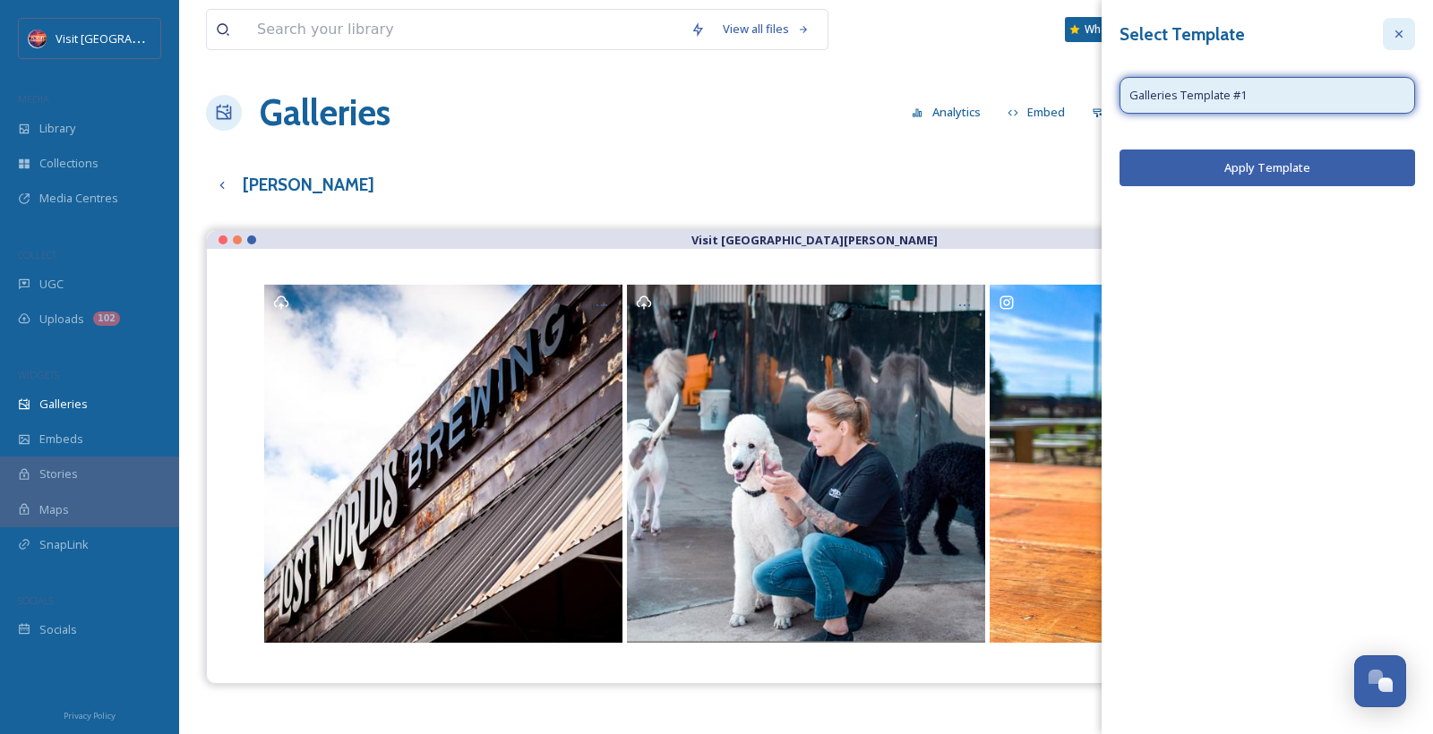
click at [1395, 41] on div at bounding box center [1399, 34] width 32 height 32
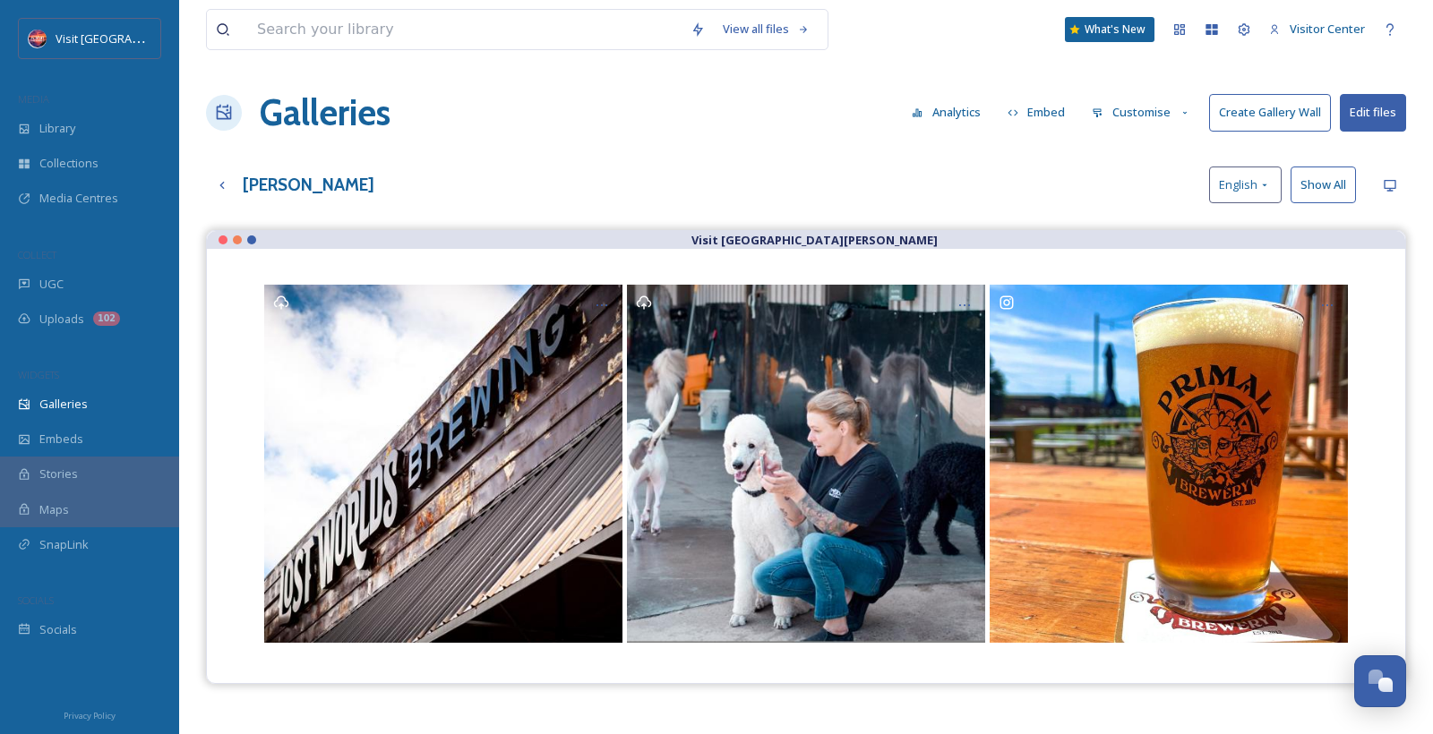
click at [1103, 110] on button "Customise" at bounding box center [1141, 112] width 117 height 35
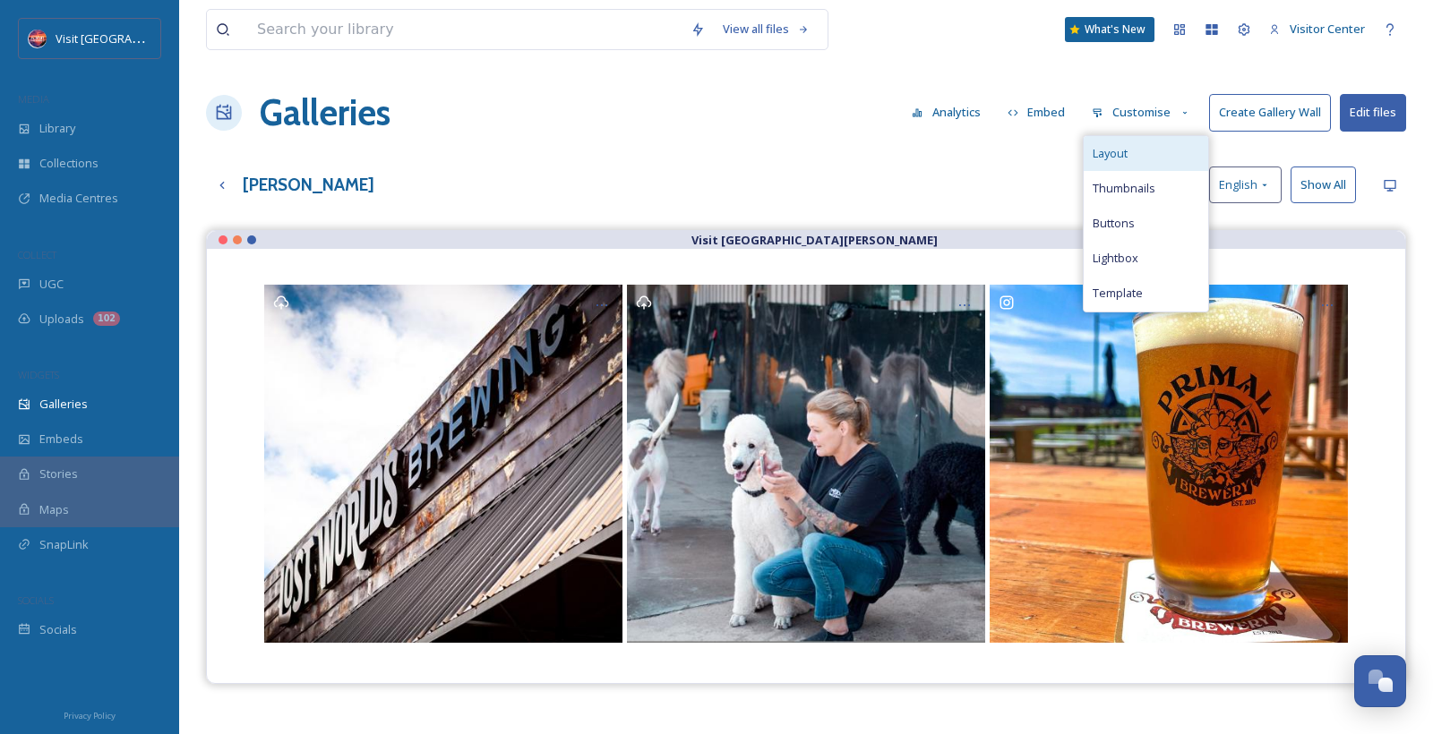
click at [1108, 160] on span "Layout" at bounding box center [1109, 153] width 35 height 17
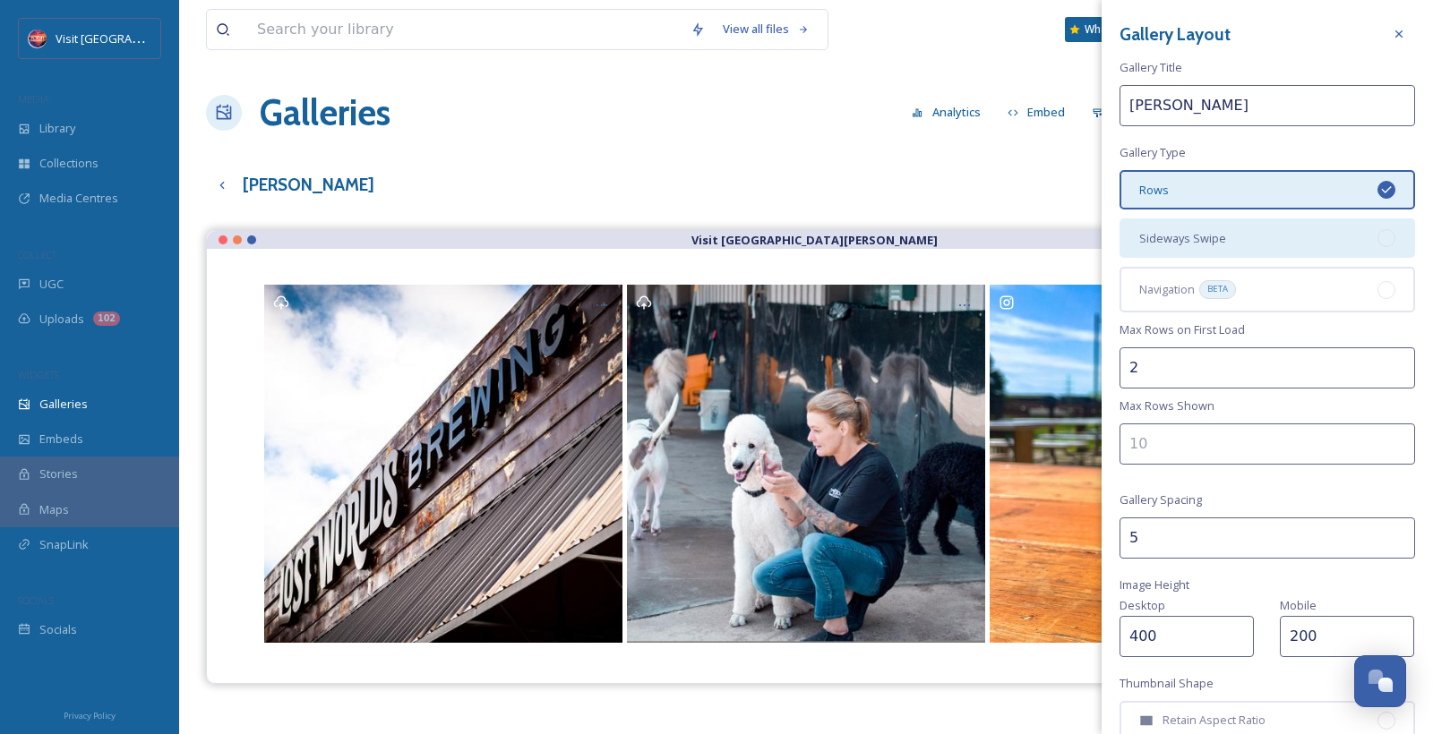
click at [1214, 244] on span "Sideways Swipe" at bounding box center [1182, 238] width 87 height 17
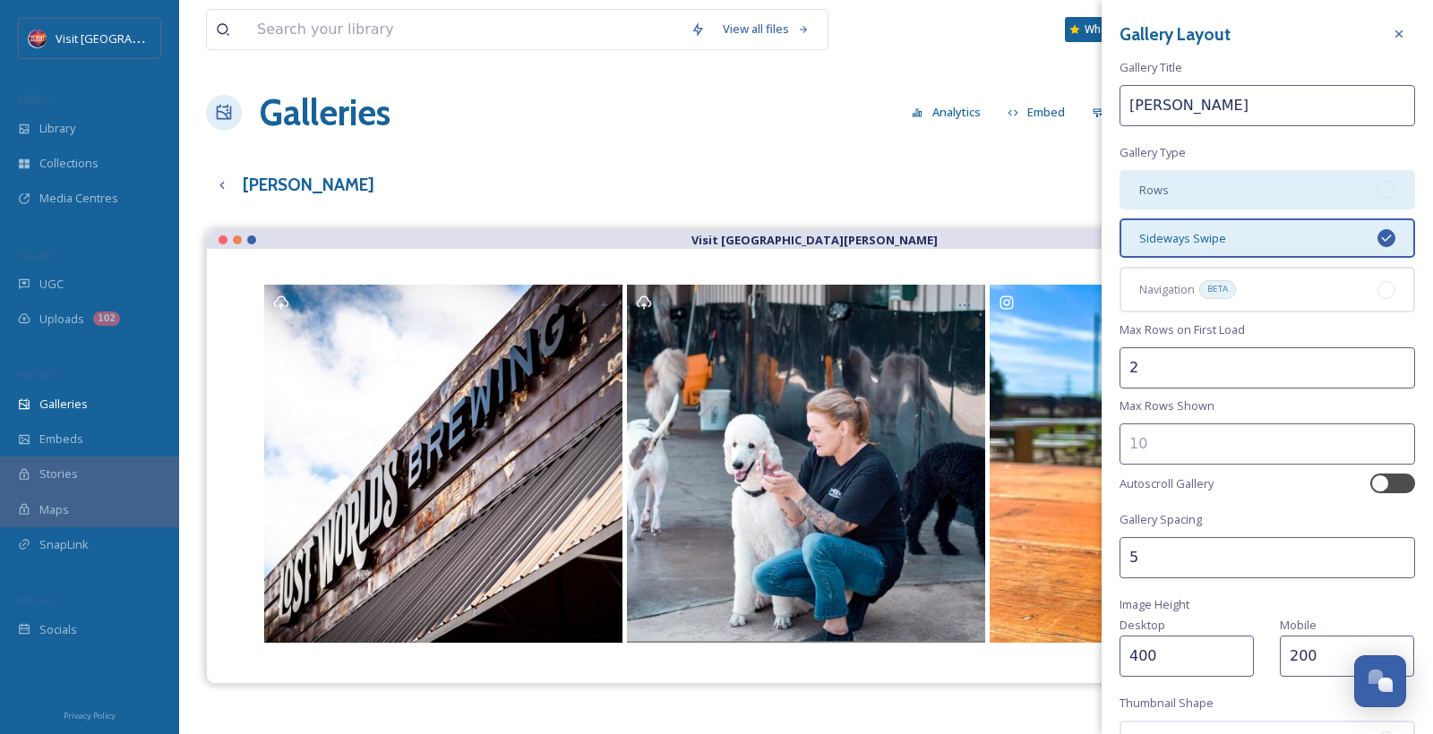
click at [1198, 207] on div "Rows" at bounding box center [1267, 189] width 296 height 39
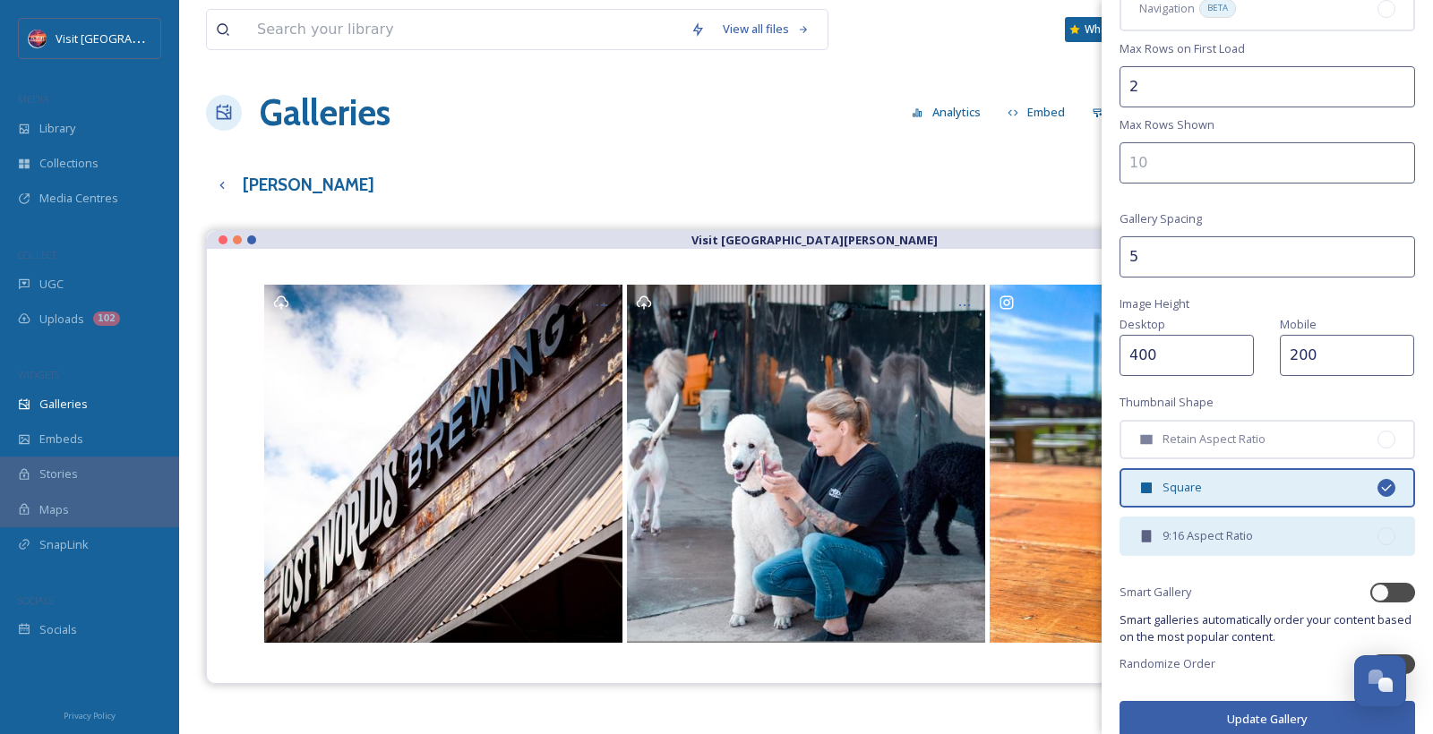
scroll to position [280, 0]
click at [1202, 525] on div "9:16 Aspect Ratio" at bounding box center [1267, 537] width 296 height 39
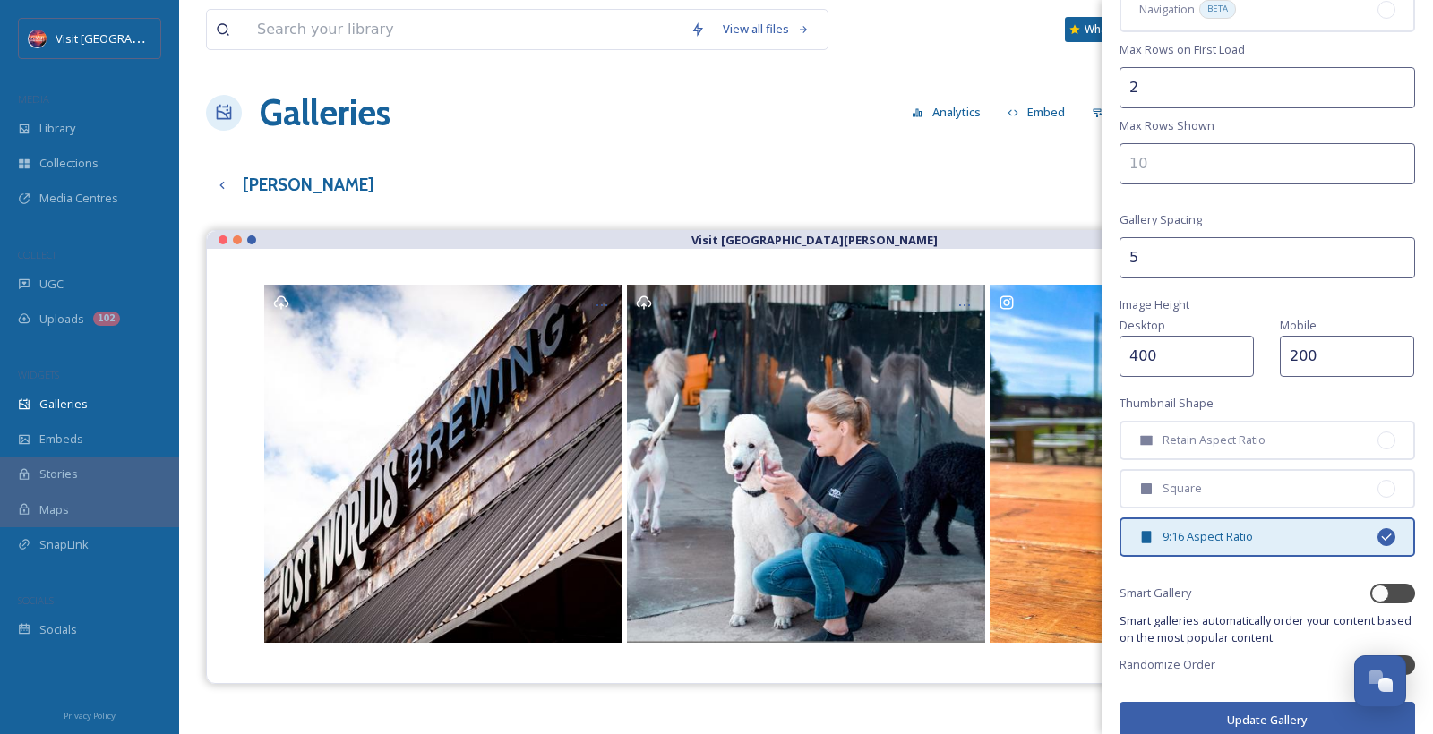
click at [1238, 702] on button "Update Gallery" at bounding box center [1267, 720] width 296 height 37
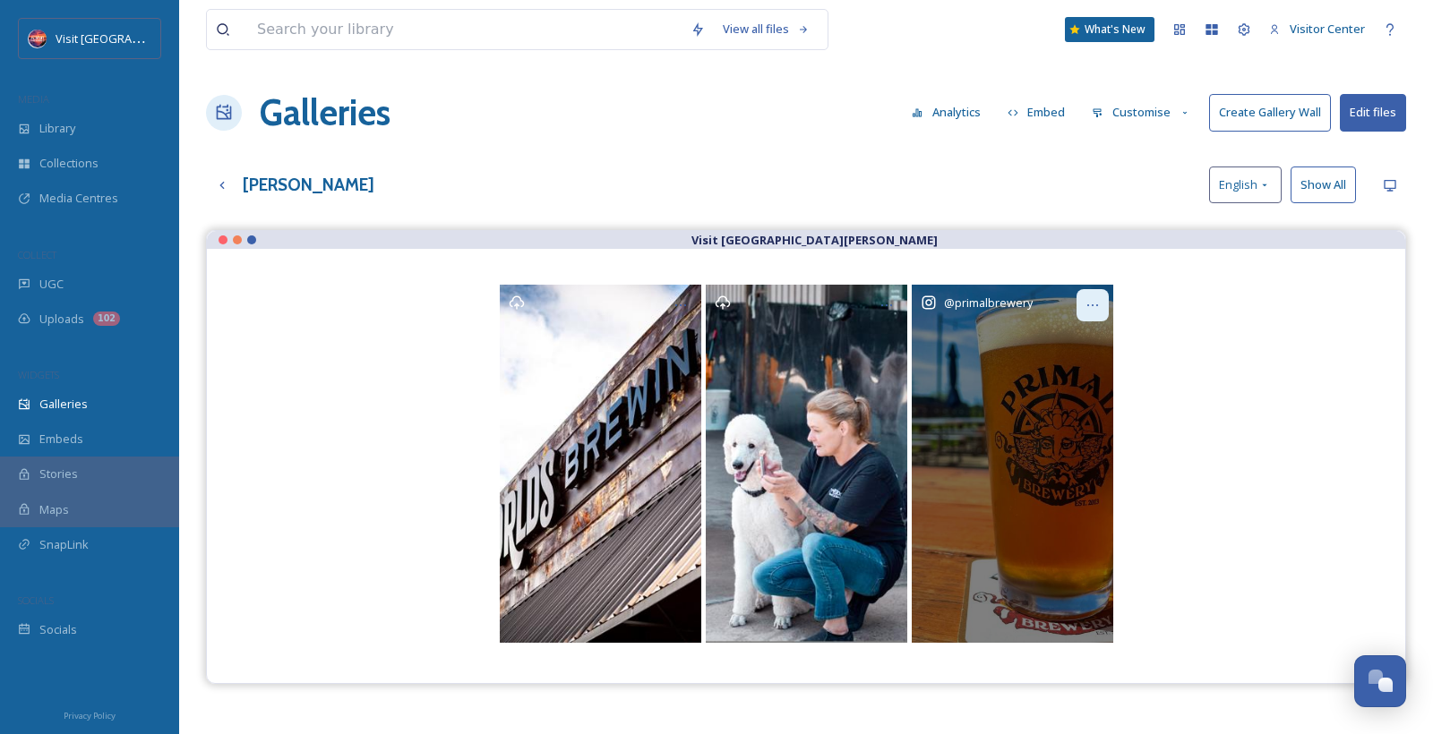
click at [1093, 304] on icon at bounding box center [1092, 305] width 14 height 14
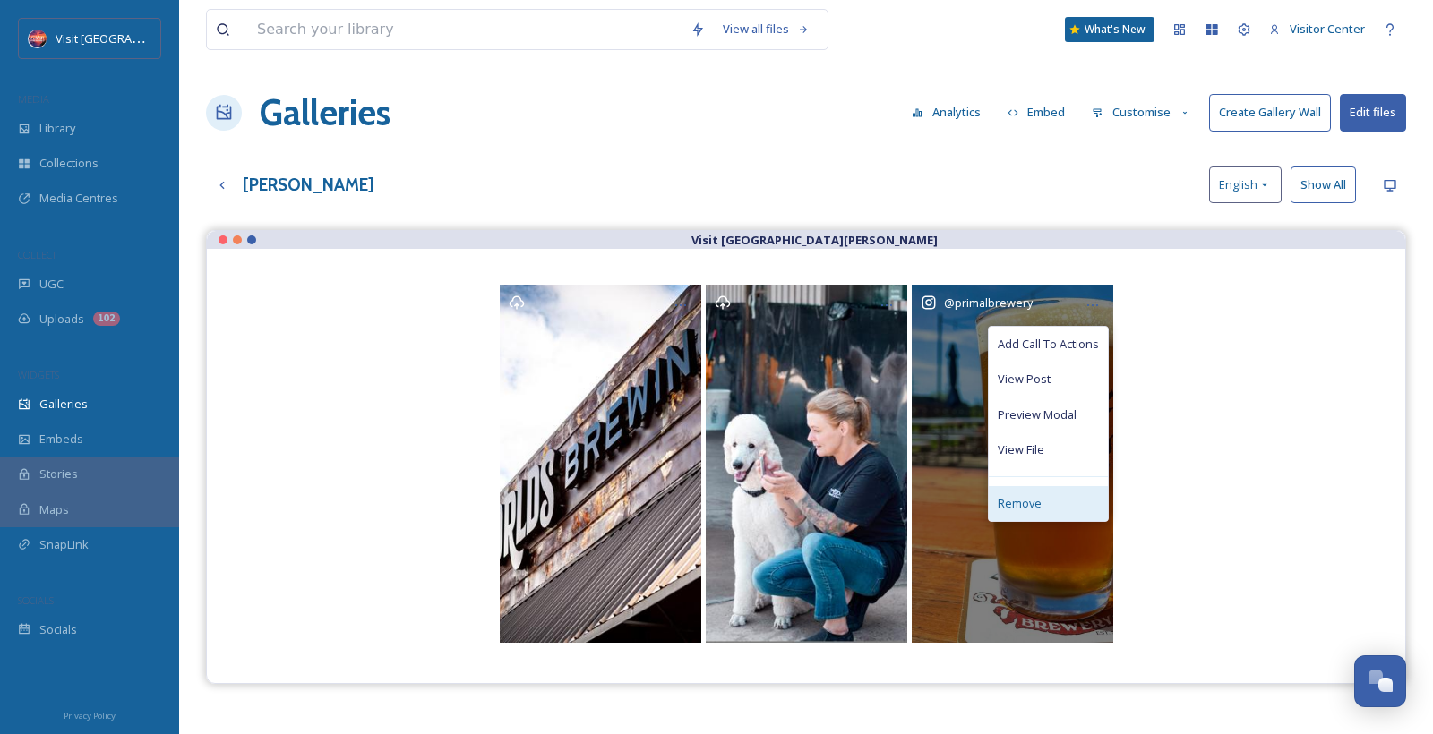
click at [1040, 494] on div "Remove" at bounding box center [1048, 503] width 119 height 35
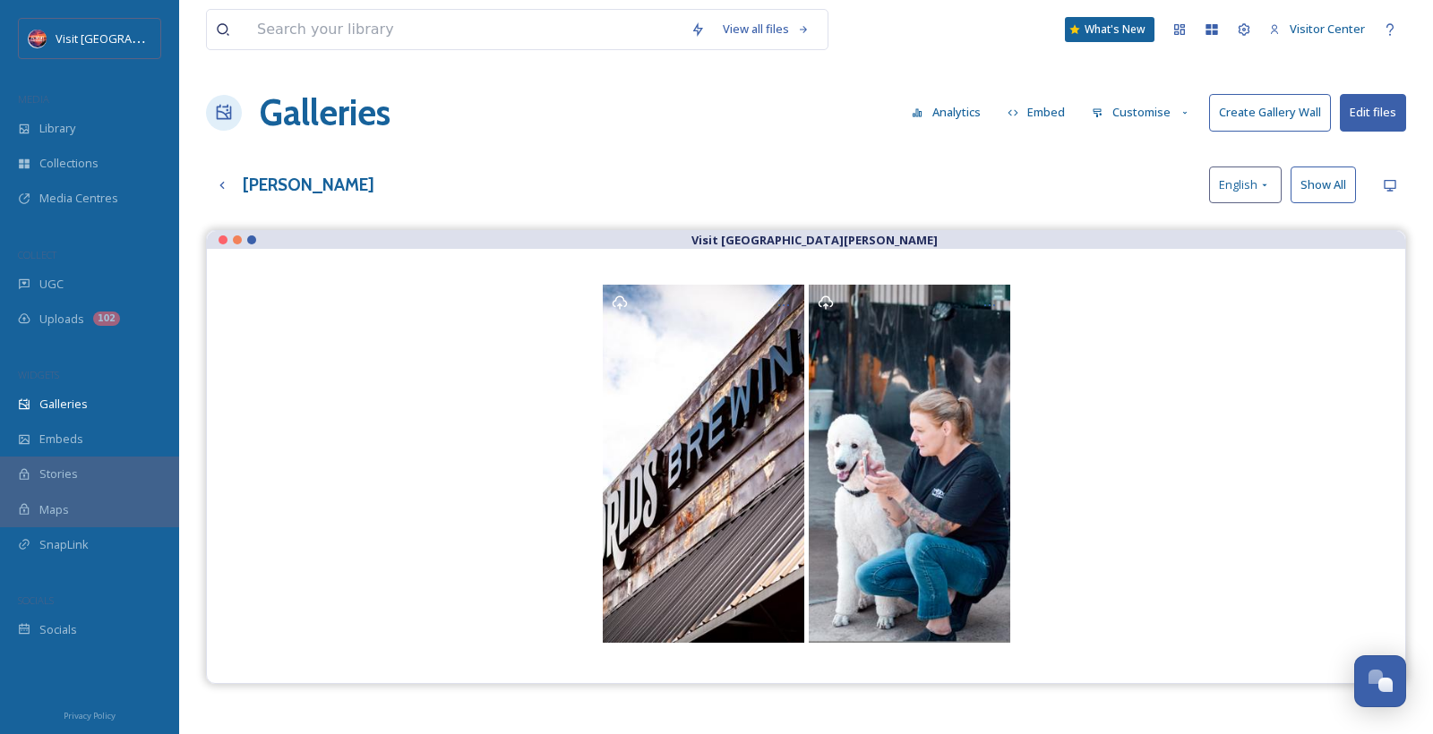
click at [1155, 116] on button "Customise" at bounding box center [1141, 112] width 117 height 35
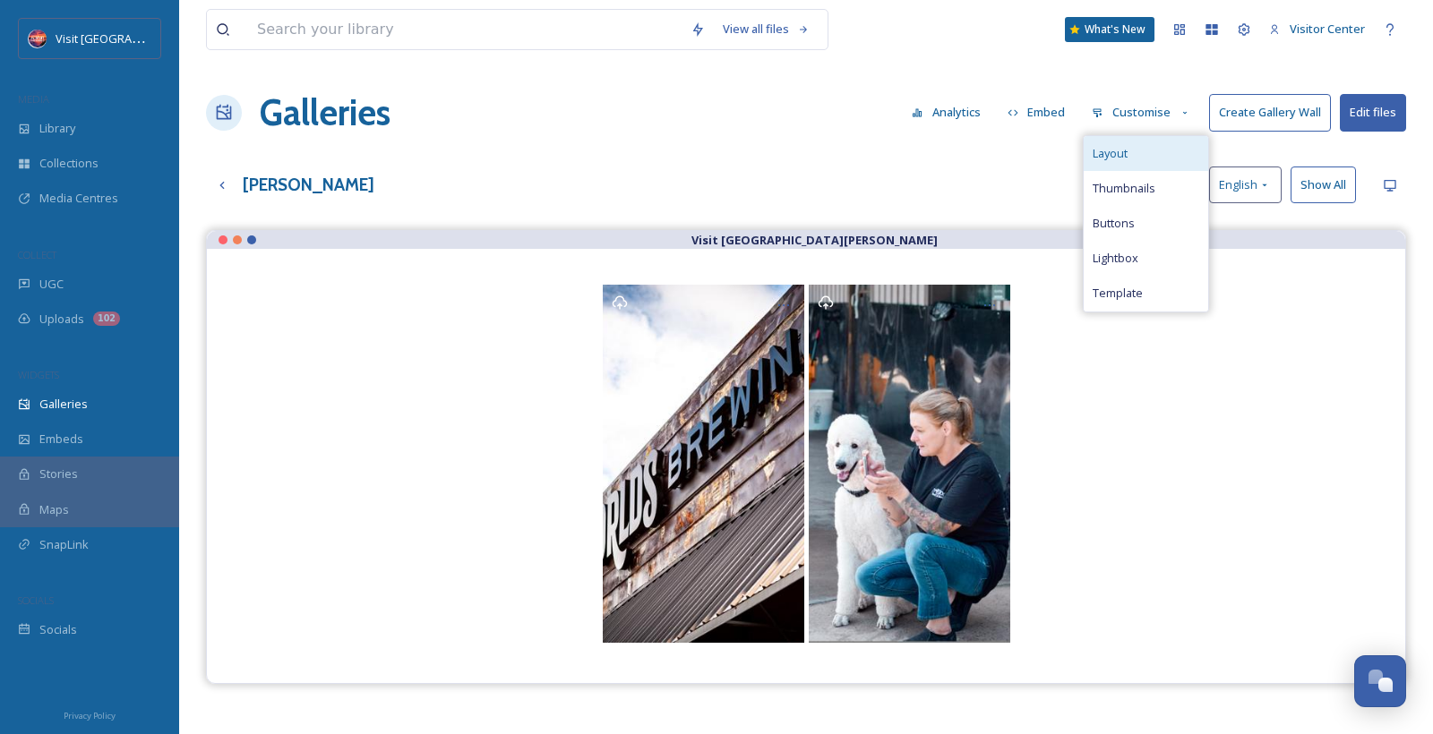
click at [1157, 161] on div "Layout" at bounding box center [1146, 153] width 124 height 35
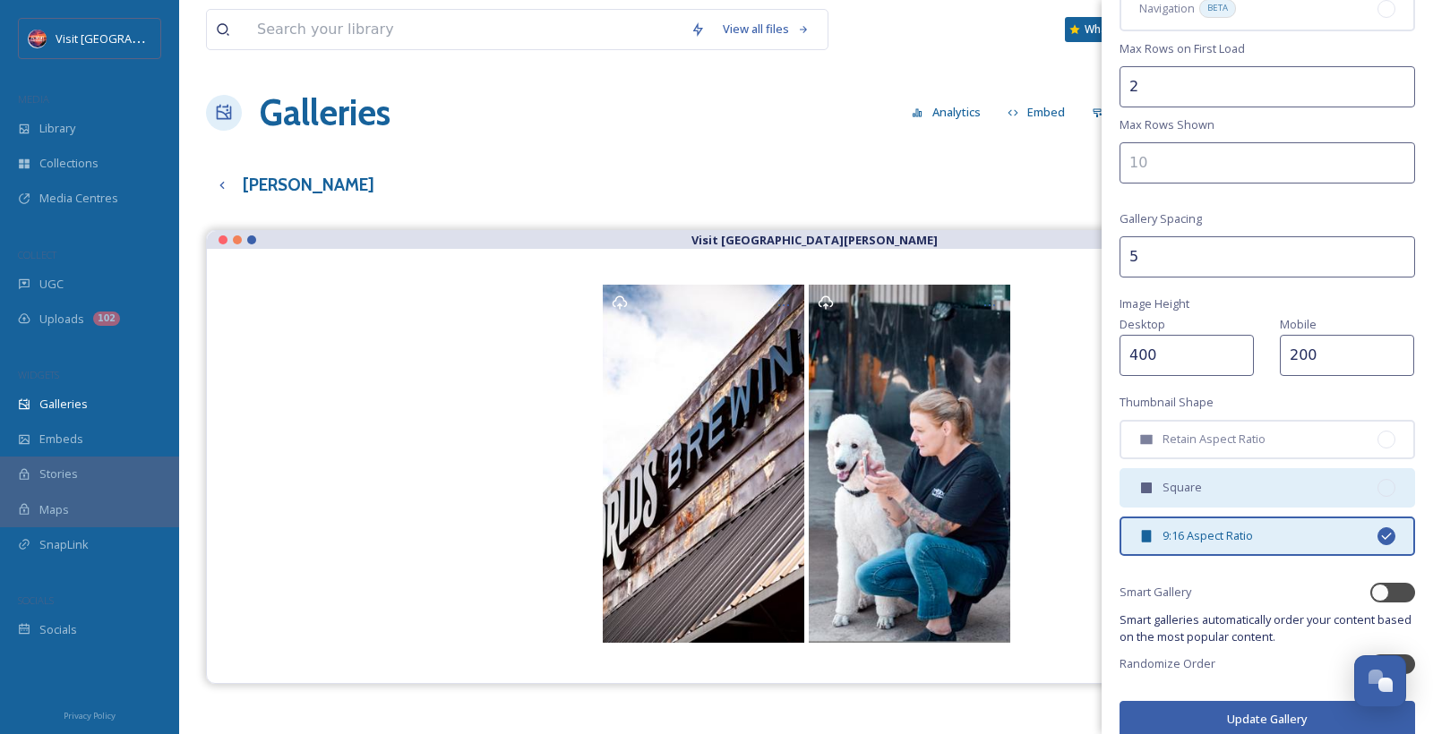
scroll to position [280, 0]
click at [1271, 469] on div "Square" at bounding box center [1267, 488] width 296 height 39
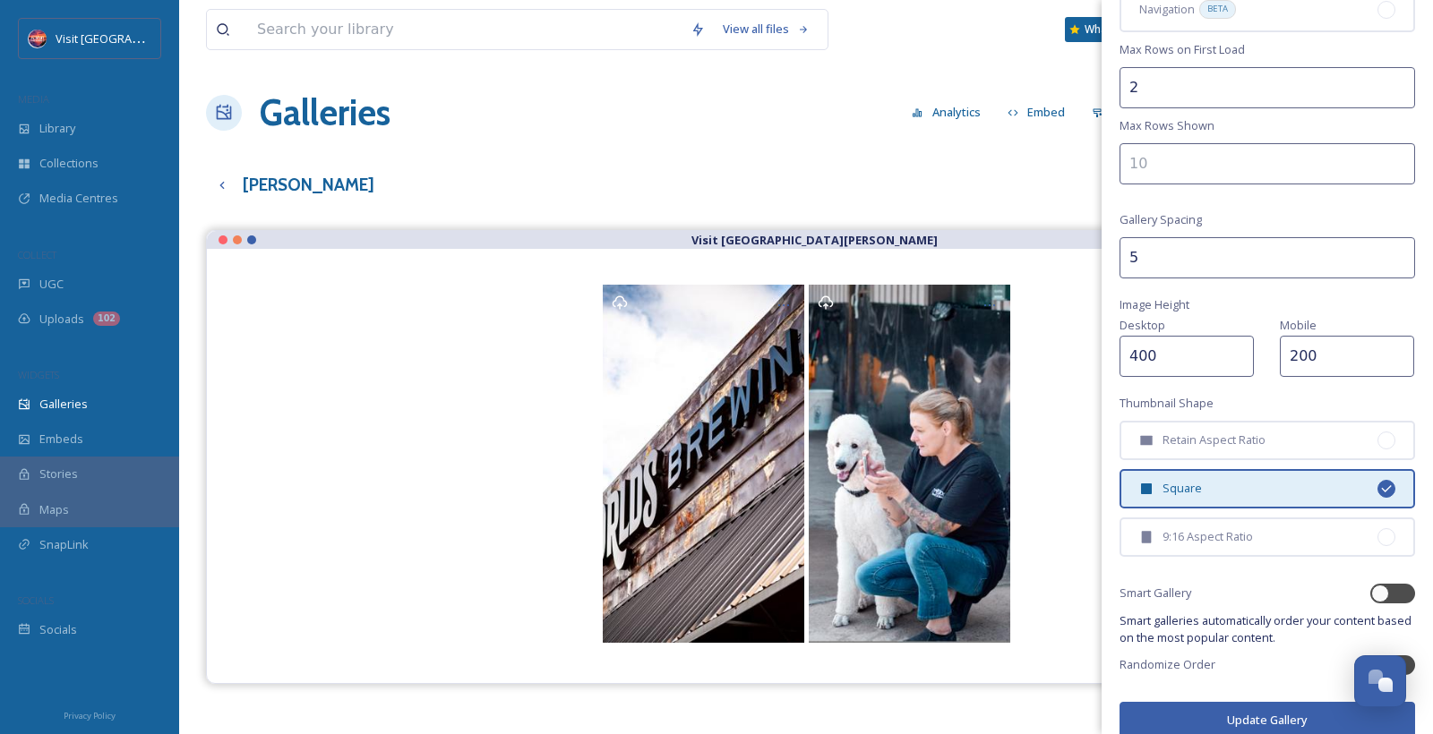
click at [1257, 702] on button "Update Gallery" at bounding box center [1267, 720] width 296 height 37
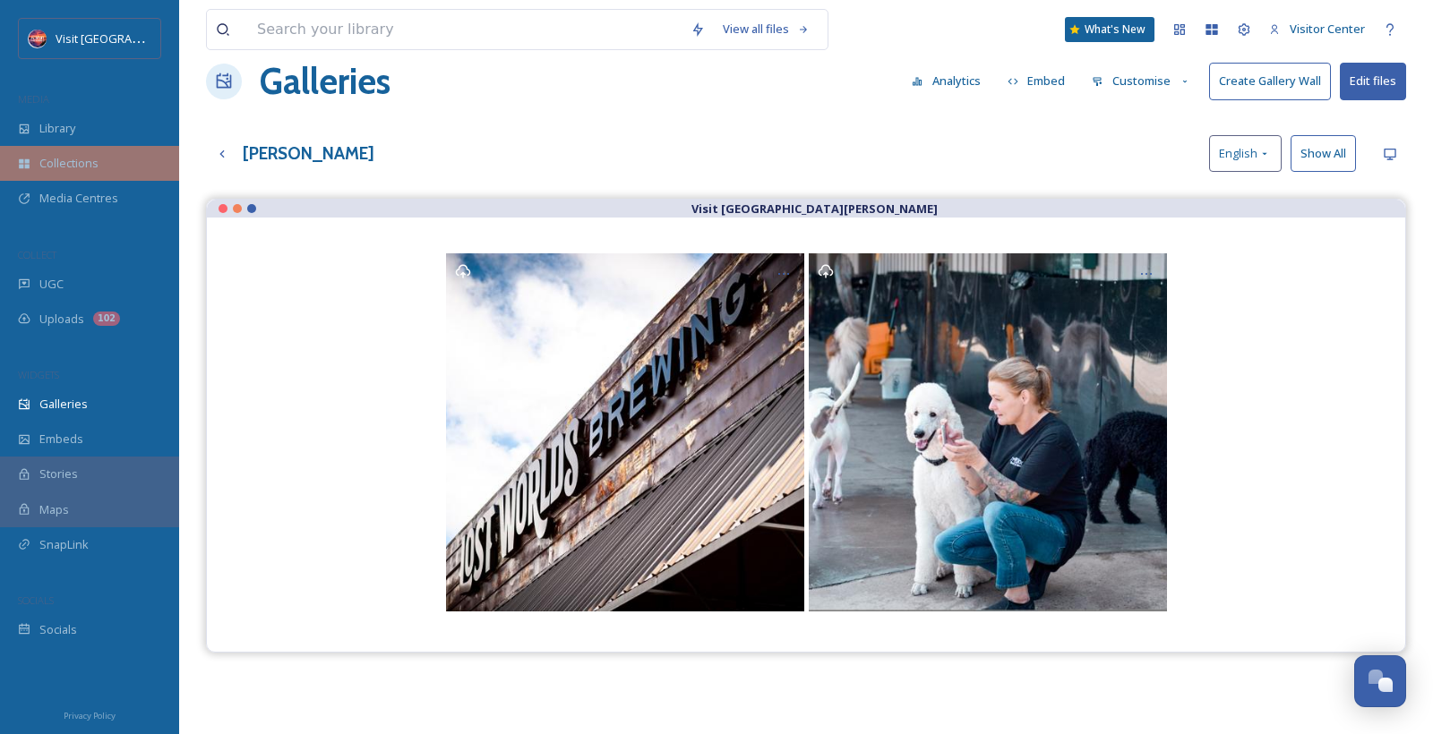
scroll to position [32, 0]
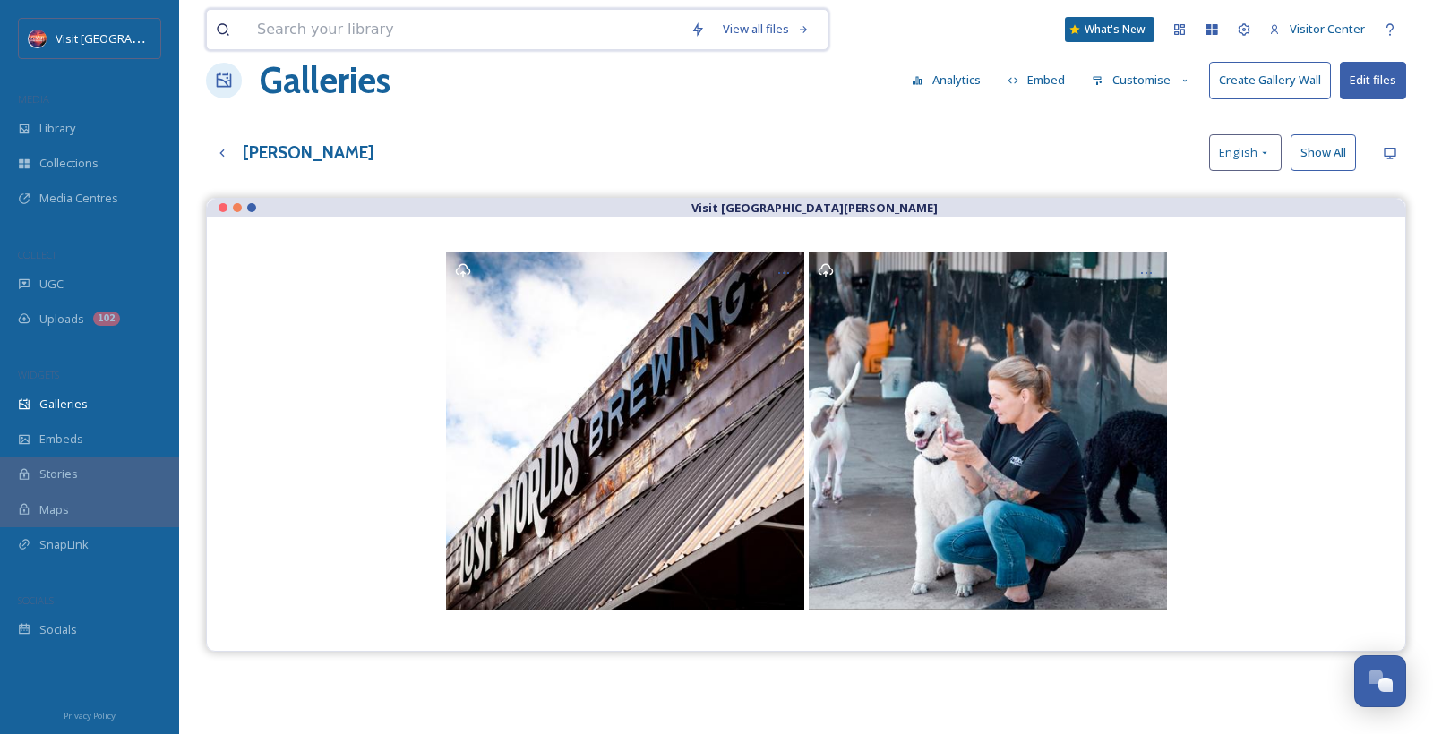
click at [291, 31] on input at bounding box center [464, 29] width 433 height 39
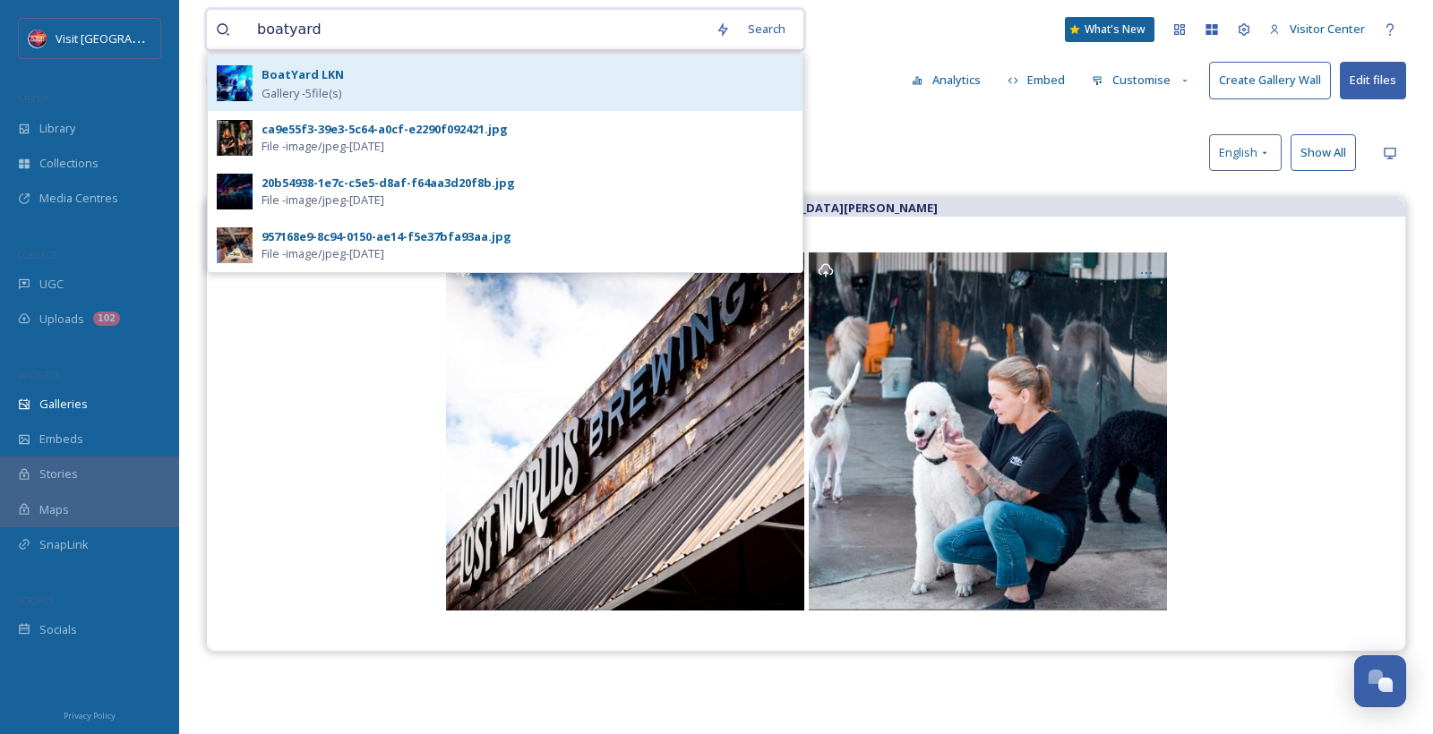
type input "boatyard"
click at [285, 75] on strong "BoatYard LKN" at bounding box center [302, 74] width 82 height 16
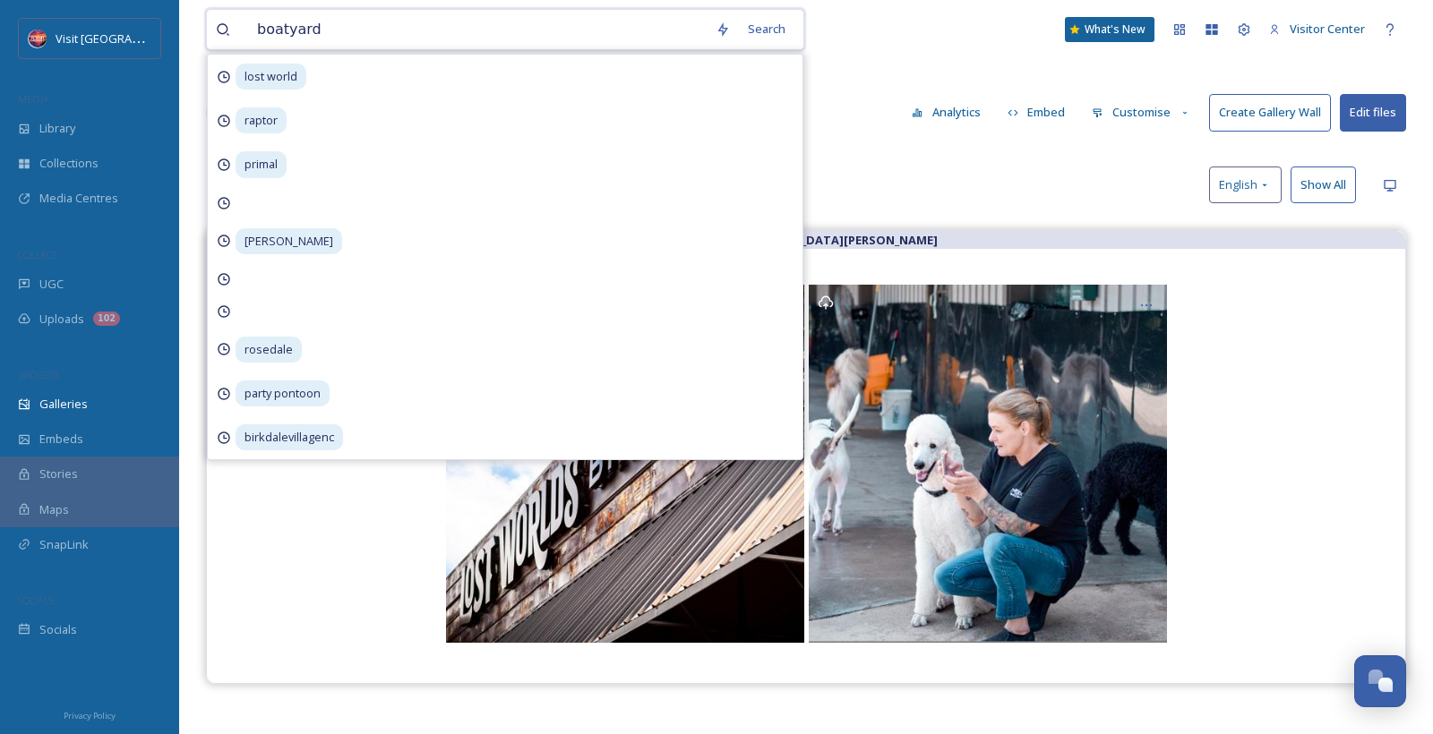
click at [390, 27] on input "boatyard" at bounding box center [477, 29] width 458 height 39
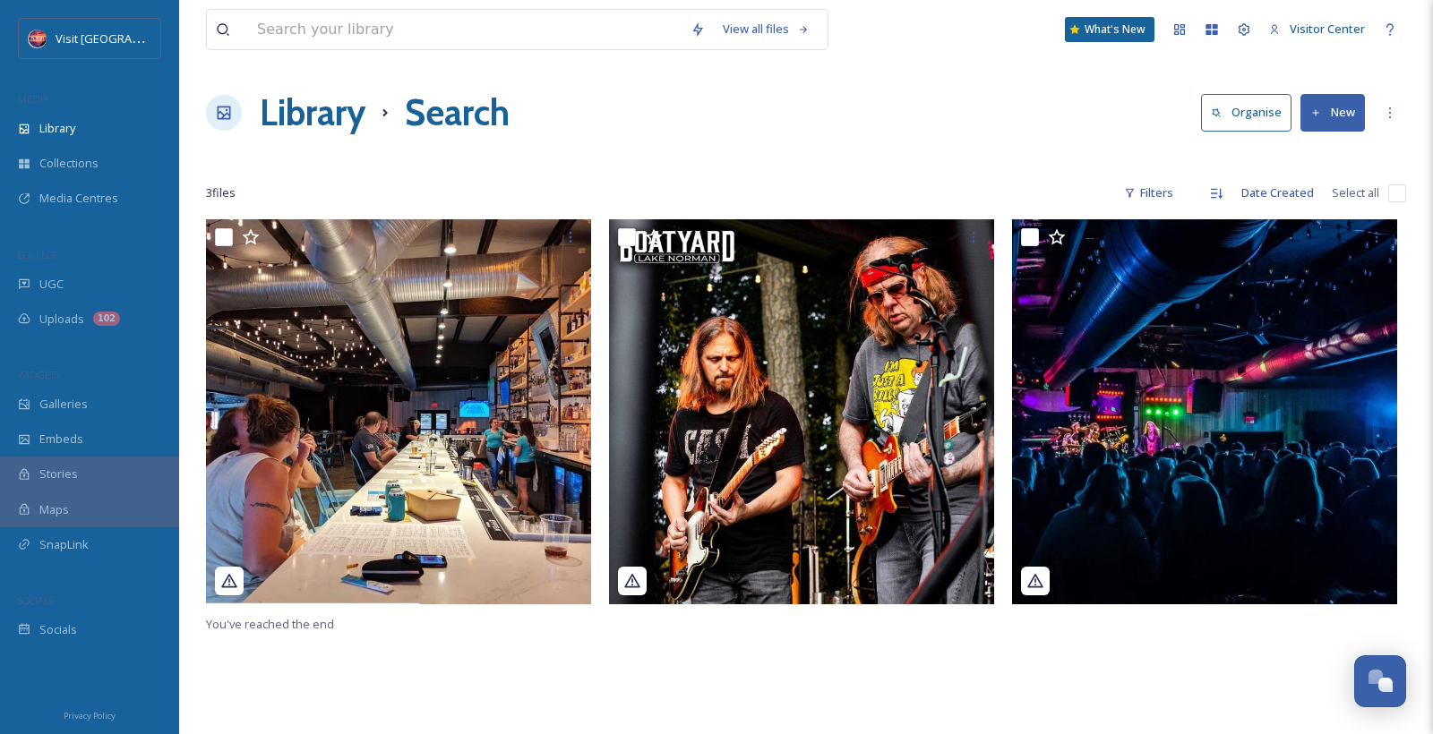
click at [1332, 118] on button "New" at bounding box center [1332, 112] width 64 height 37
click at [1309, 156] on span "File Upload" at bounding box center [1324, 154] width 59 height 17
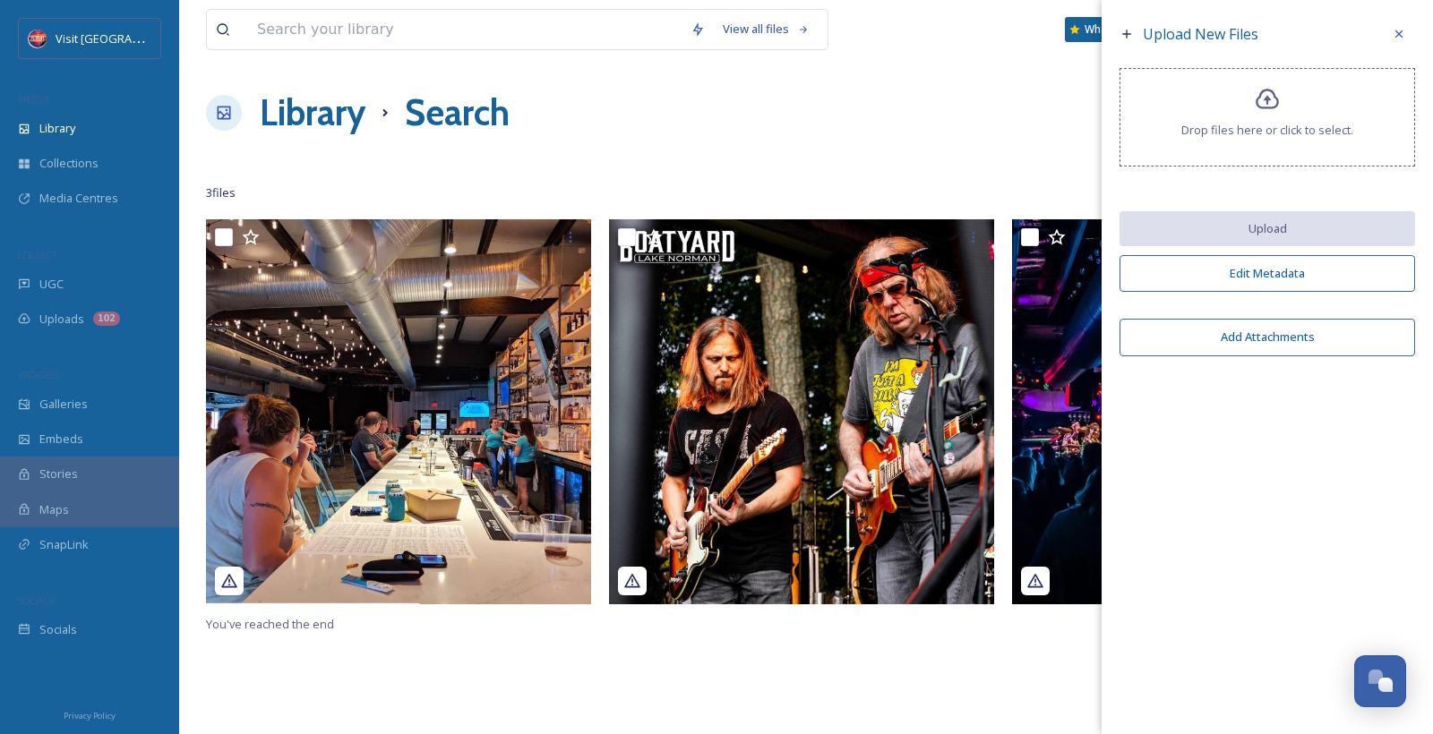
click at [1253, 134] on span "Drop files here or click to select." at bounding box center [1267, 130] width 172 height 17
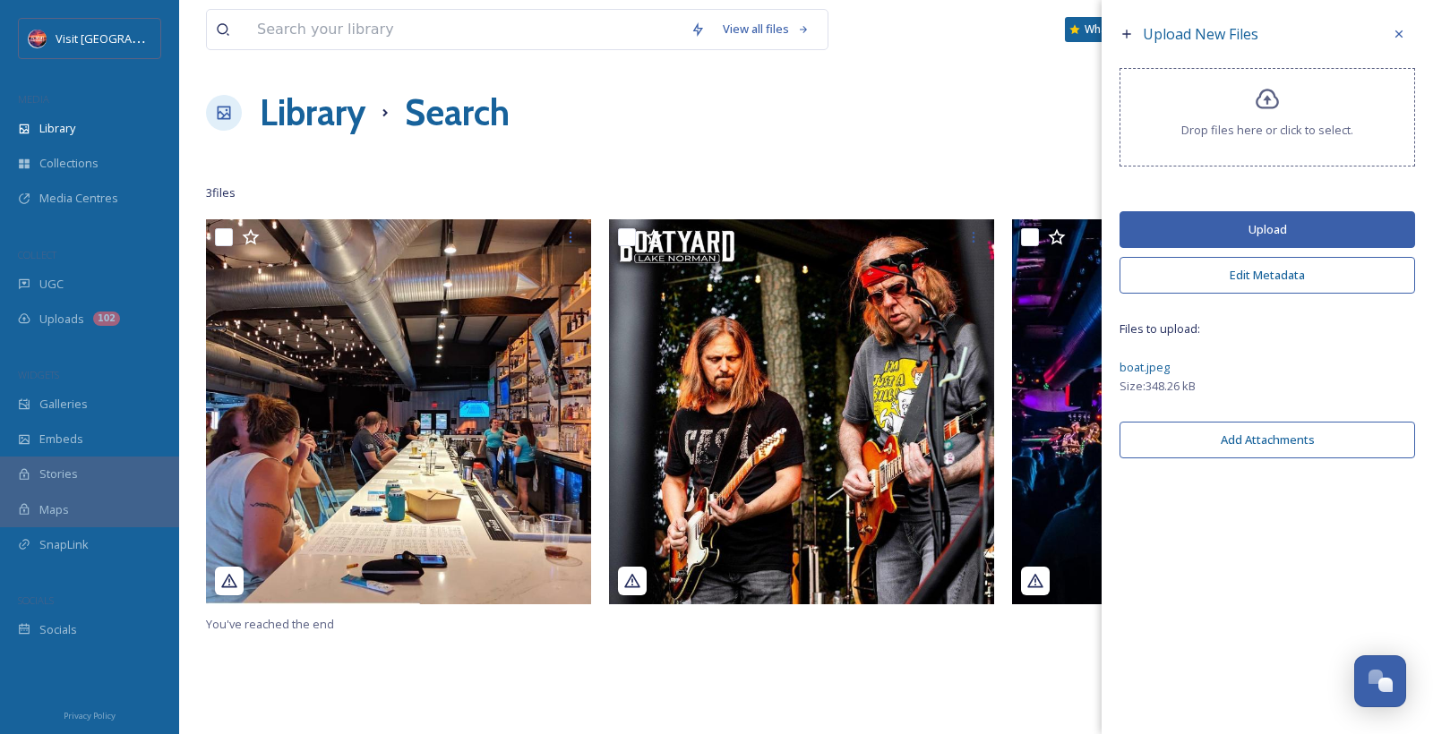
click at [1208, 237] on button "Upload" at bounding box center [1267, 229] width 296 height 37
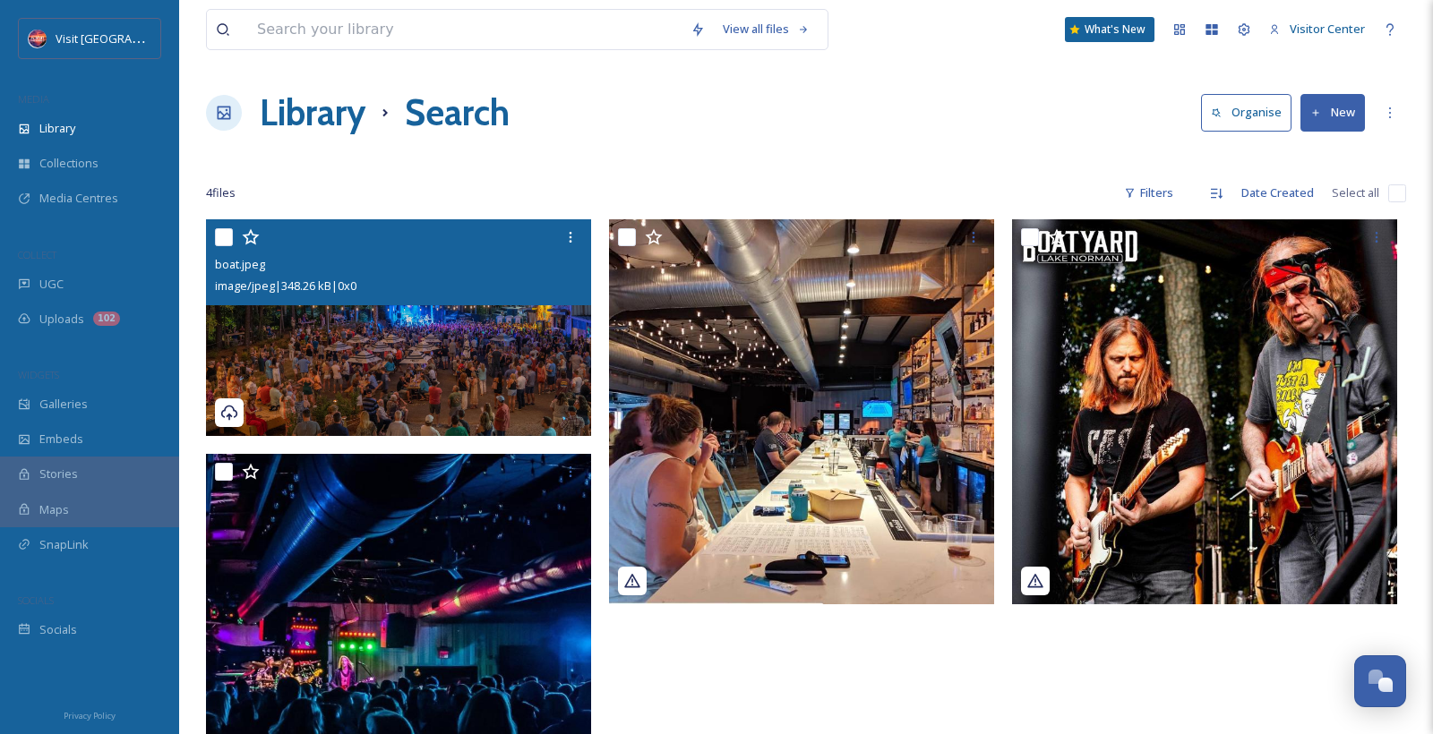
click at [219, 240] on input "checkbox" at bounding box center [224, 237] width 18 height 18
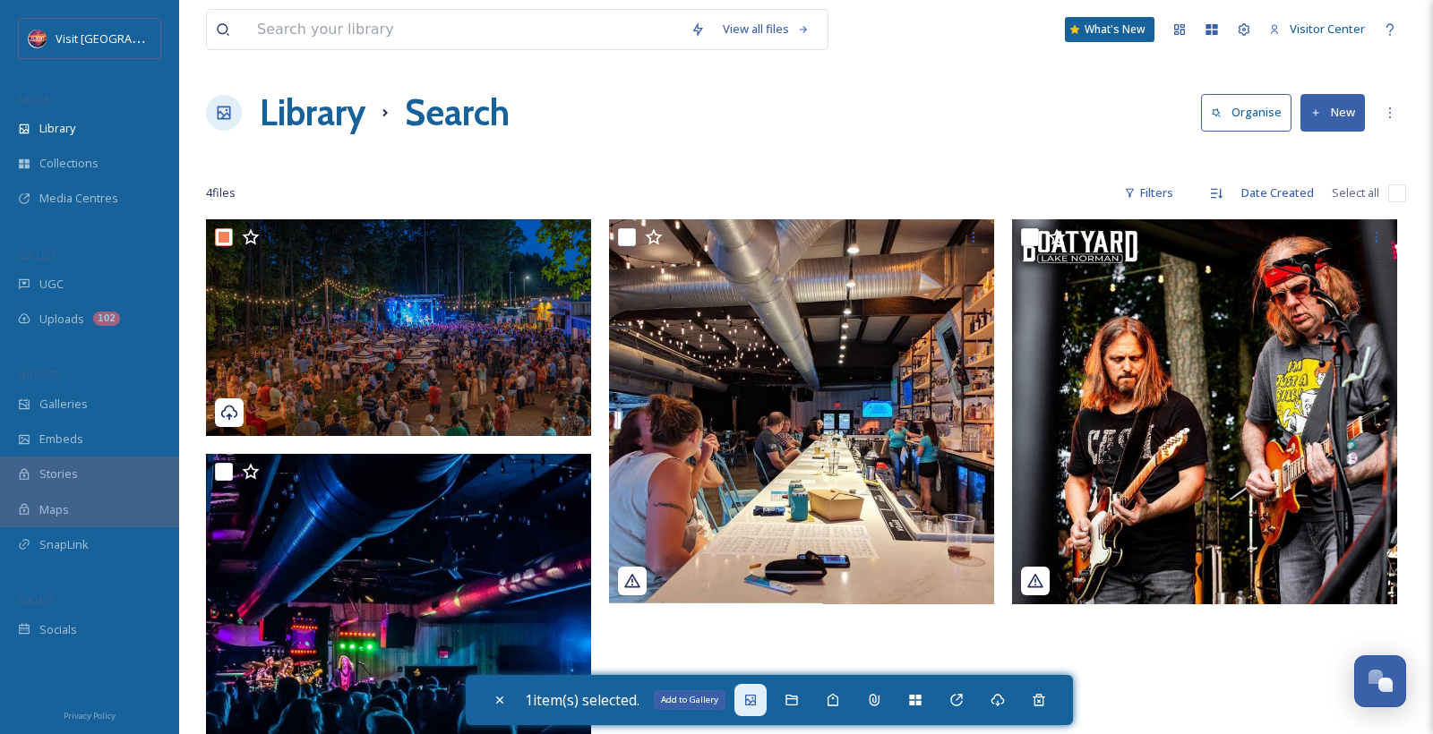
click at [757, 704] on icon at bounding box center [750, 700] width 14 height 14
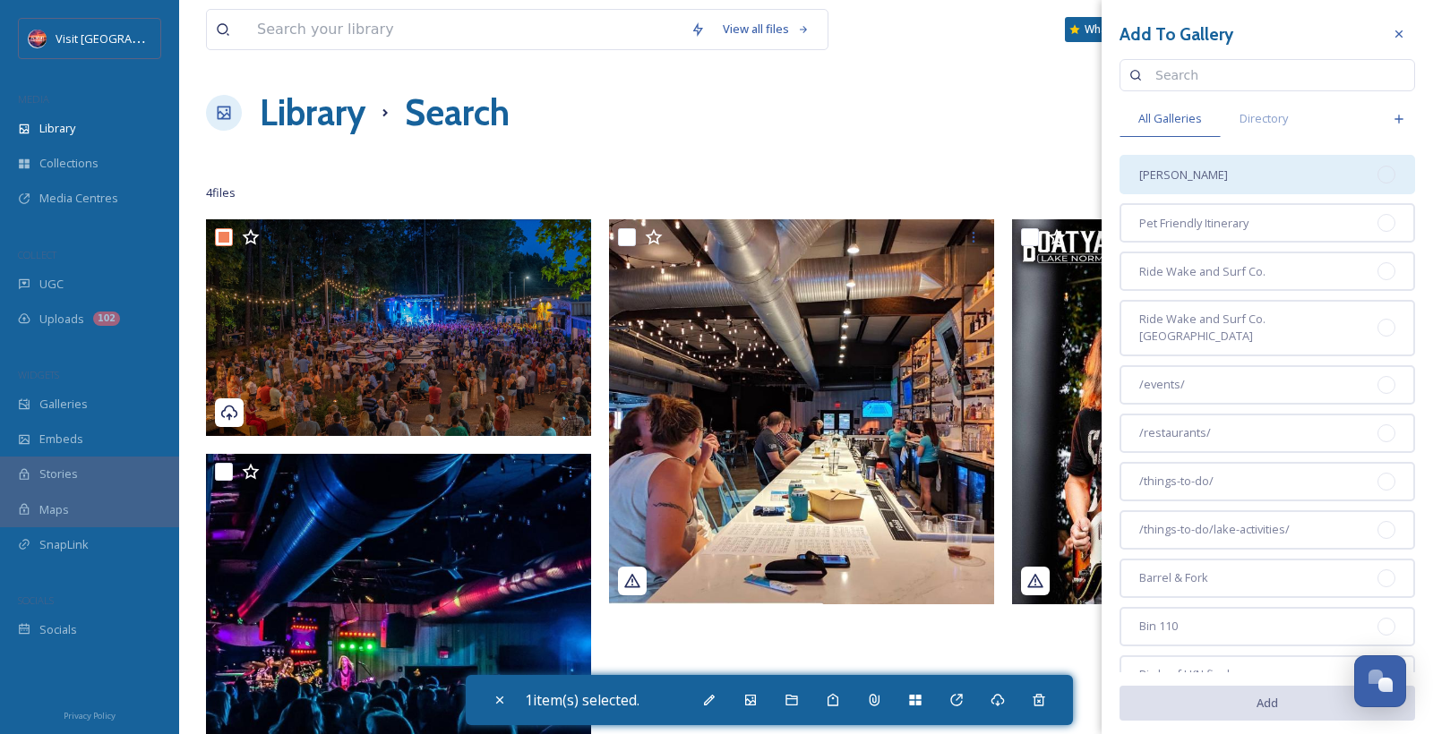
click at [1296, 178] on div "[PERSON_NAME]" at bounding box center [1267, 174] width 296 height 39
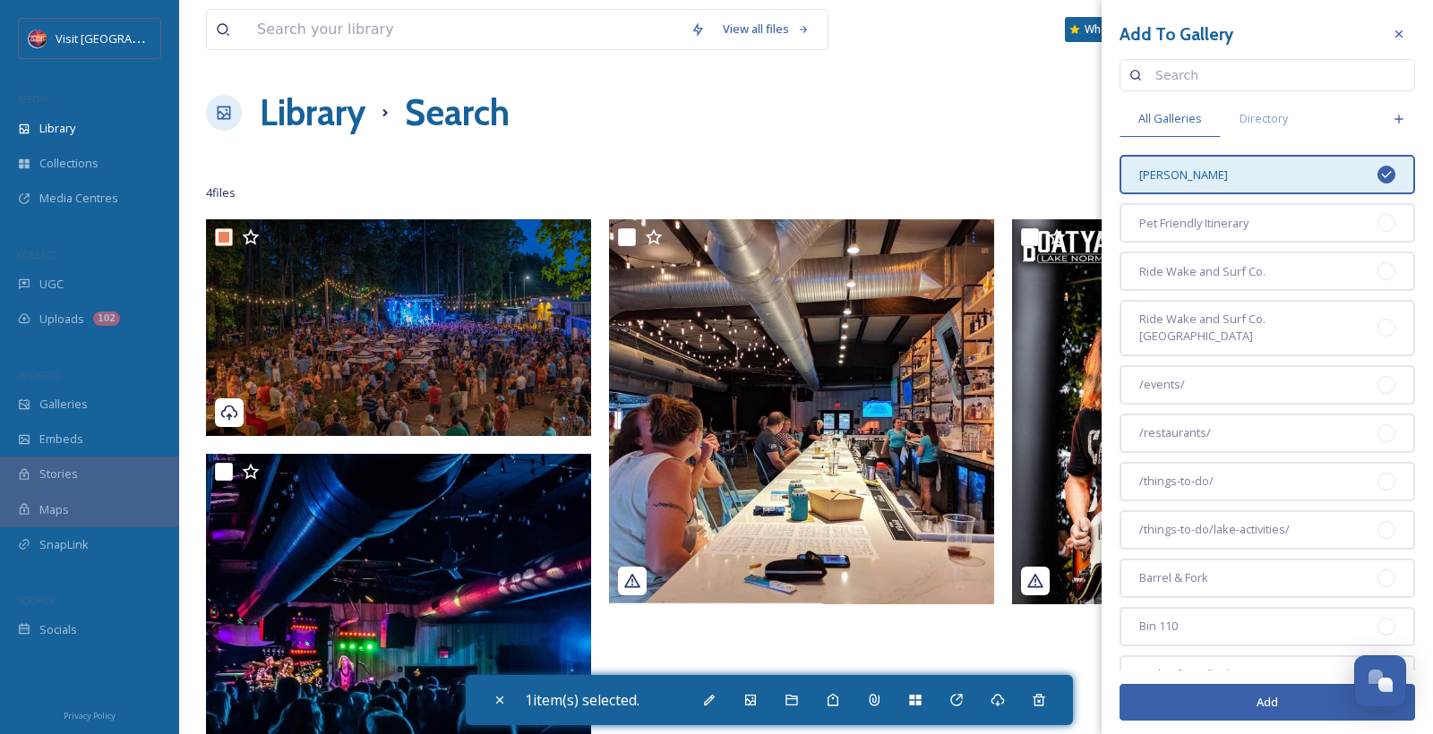
click at [1294, 701] on button "Add" at bounding box center [1267, 702] width 296 height 37
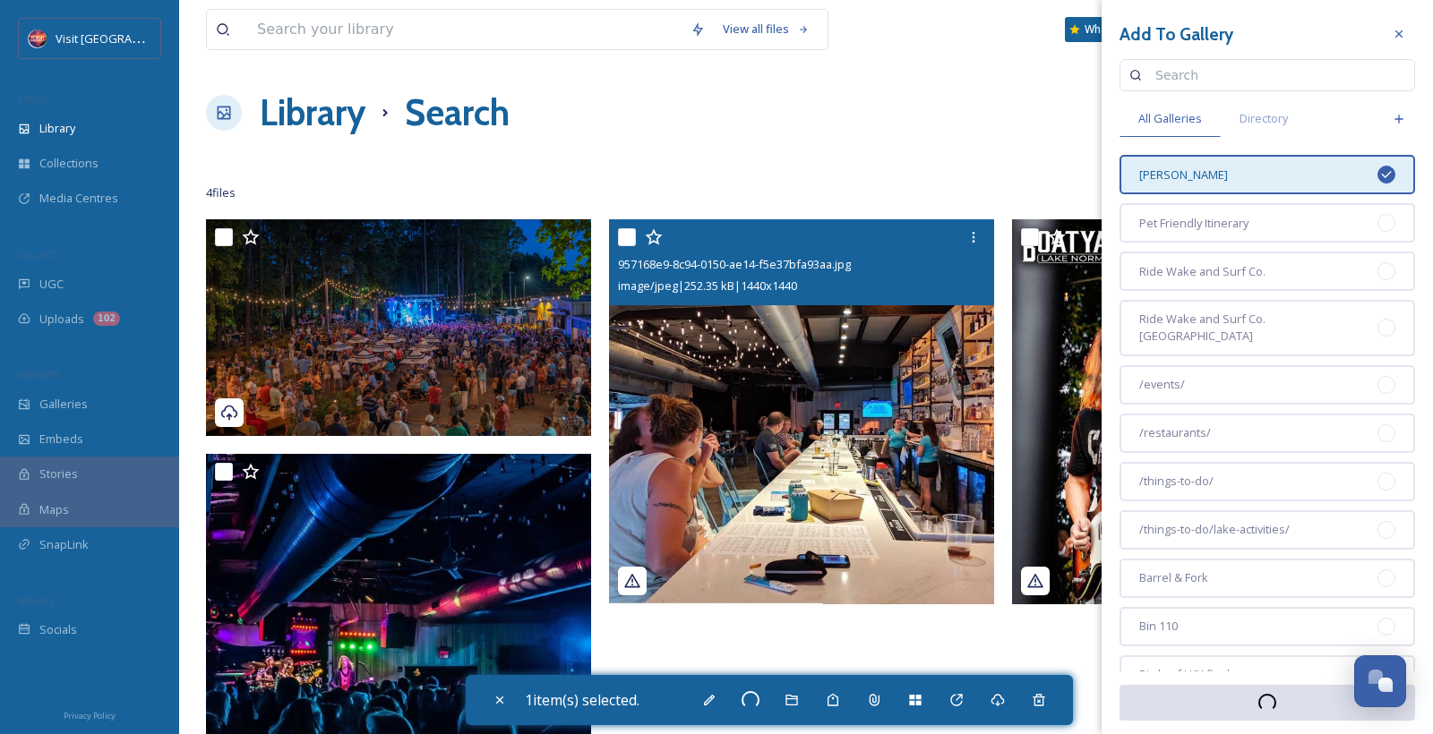
checkbox input "false"
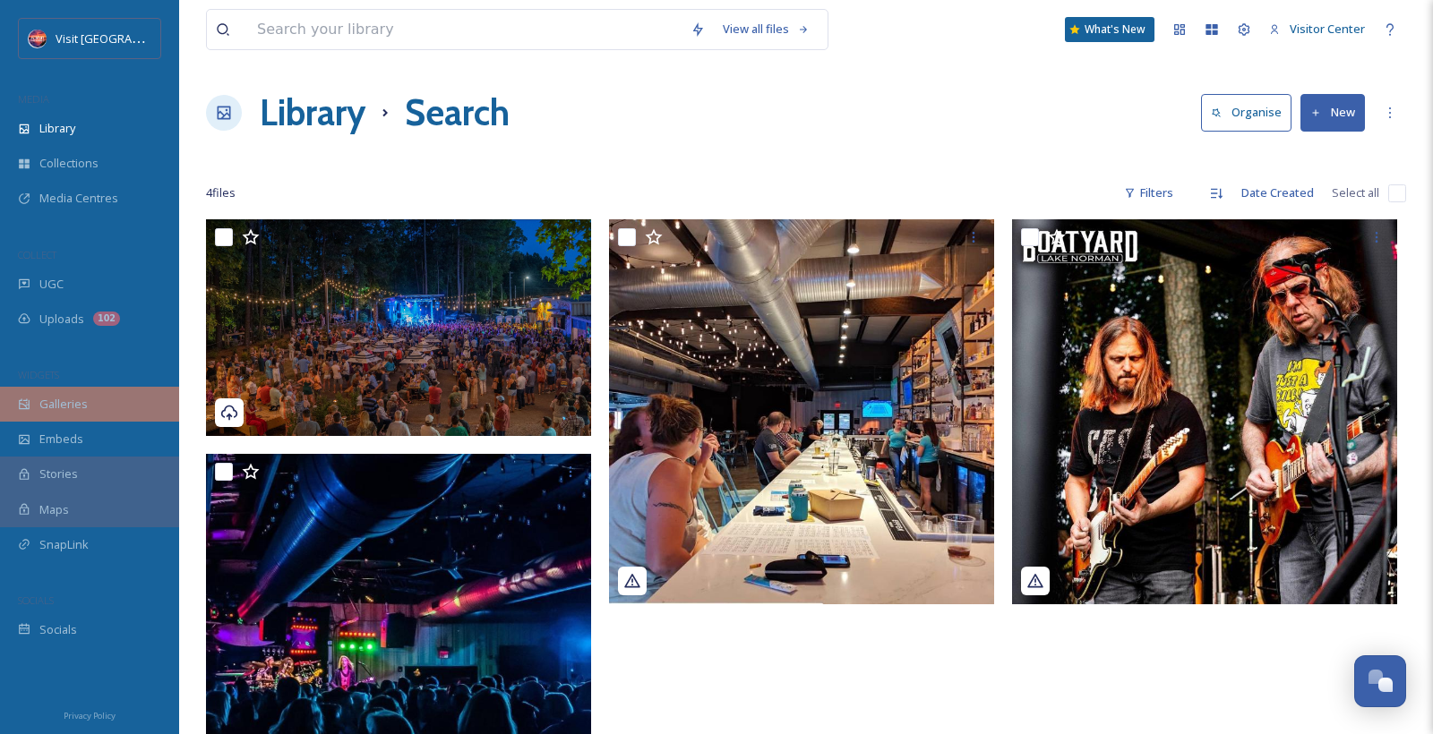
click at [65, 398] on span "Galleries" at bounding box center [63, 404] width 48 height 17
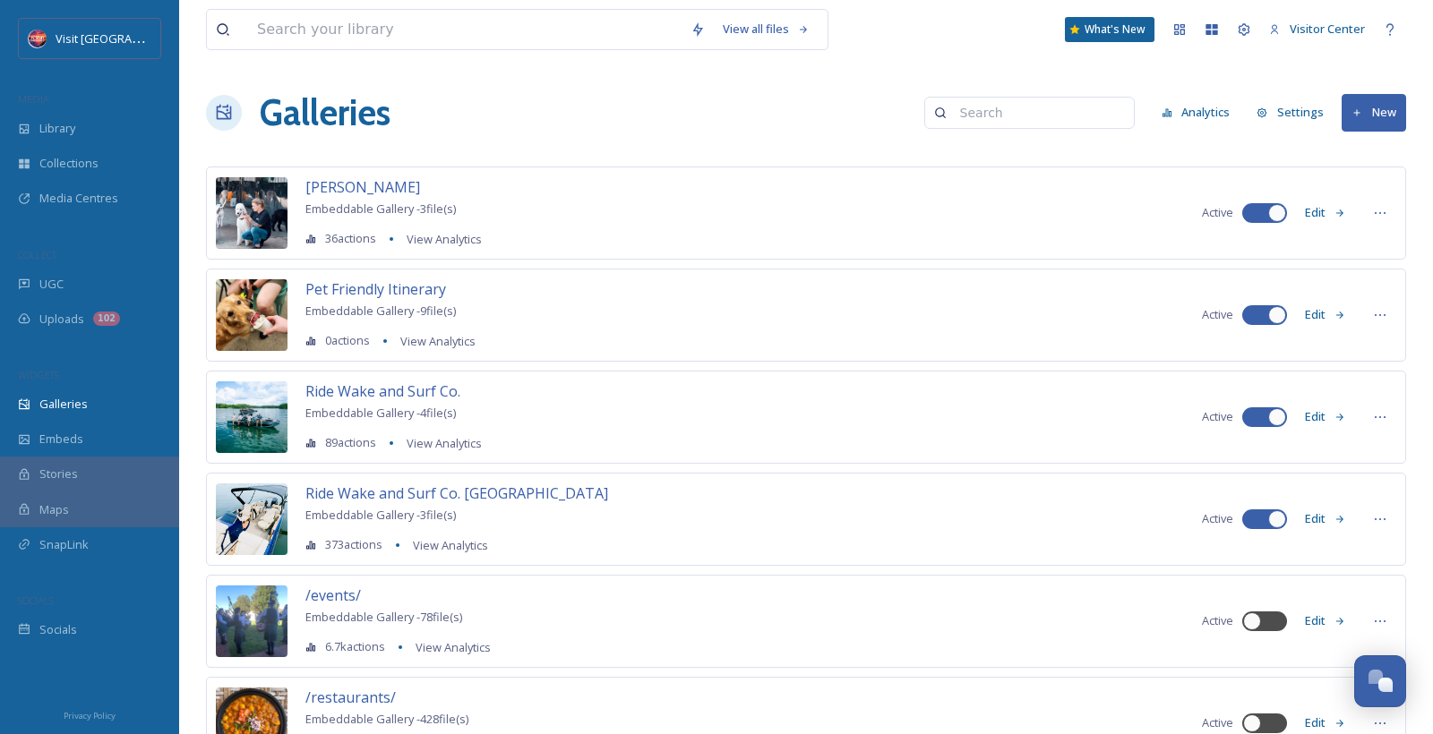
click at [1344, 212] on icon at bounding box center [1340, 214] width 12 height 12
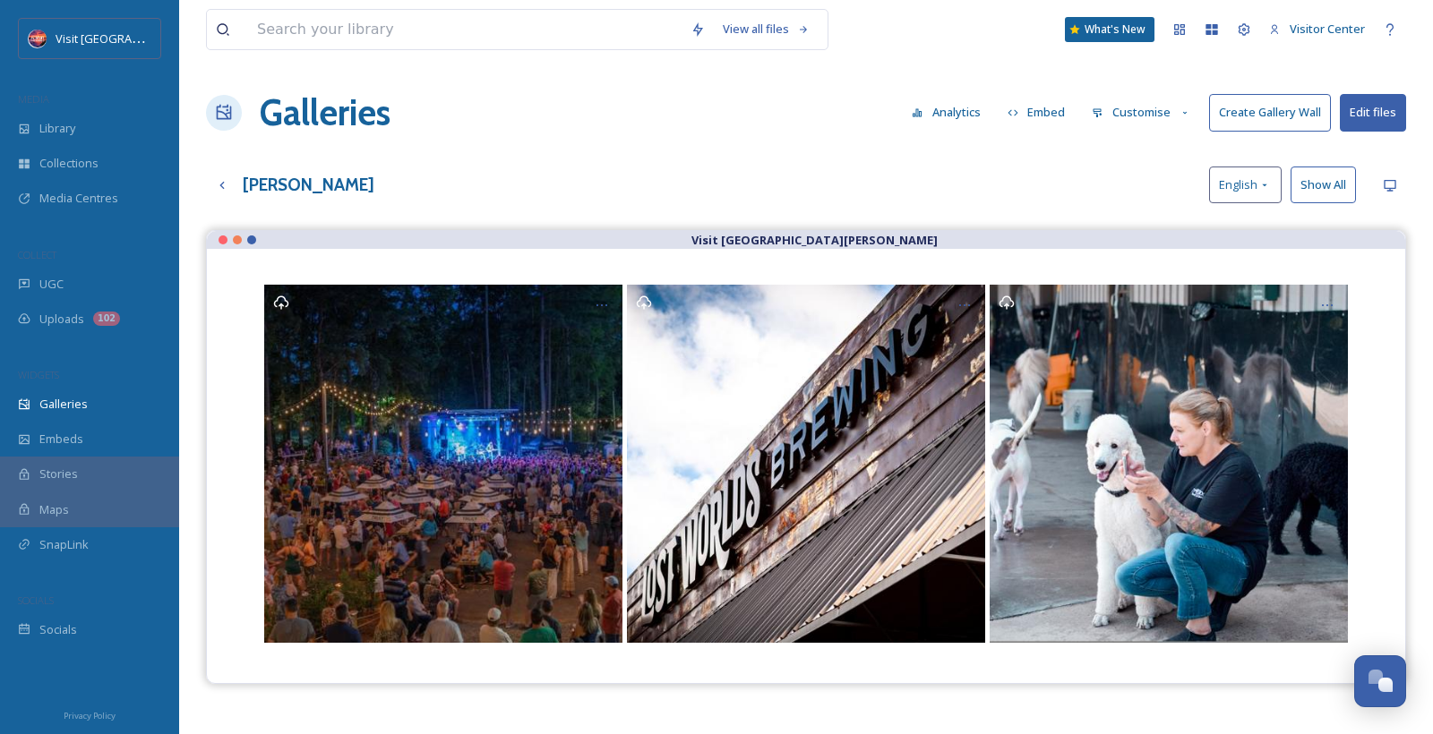
click at [1179, 112] on icon at bounding box center [1185, 113] width 12 height 12
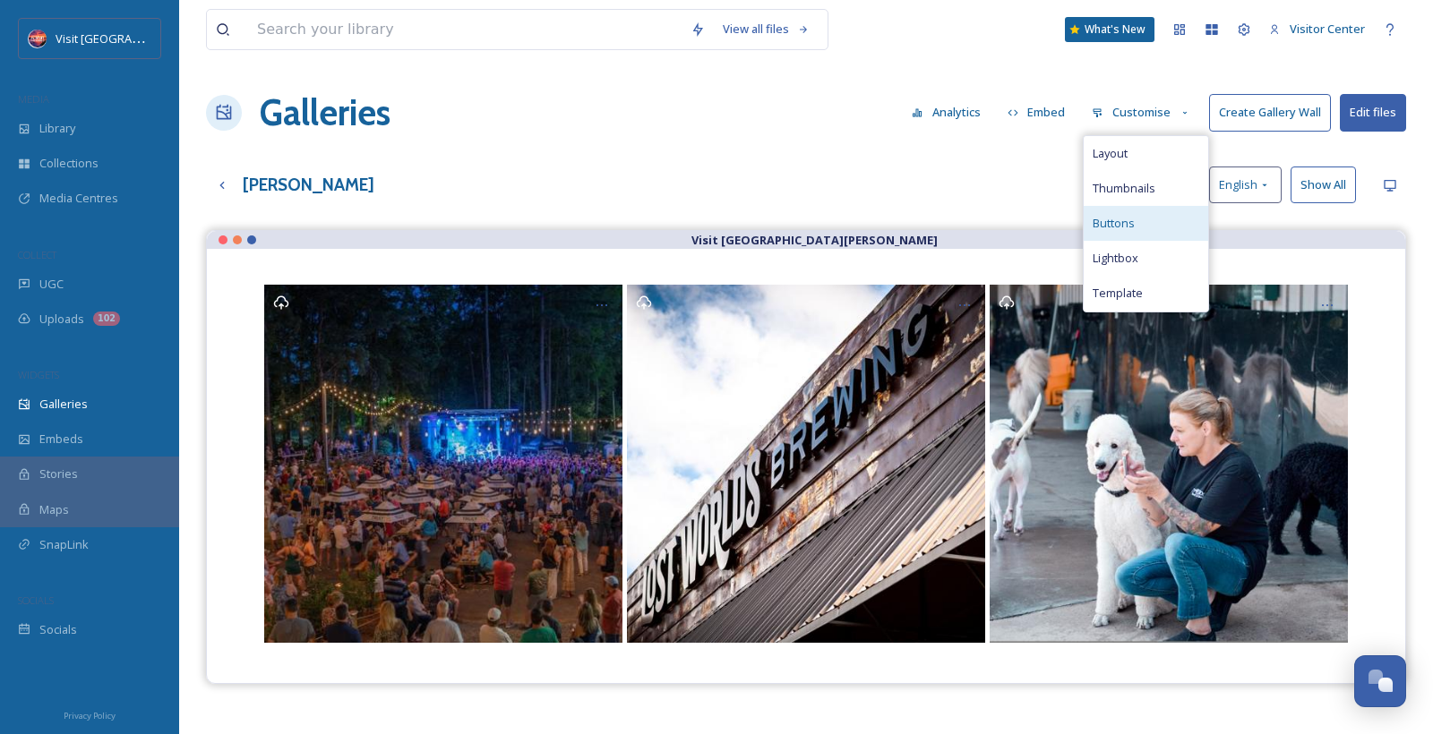
click at [1151, 216] on div "Buttons" at bounding box center [1146, 223] width 124 height 35
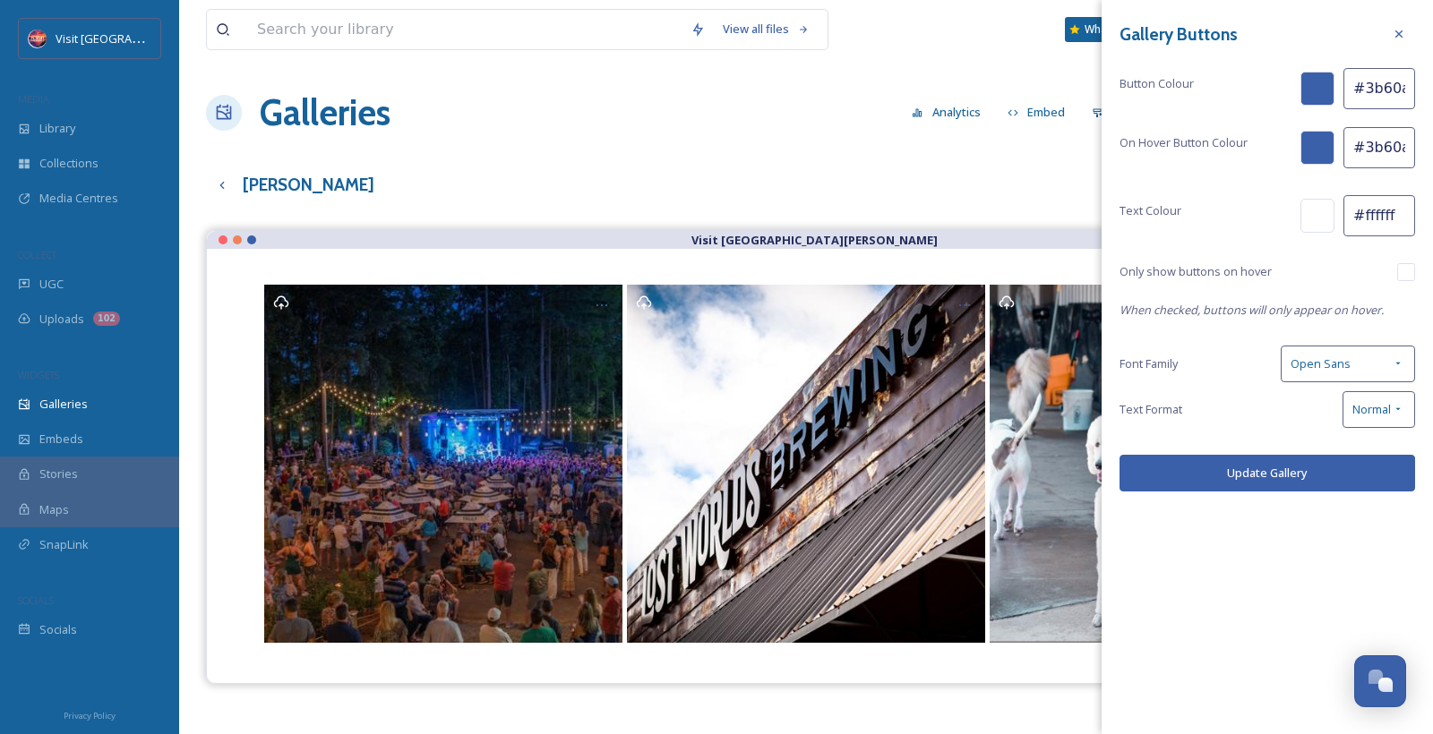
click at [1060, 186] on div "[PERSON_NAME] English Show All" at bounding box center [806, 185] width 1200 height 37
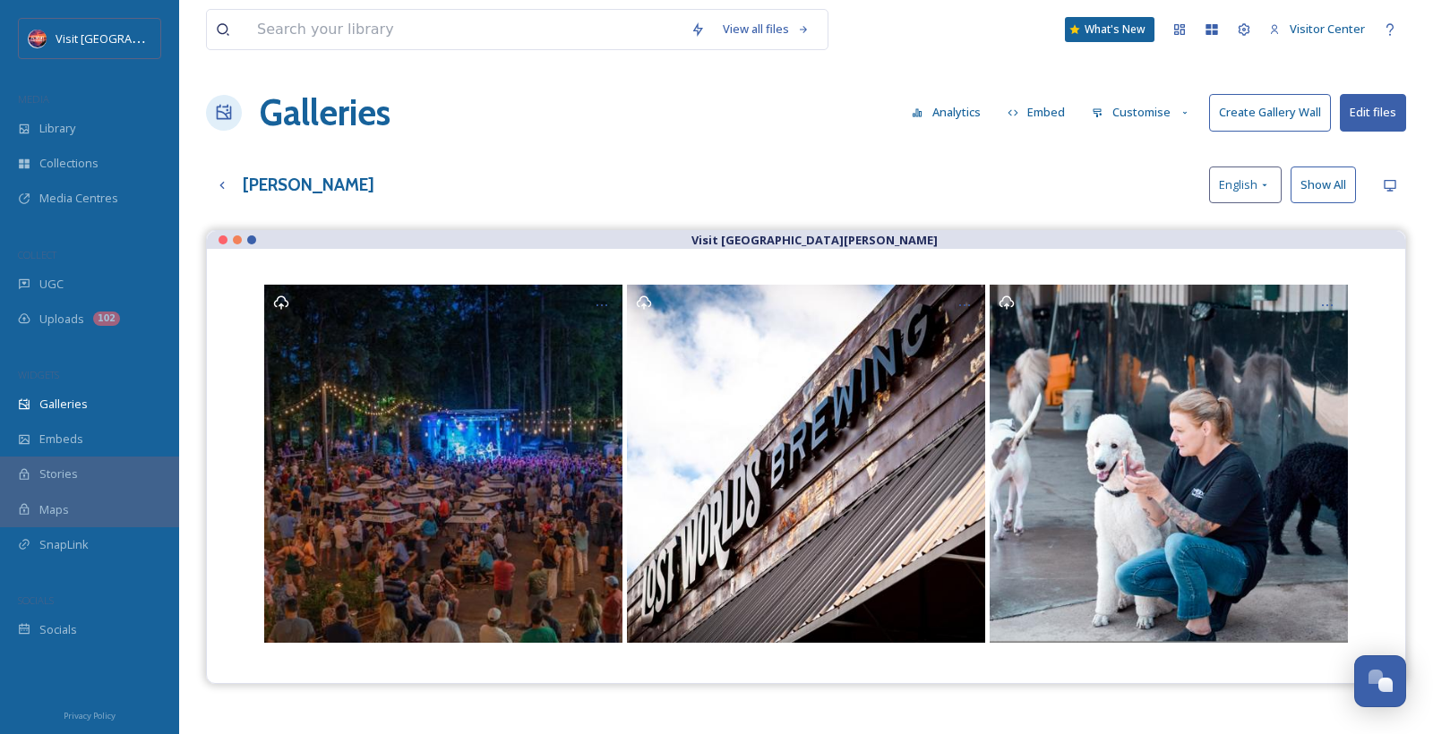
click at [1011, 106] on button "Embed" at bounding box center [1036, 112] width 76 height 35
click at [998, 141] on div "View all files What's New Visitor Center Galleries Analytics Embed Customise Cr…" at bounding box center [806, 495] width 1254 height 991
click at [1109, 117] on button "Customise" at bounding box center [1141, 112] width 117 height 35
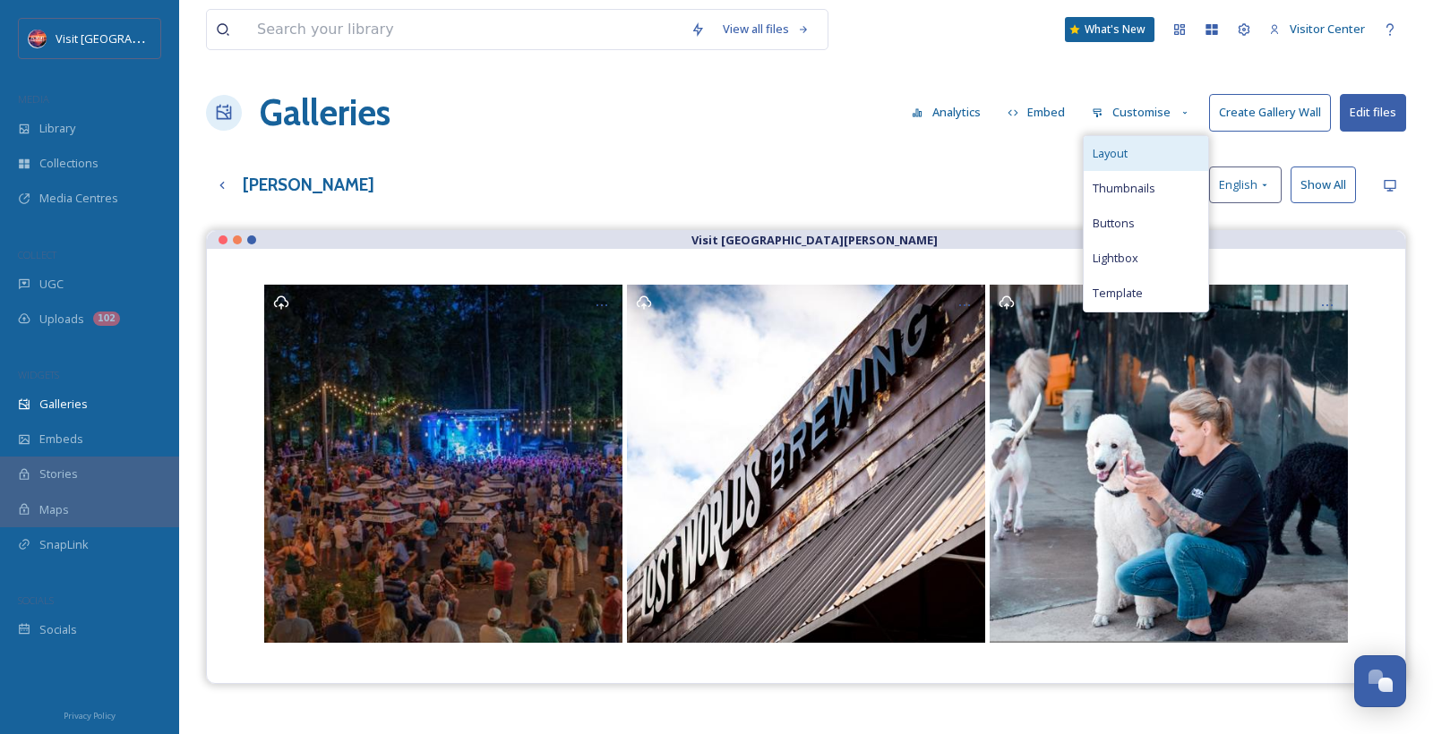
click at [1126, 154] on span "Layout" at bounding box center [1109, 153] width 35 height 17
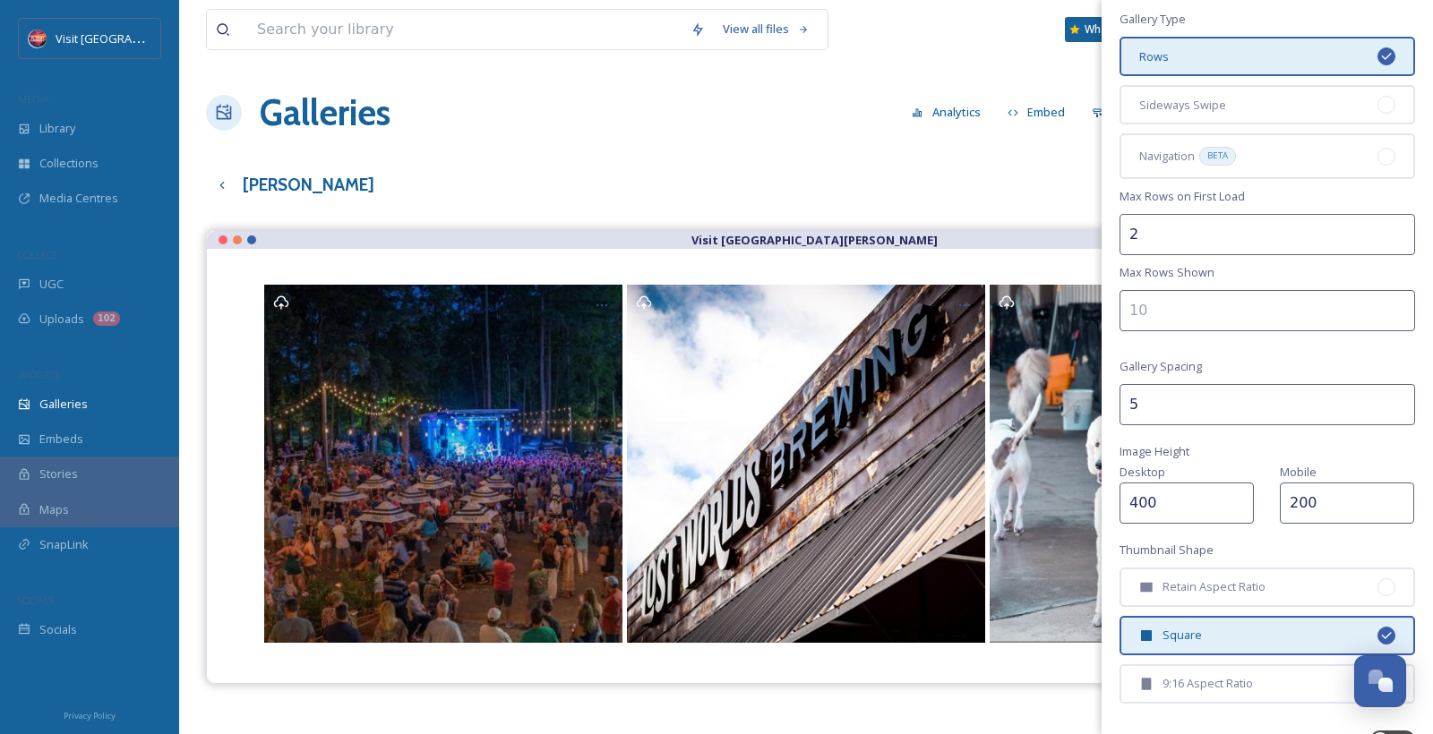
scroll to position [178, 0]
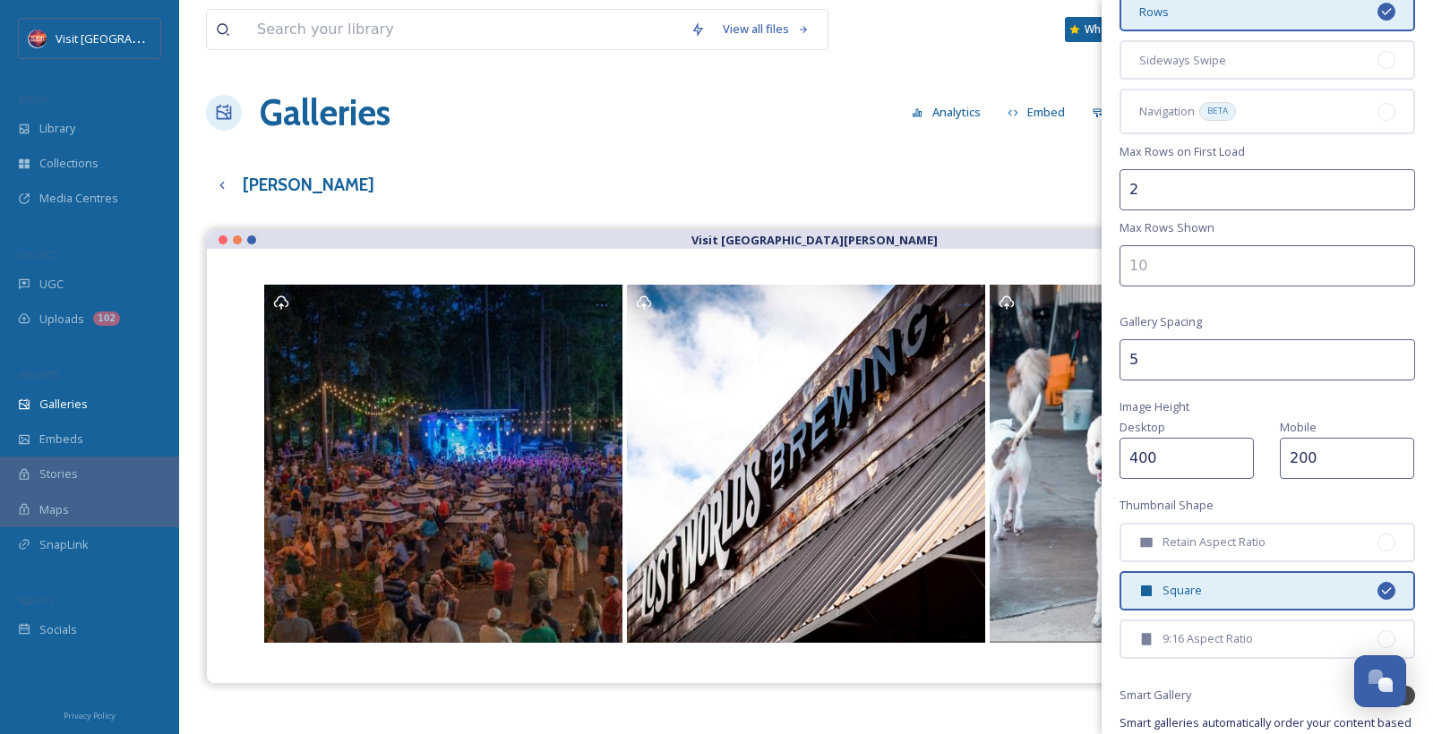
click at [1217, 187] on input "2" at bounding box center [1267, 189] width 296 height 41
type input "3"
click at [1399, 185] on input "3" at bounding box center [1267, 189] width 296 height 41
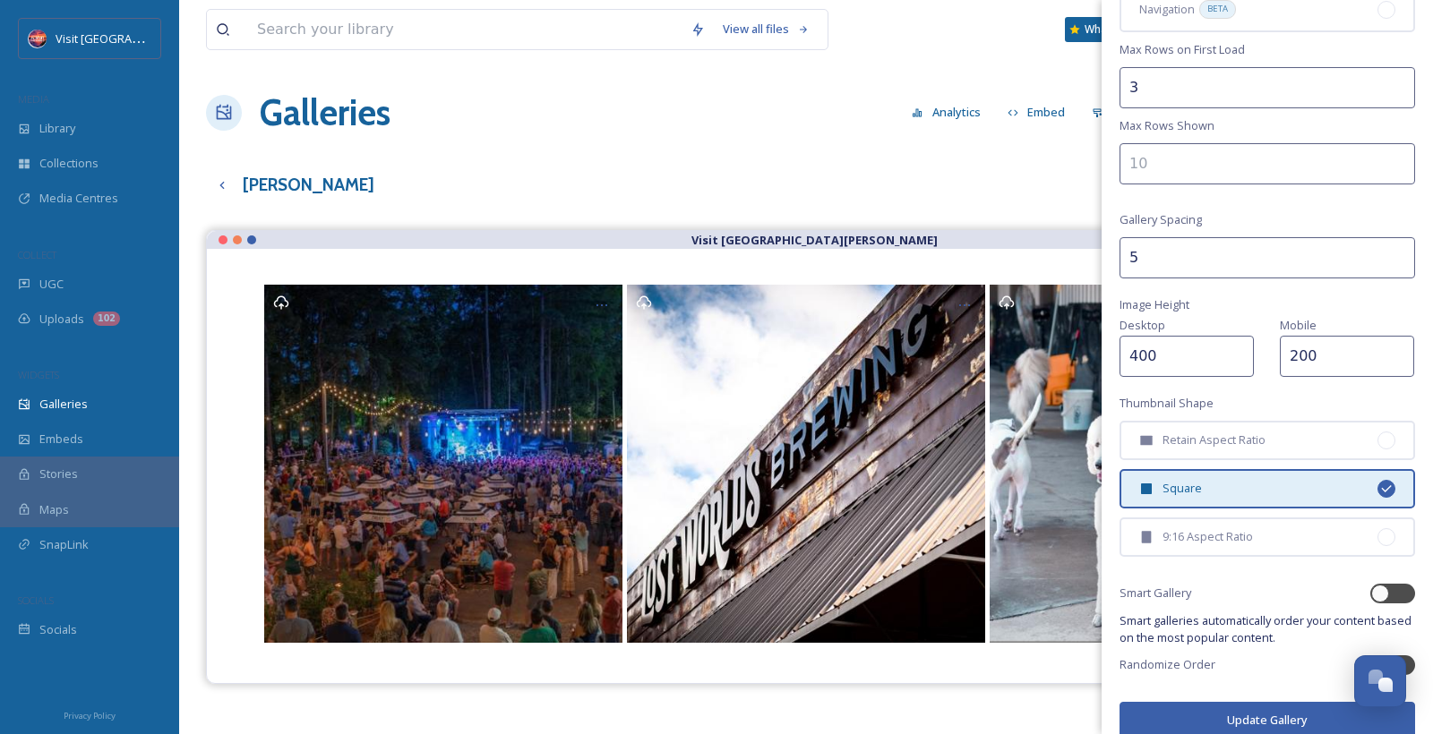
click at [1231, 702] on button "Update Gallery" at bounding box center [1267, 720] width 296 height 37
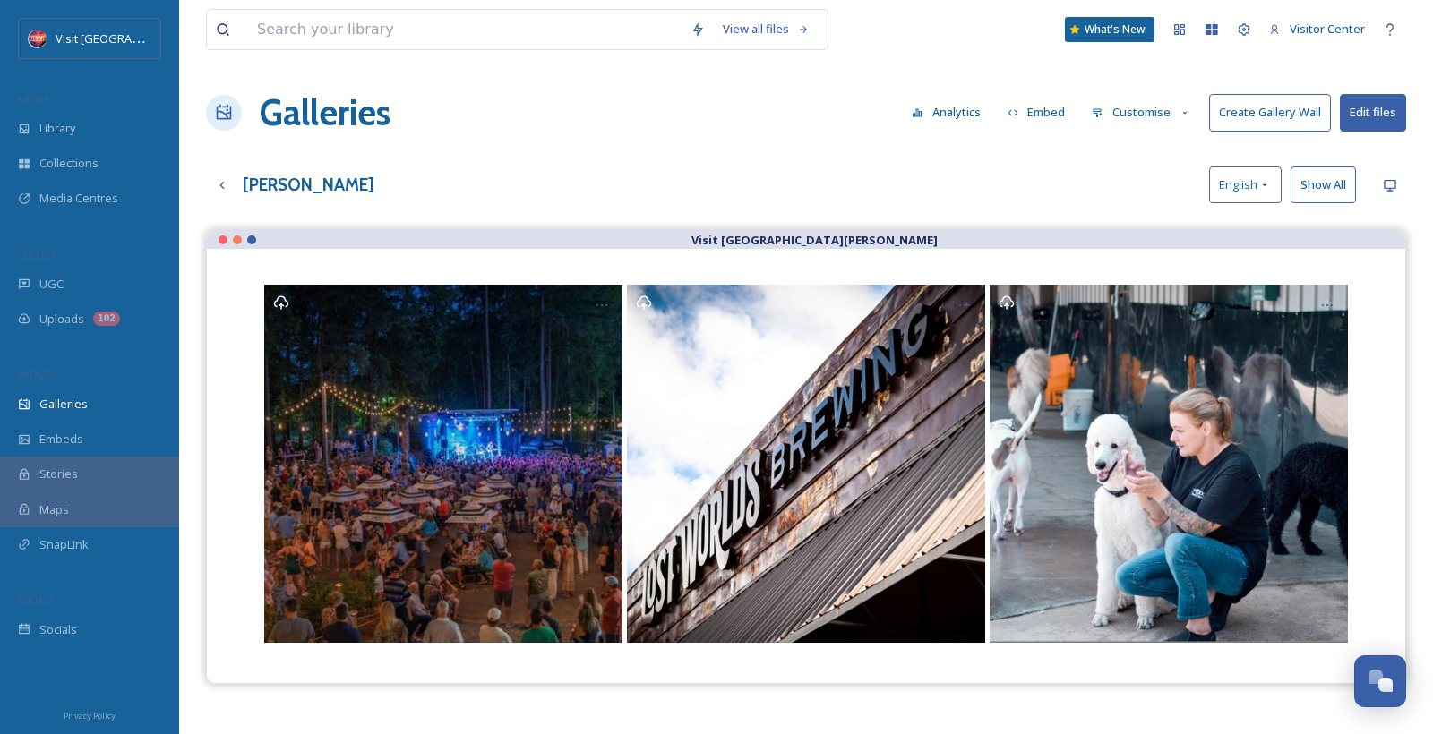
click at [1266, 125] on button "Create Gallery Wall" at bounding box center [1270, 112] width 122 height 37
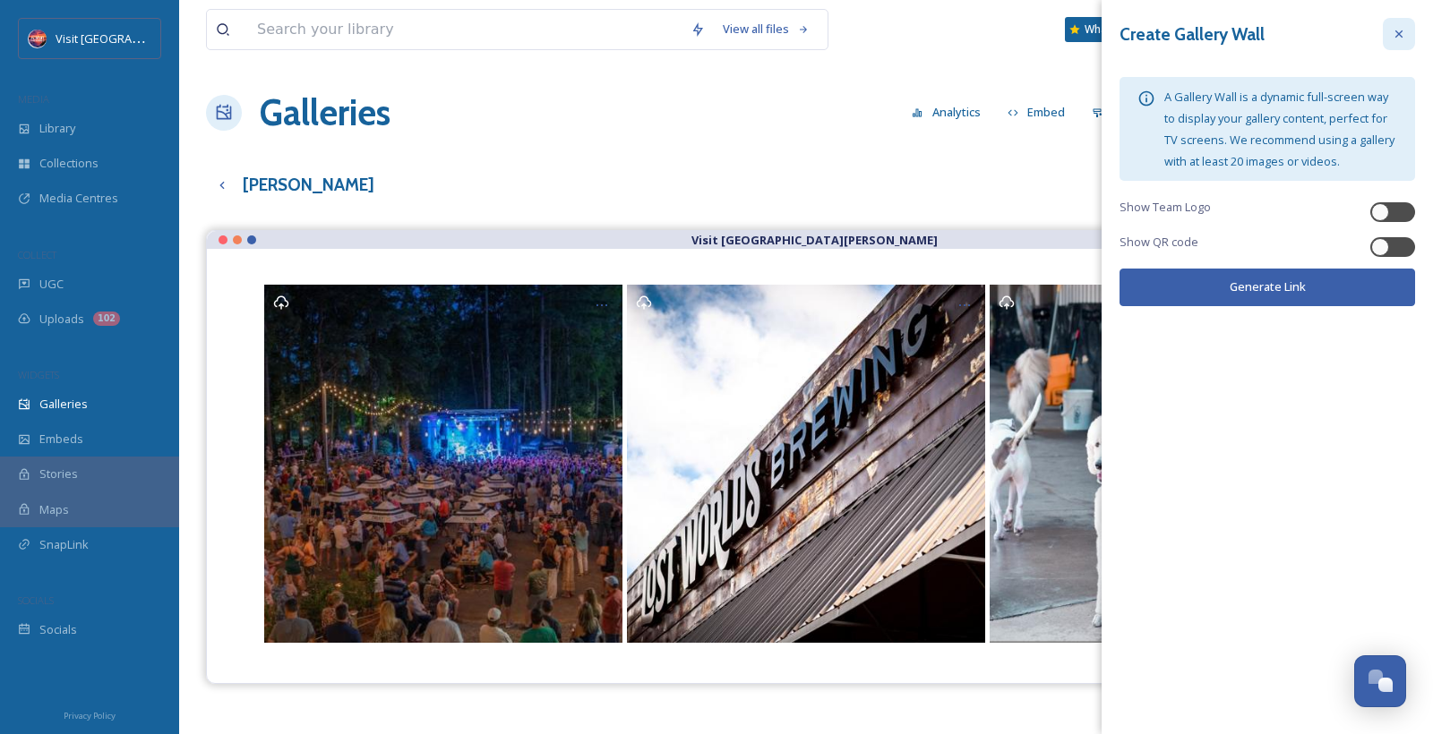
click at [1406, 23] on div at bounding box center [1399, 34] width 32 height 32
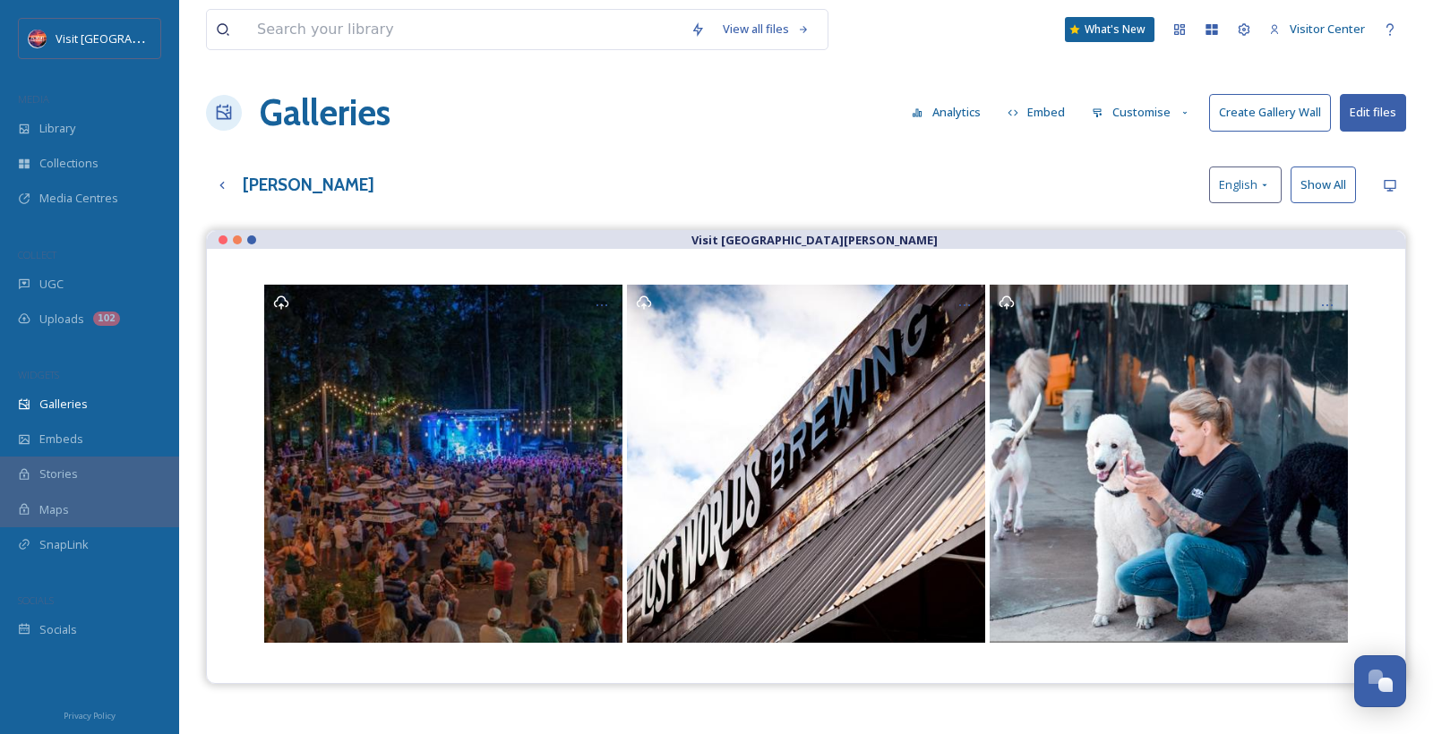
click at [1158, 120] on button "Customise" at bounding box center [1141, 112] width 117 height 35
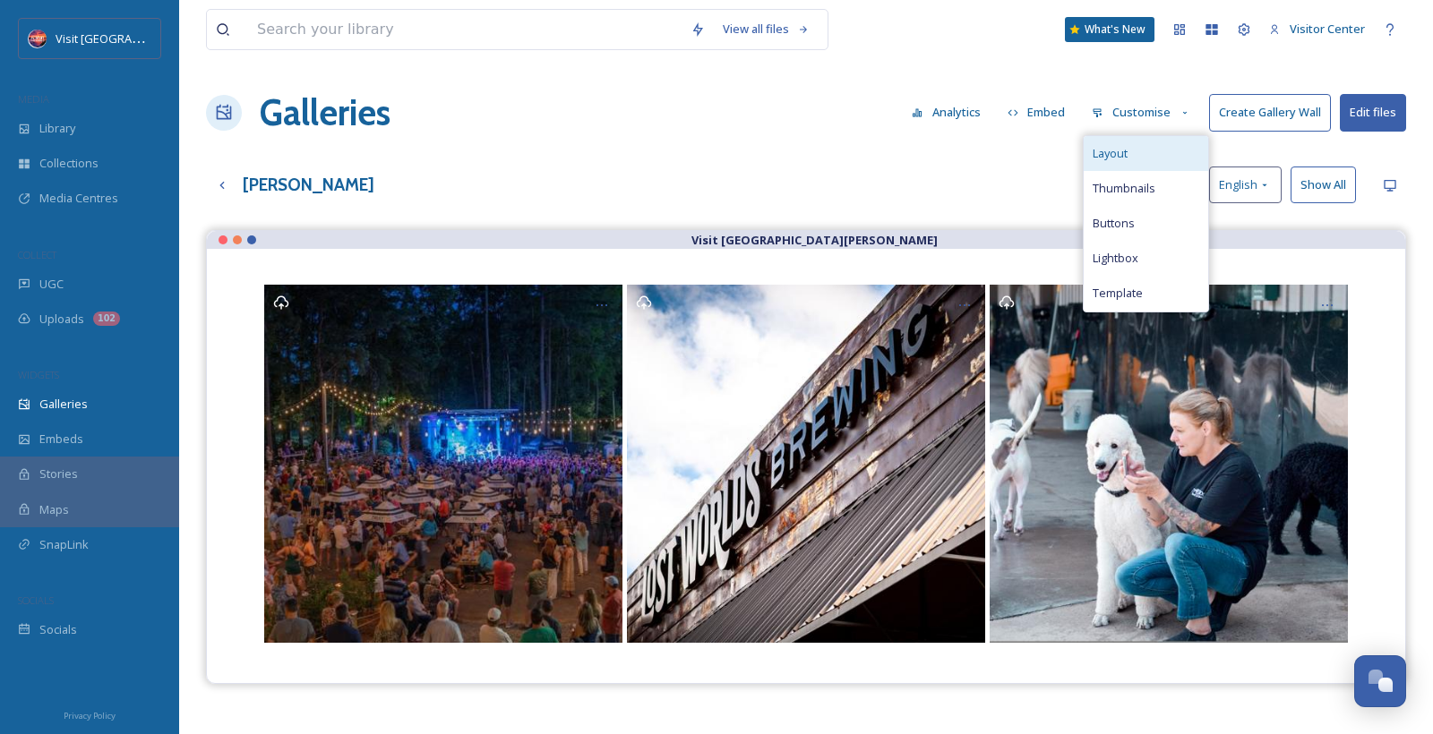
click at [1152, 145] on div "Layout" at bounding box center [1146, 153] width 124 height 35
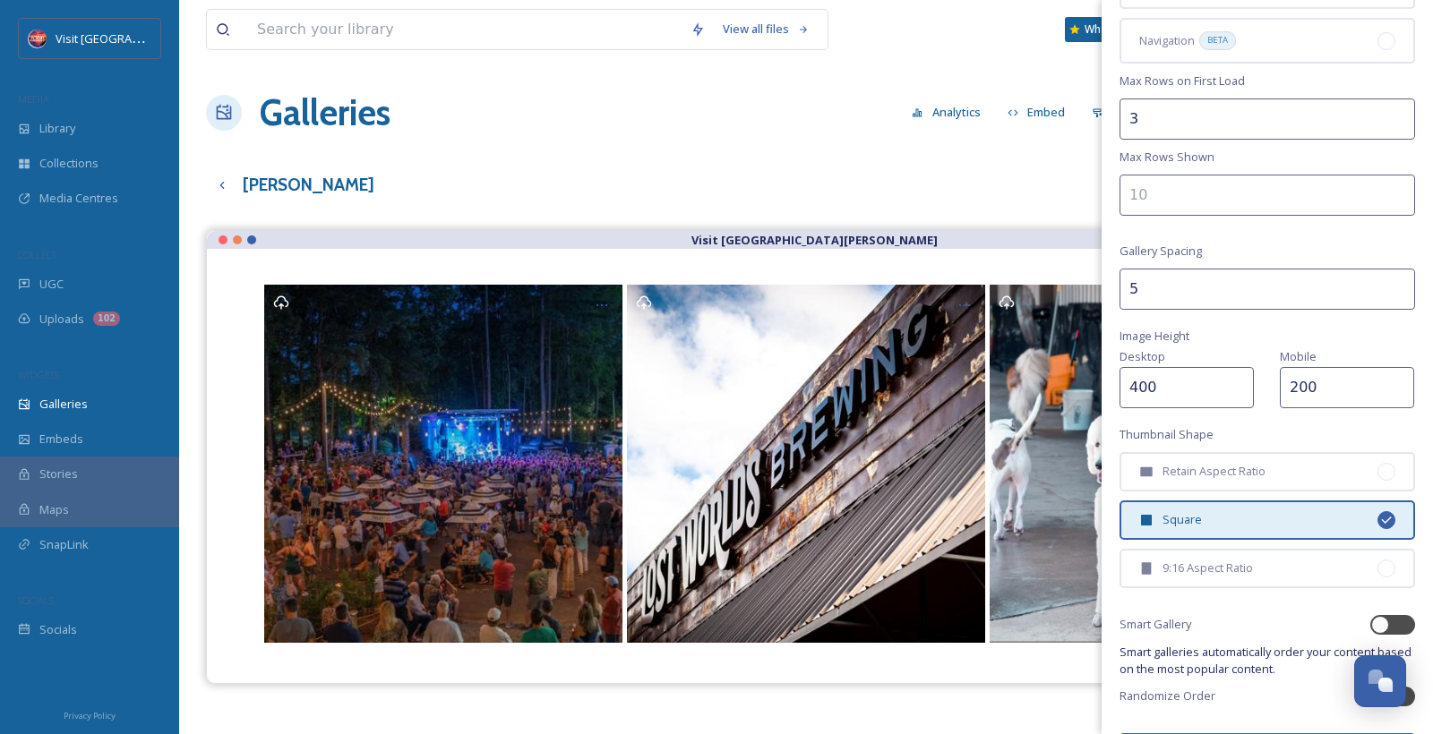
scroll to position [261, 0]
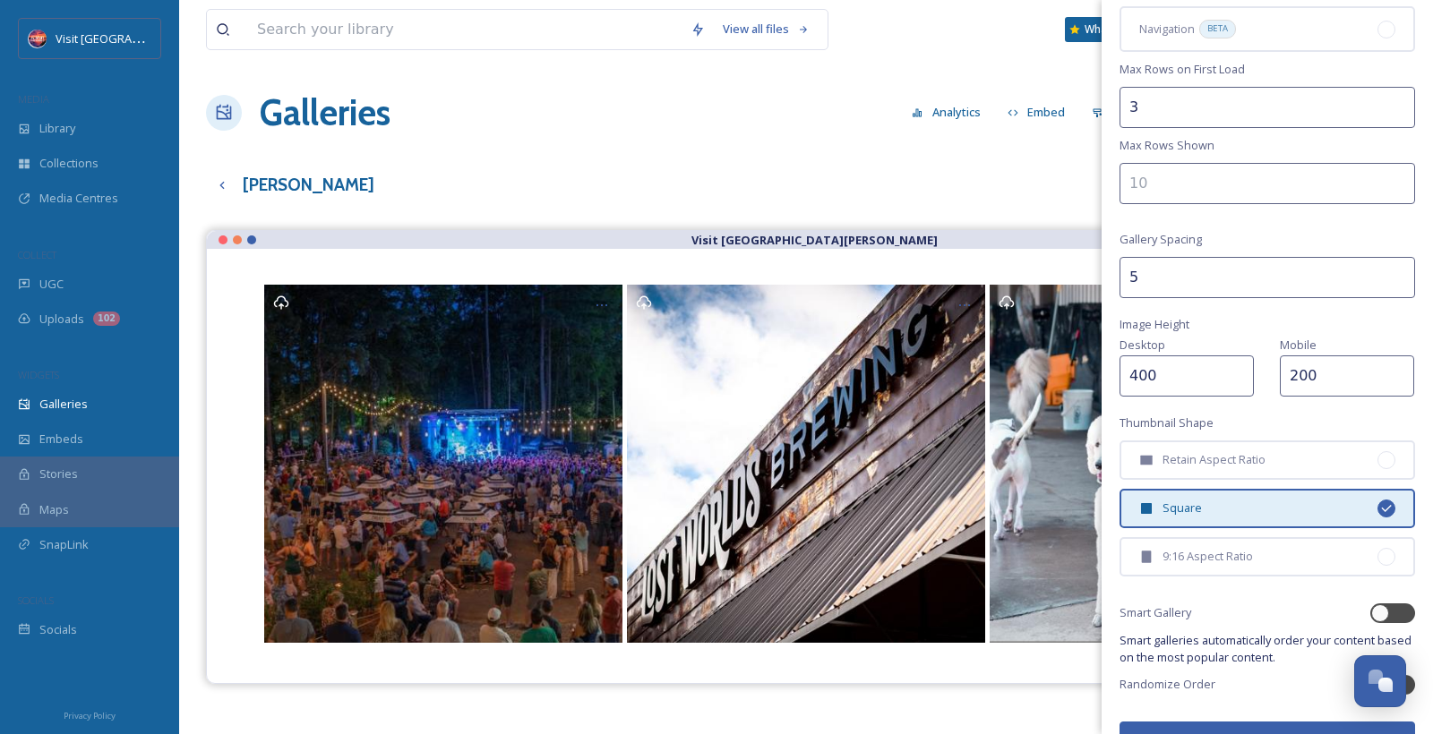
drag, startPoint x: 1248, startPoint y: 355, endPoint x: 1160, endPoint y: 354, distance: 88.7
click at [1160, 354] on div "Desktop 400" at bounding box center [1190, 365] width 142 height 63
type input "200"
click at [1278, 722] on button "Update Gallery" at bounding box center [1267, 740] width 296 height 37
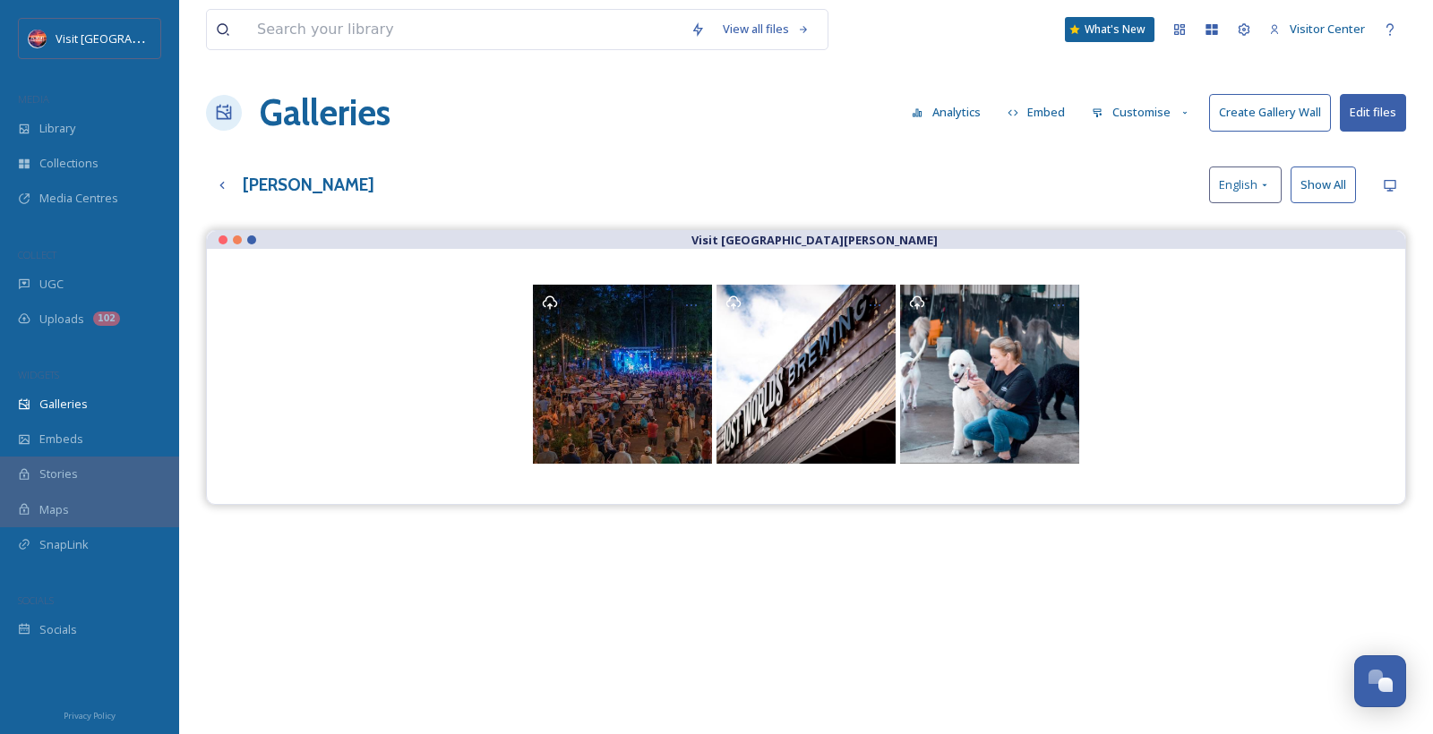
click at [1144, 116] on button "Customise" at bounding box center [1141, 112] width 117 height 35
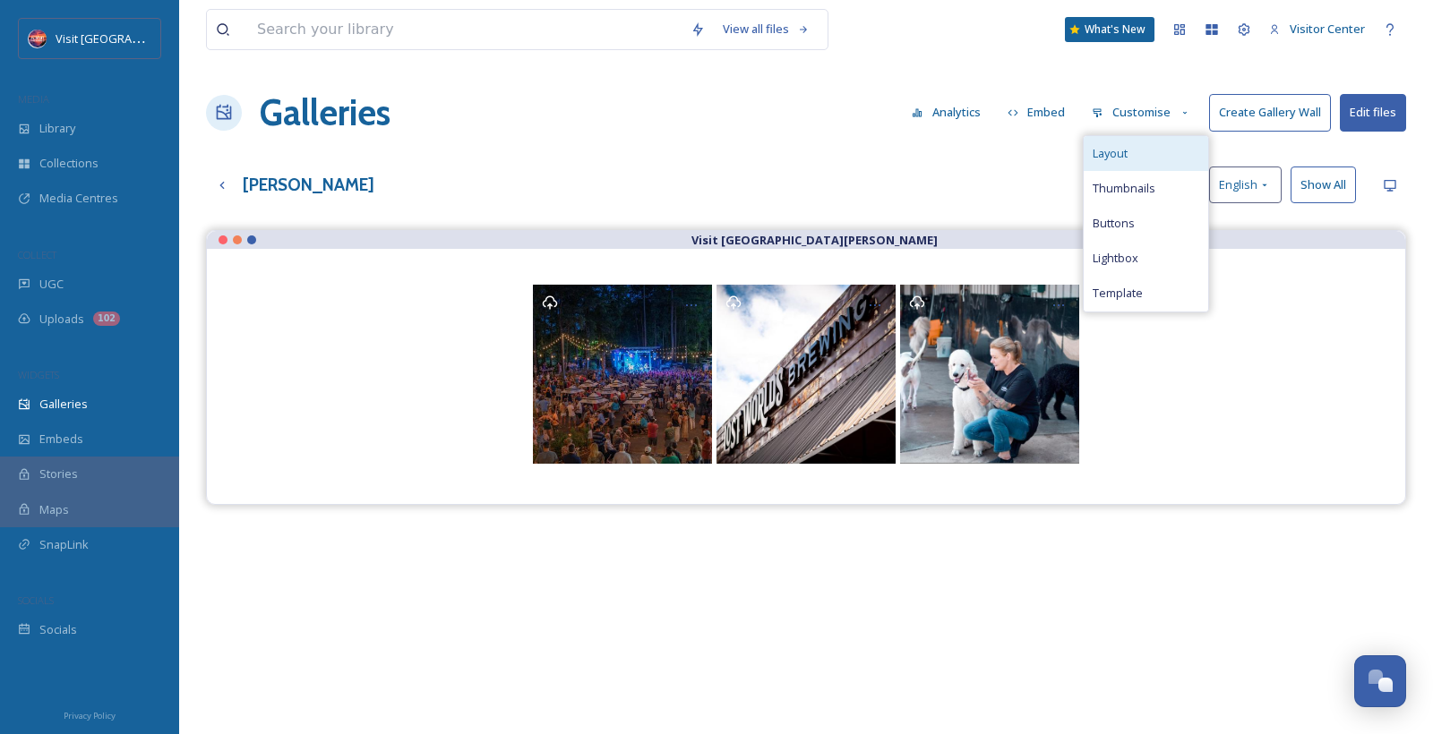
click at [1143, 151] on div "Layout" at bounding box center [1146, 153] width 124 height 35
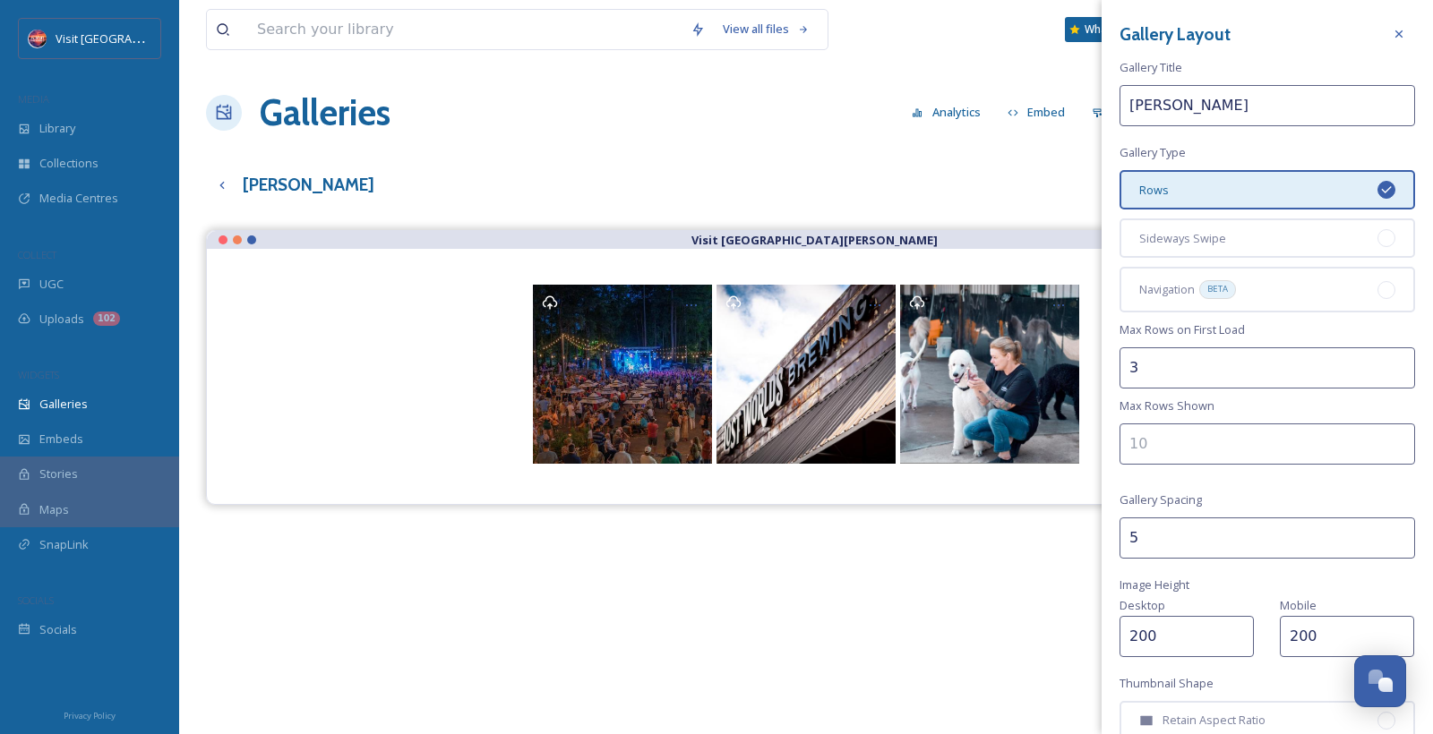
scroll to position [96, 0]
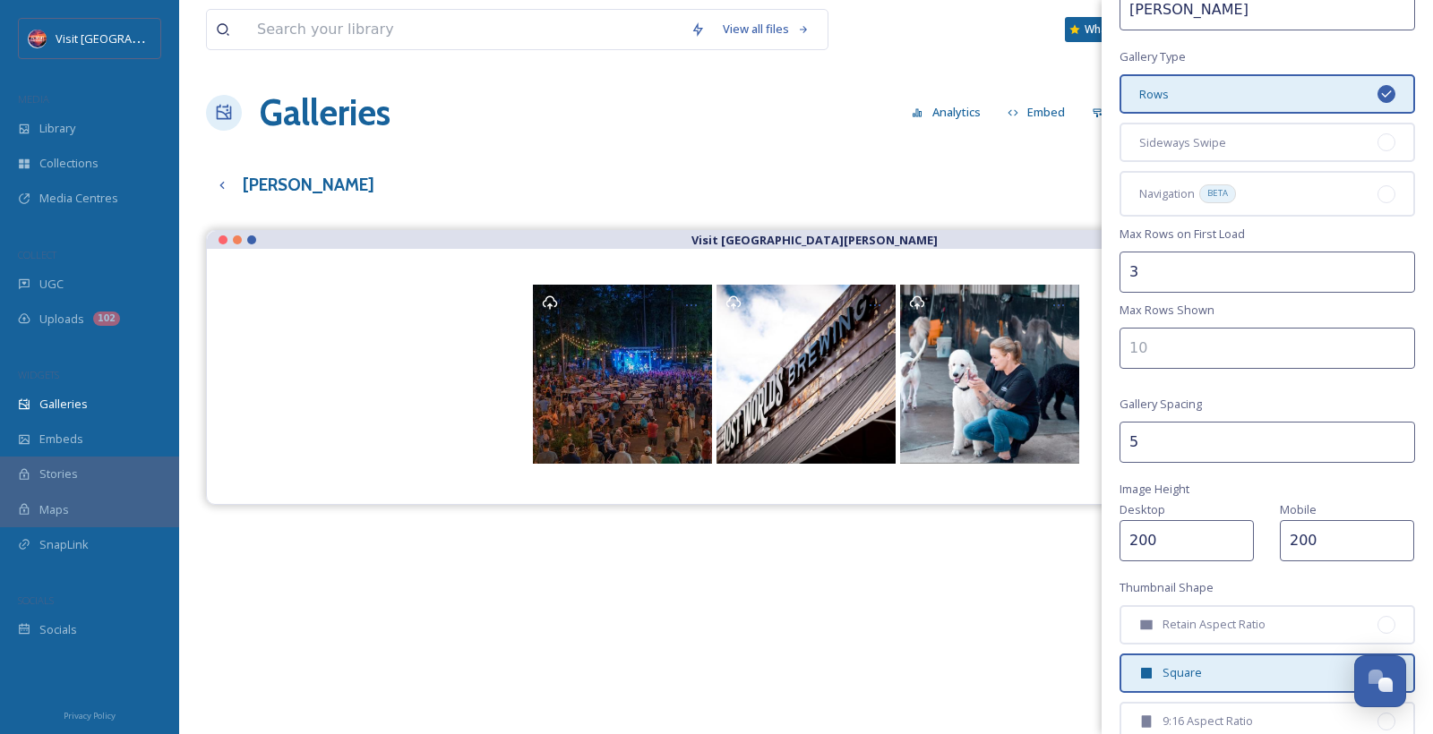
drag, startPoint x: 1239, startPoint y: 530, endPoint x: 1165, endPoint y: 518, distance: 75.2
click at [1165, 520] on input "200" at bounding box center [1186, 540] width 134 height 41
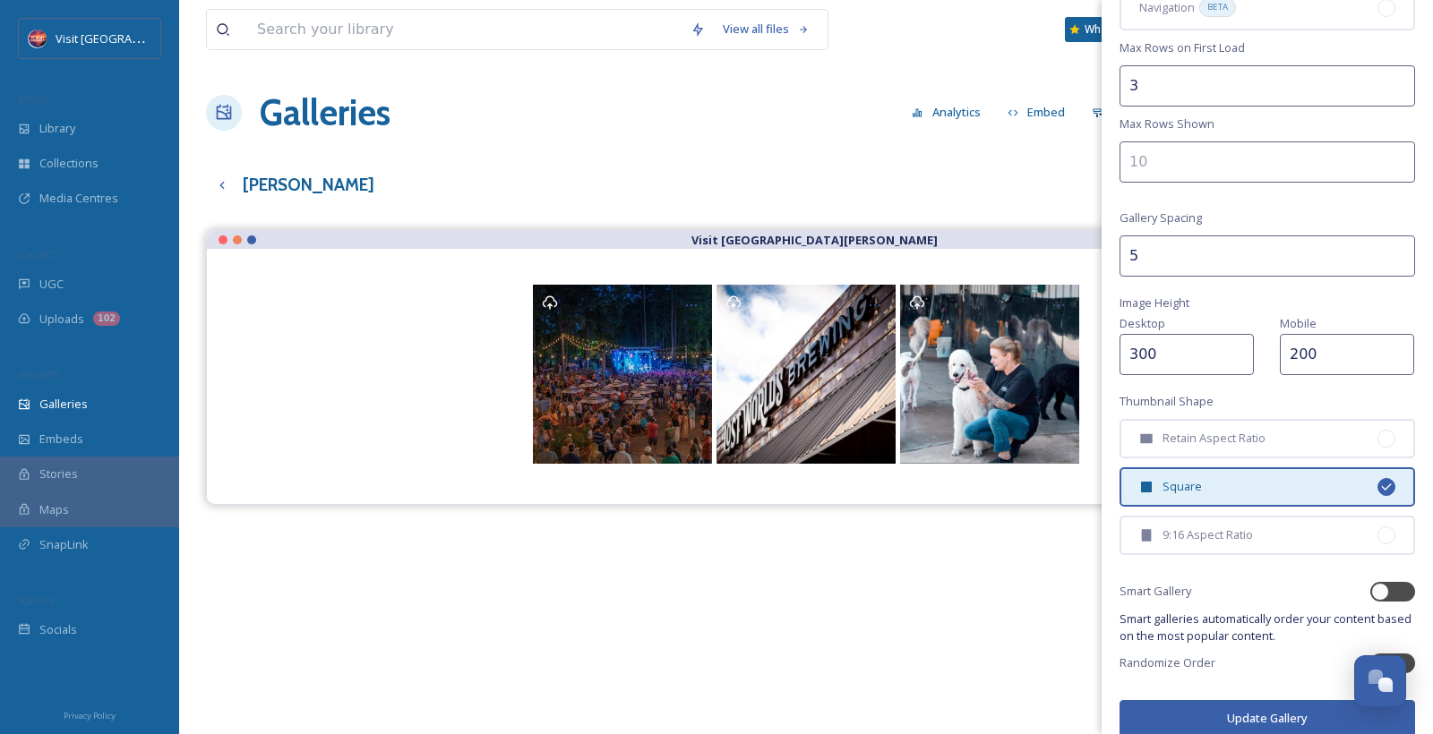
type input "300"
click at [1255, 703] on button "Update Gallery" at bounding box center [1267, 721] width 296 height 37
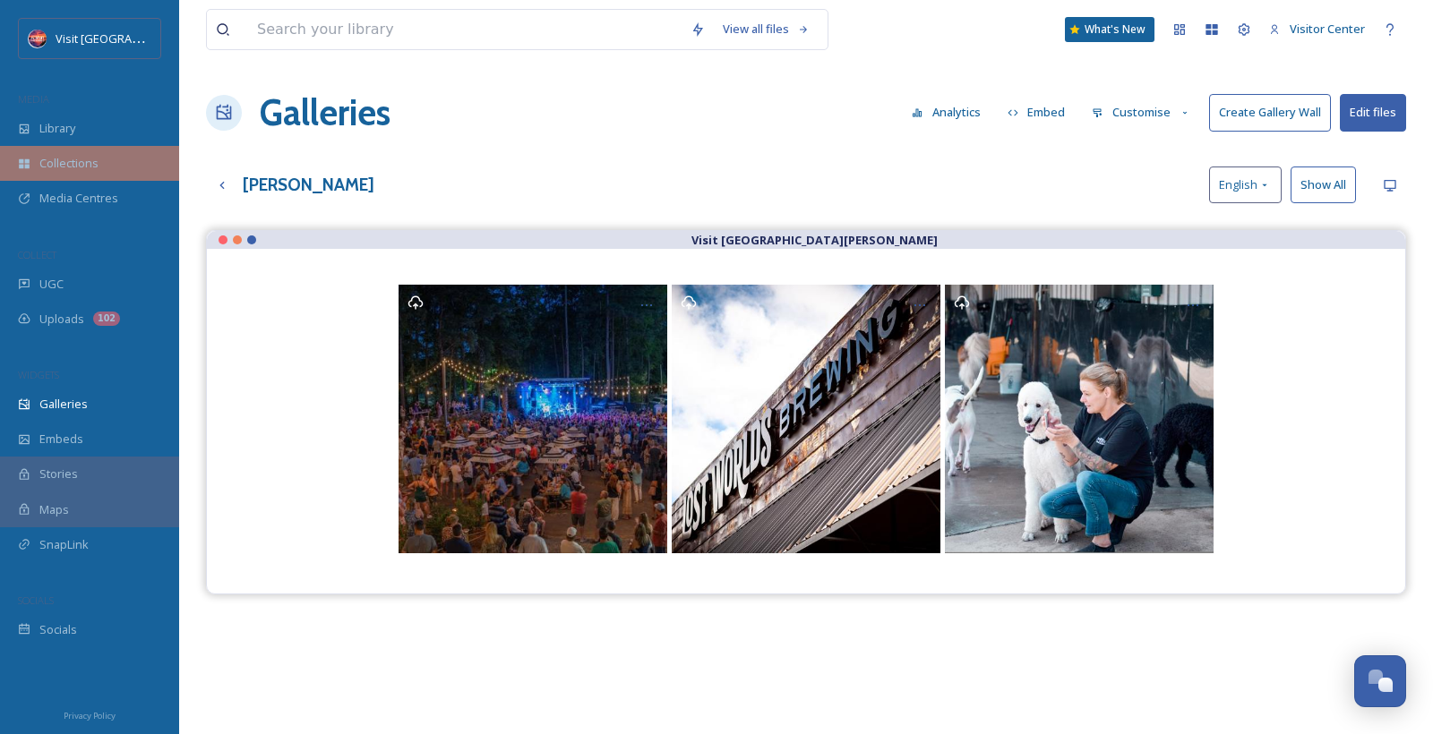
scroll to position [0, 0]
